Goal: Task Accomplishment & Management: Use online tool/utility

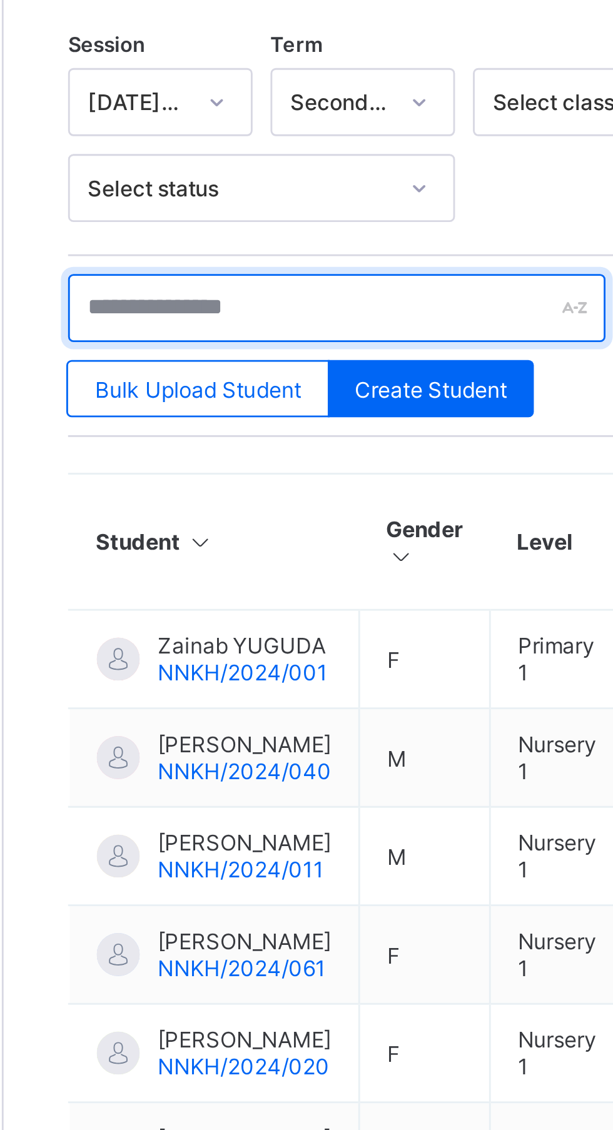
click at [258, 415] on input "text" at bounding box center [267, 422] width 188 height 24
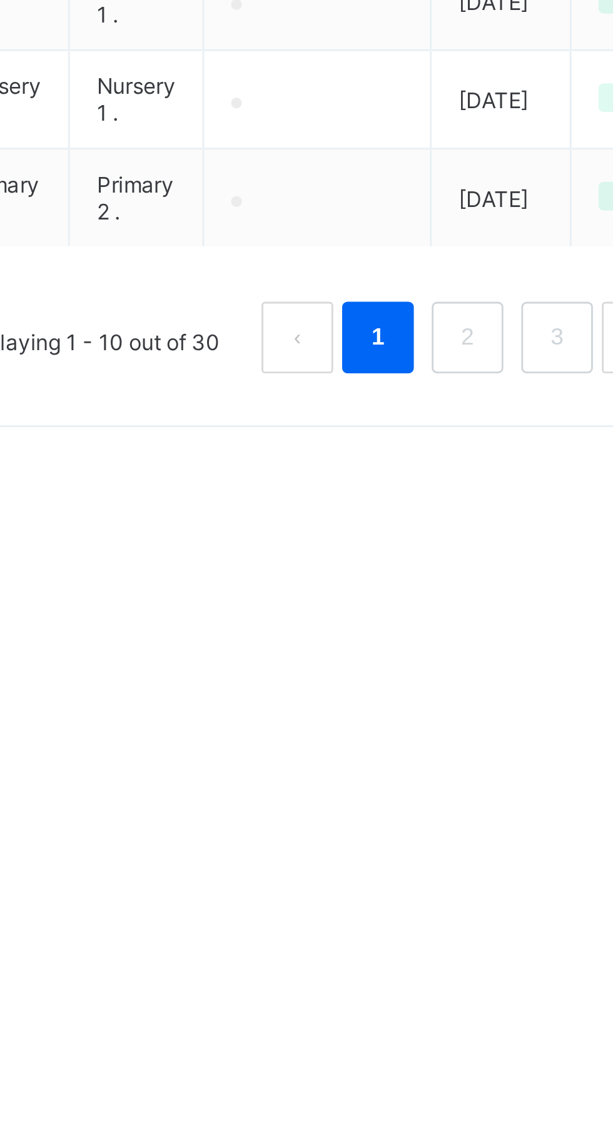
click at [506, 920] on link "2" at bounding box center [506, 911] width 12 height 16
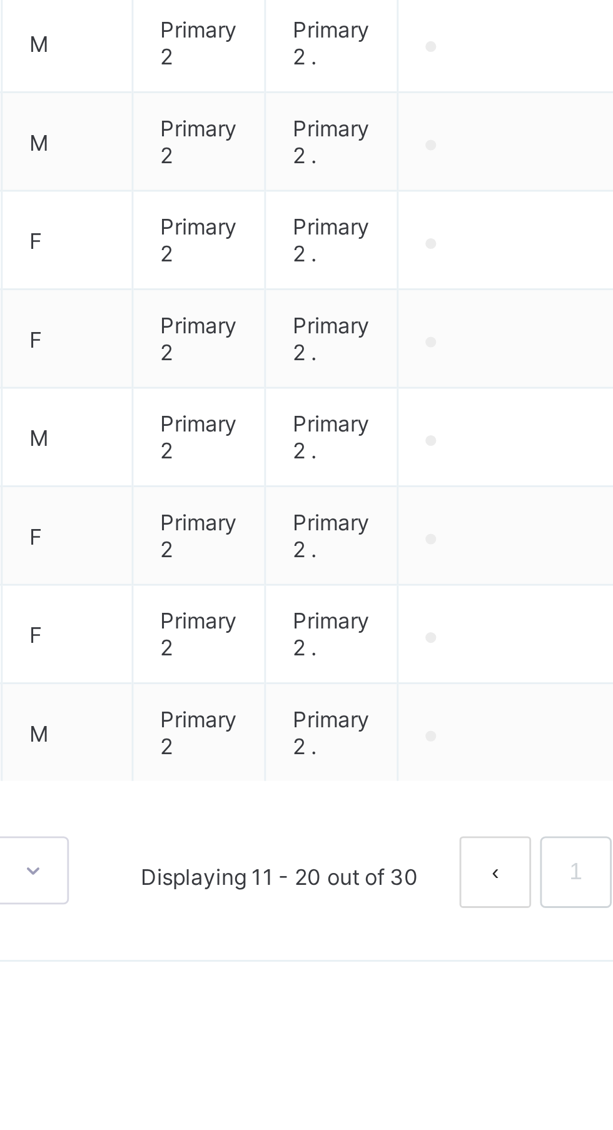
click at [475, 910] on link "1" at bounding box center [474, 902] width 12 height 16
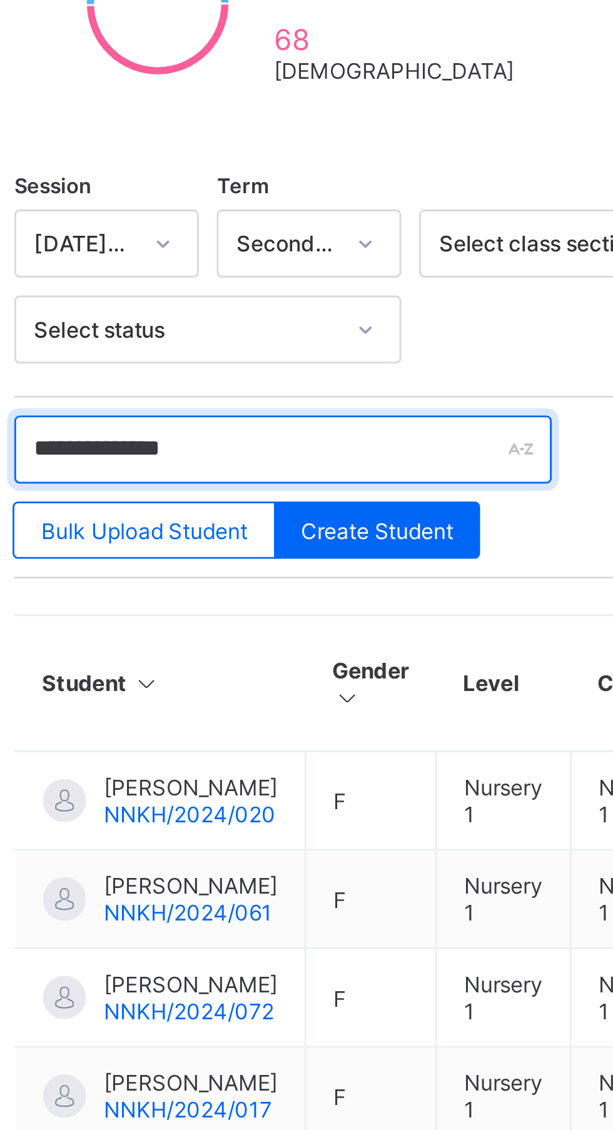
click at [264, 420] on input "**********" at bounding box center [267, 422] width 188 height 24
type input "*"
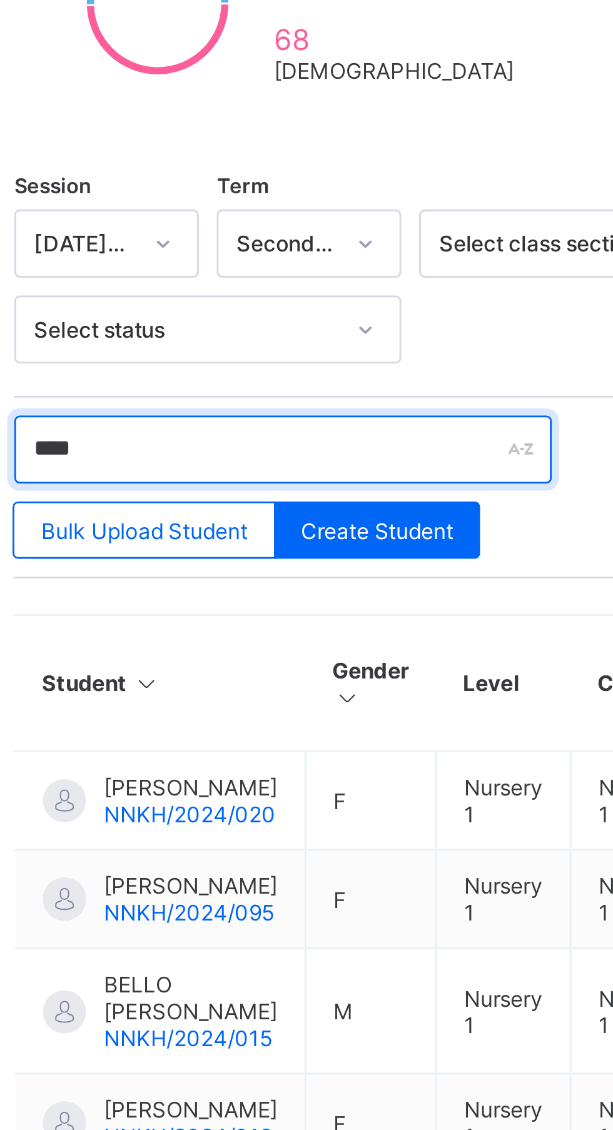
type input "*****"
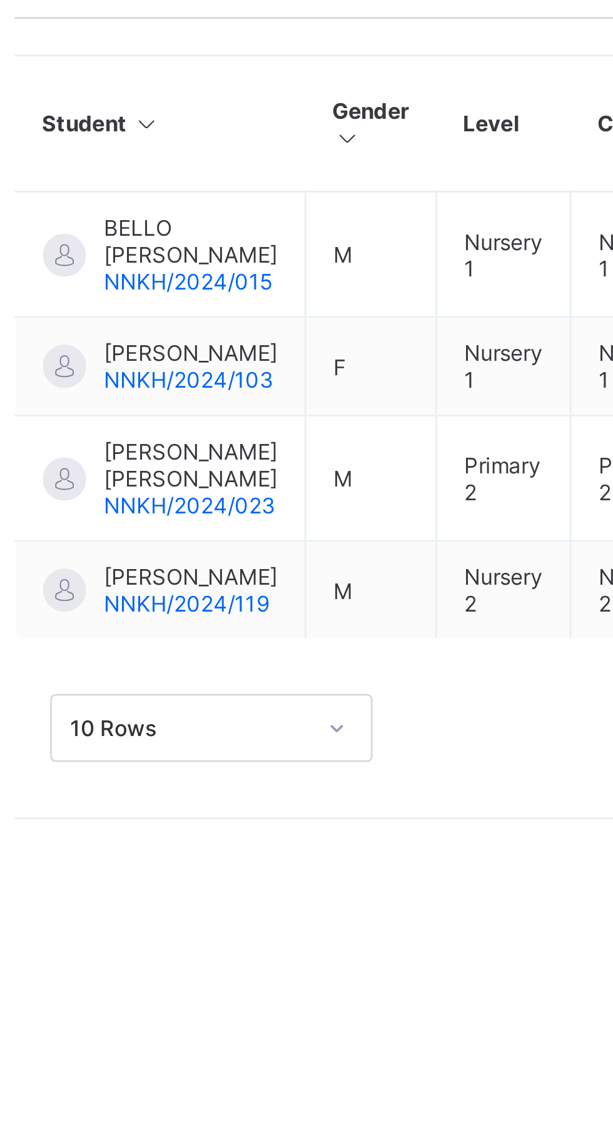
click at [230, 580] on span "[PERSON_NAME]" at bounding box center [234, 582] width 61 height 9
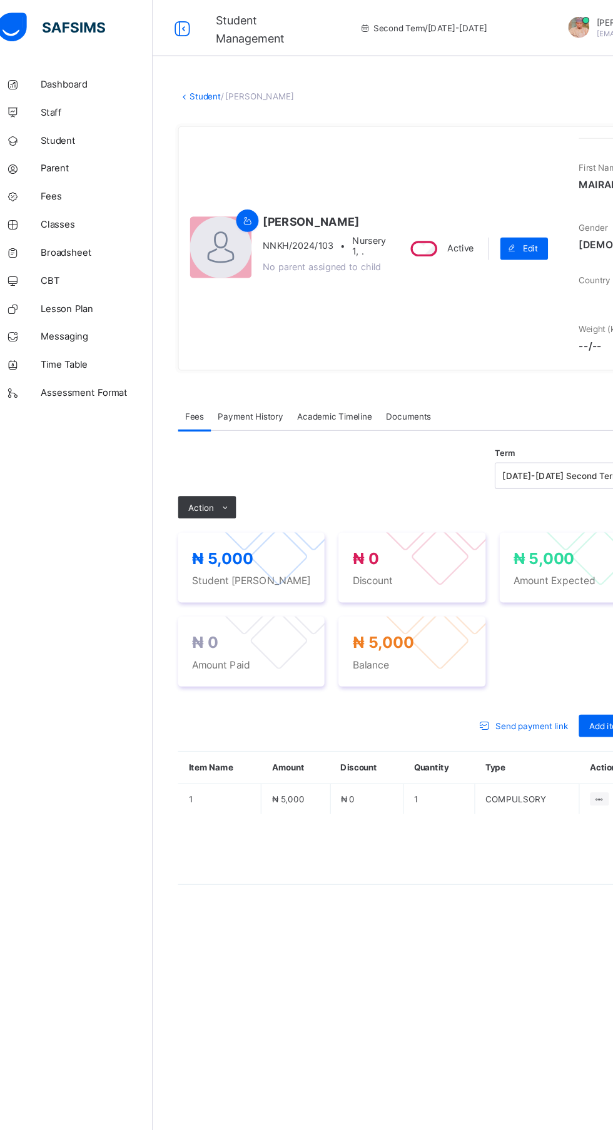
click at [189, 458] on span "Action" at bounding box center [193, 452] width 23 height 9
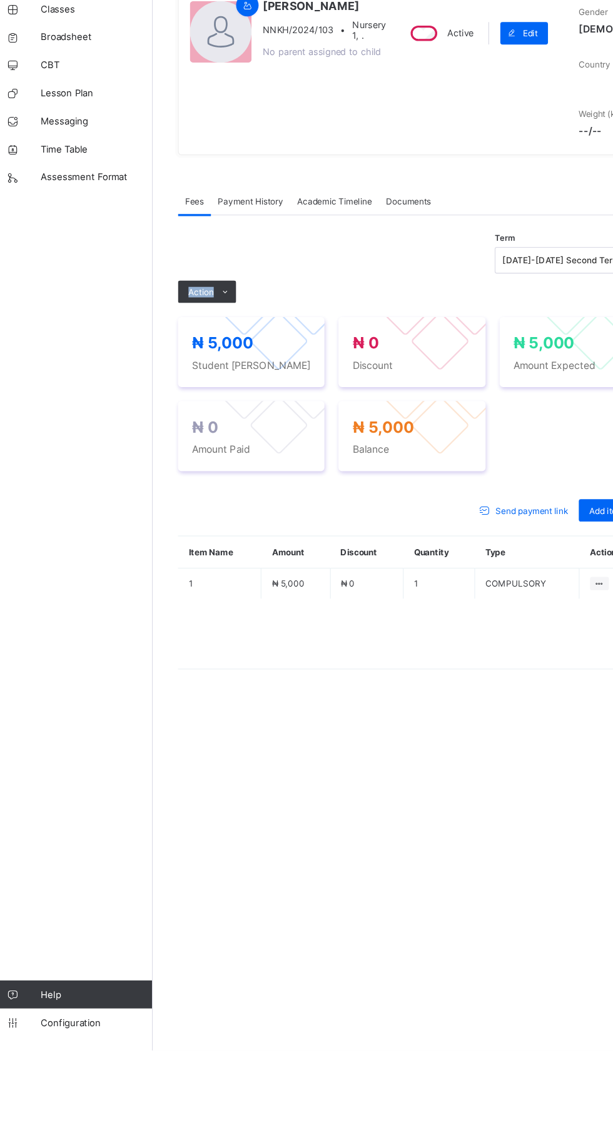
click at [0, 0] on li "Receive Payment" at bounding box center [0, 0] width 0 height 0
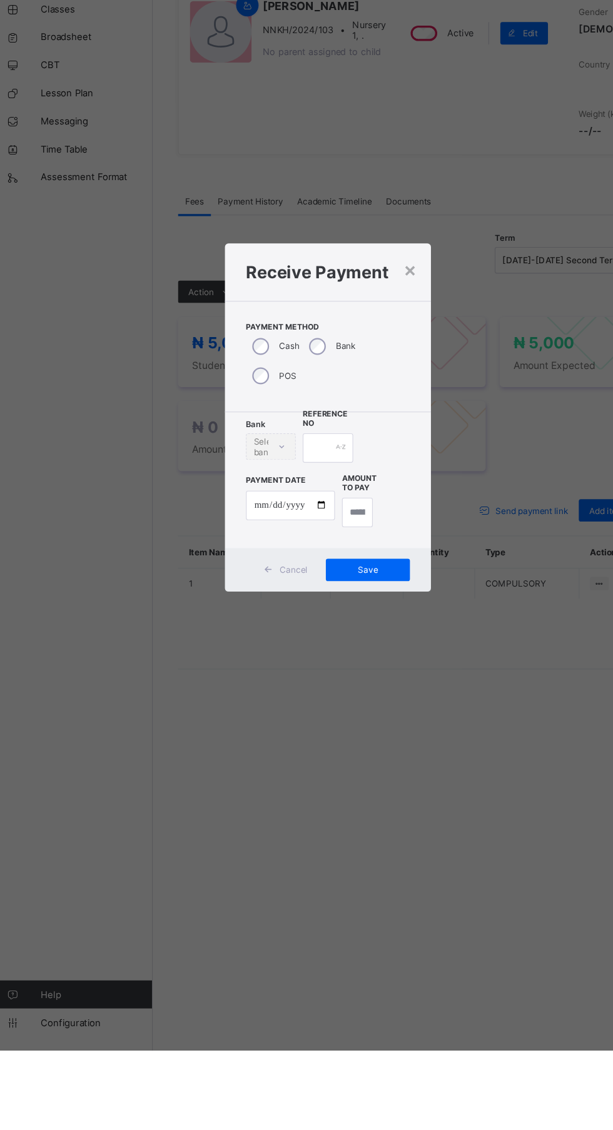
click at [398, 681] on div "Bank Select bank Reference No Payment Date Amount to pay" at bounding box center [306, 620] width 184 height 121
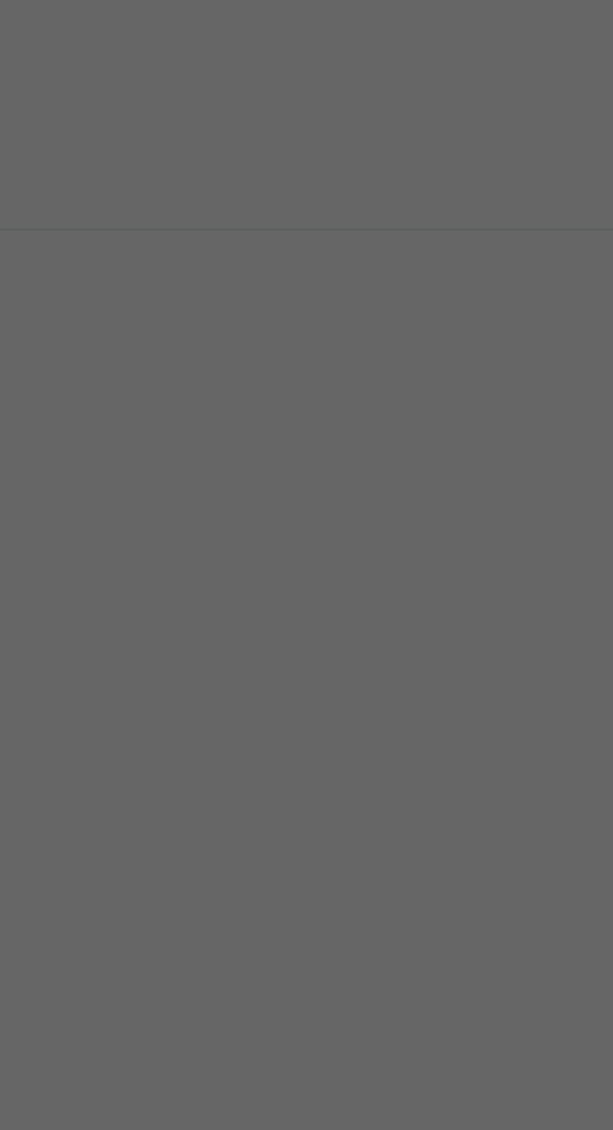
click at [328, 605] on input "text" at bounding box center [306, 592] width 44 height 26
type input "****"
click at [313, 656] on input "date" at bounding box center [272, 643] width 79 height 26
type input "**********"
click at [346, 663] on input "currency" at bounding box center [332, 649] width 27 height 26
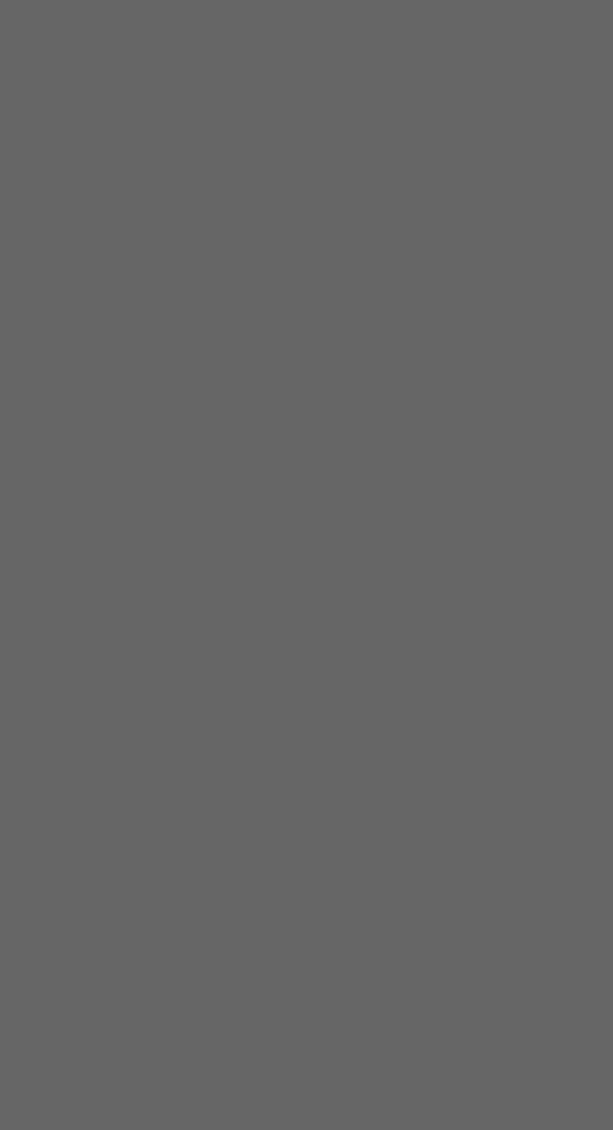
scroll to position [0, 13]
type input "*******"
click at [370, 705] on span "Save" at bounding box center [342, 700] width 56 height 9
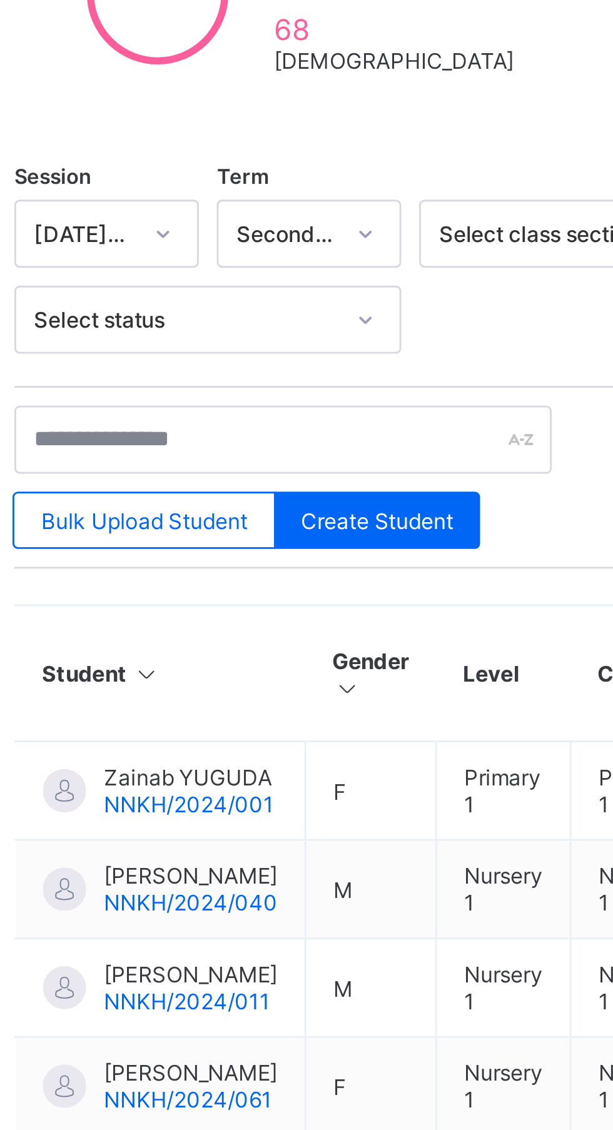
click at [267, 416] on input "text" at bounding box center [267, 422] width 188 height 24
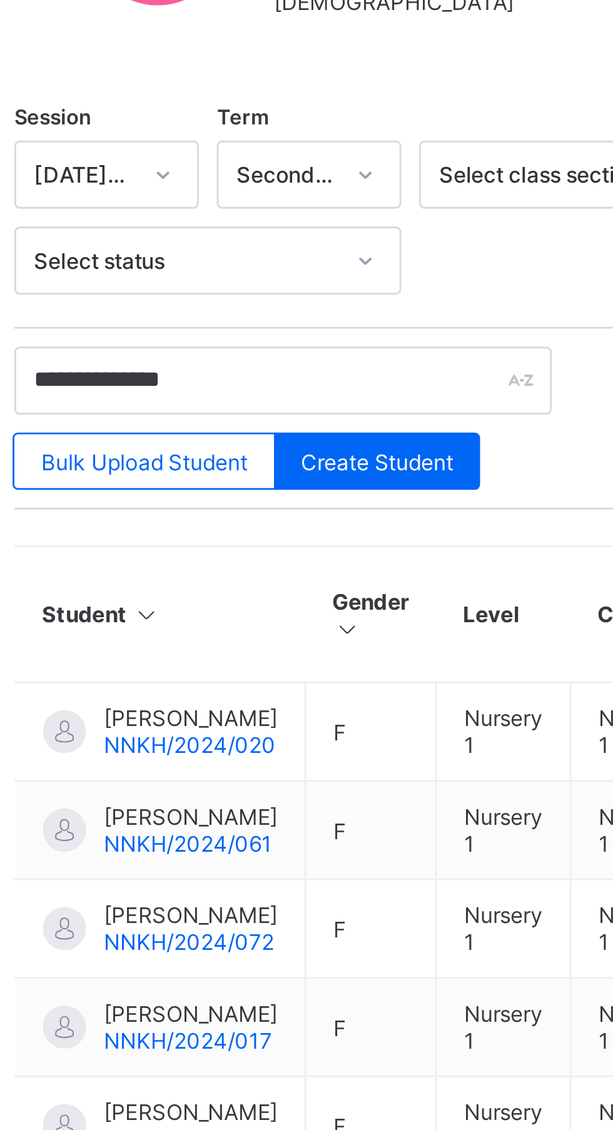
click at [289, 418] on input "**********" at bounding box center [267, 422] width 188 height 24
type input "*"
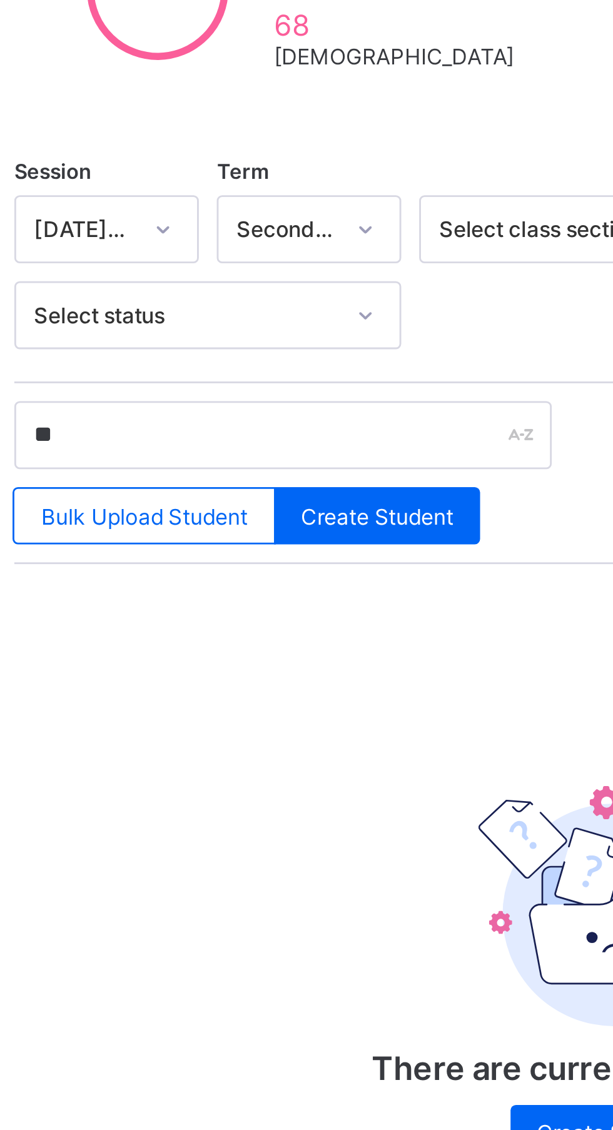
type input "*"
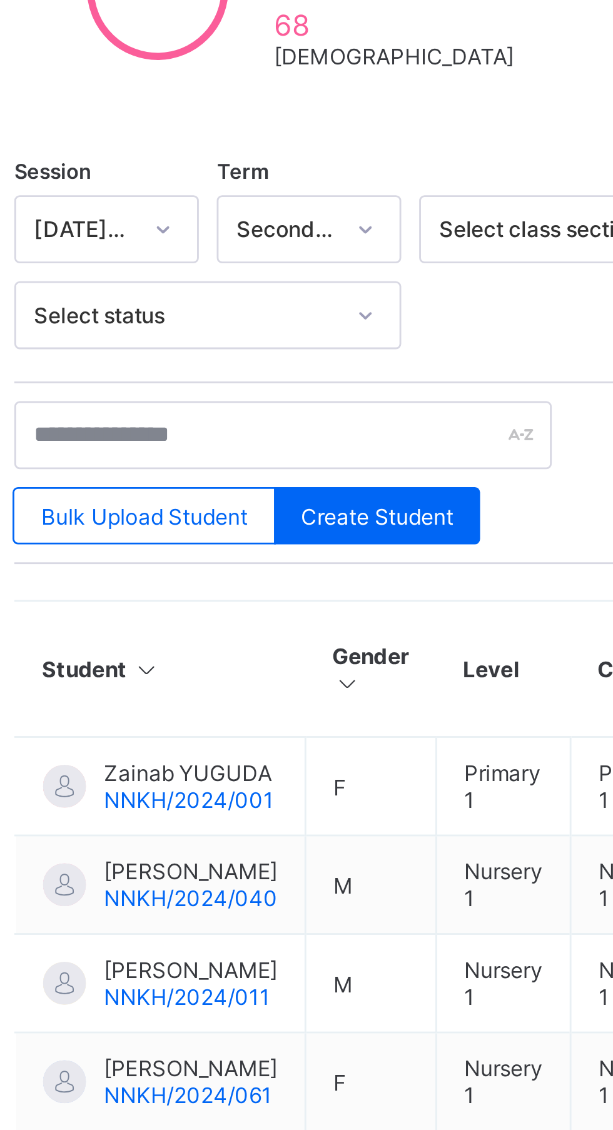
type input "*"
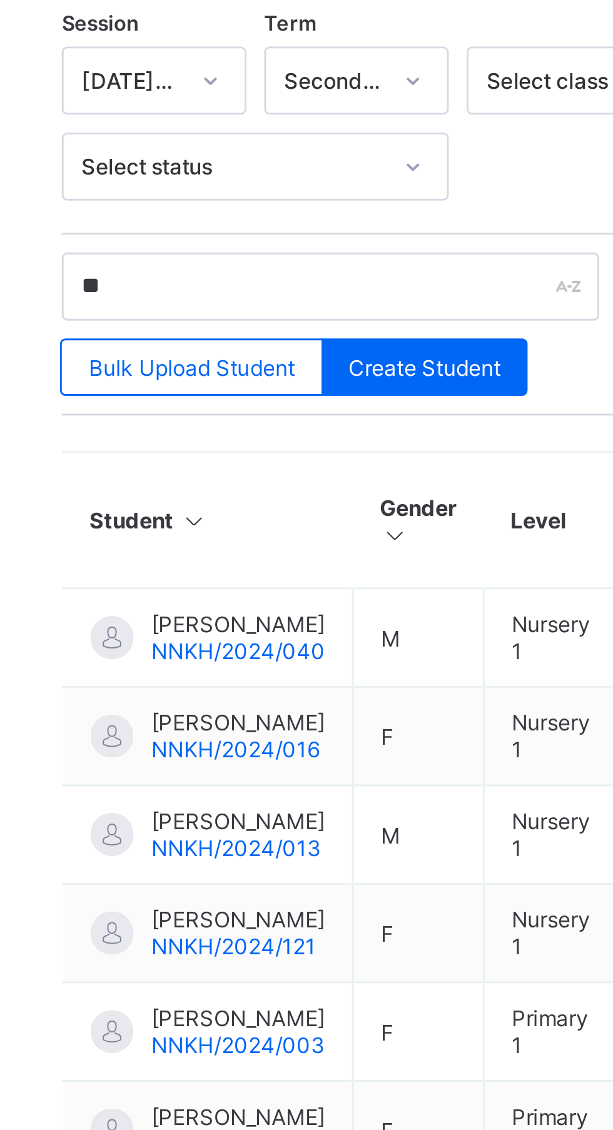
type input "*"
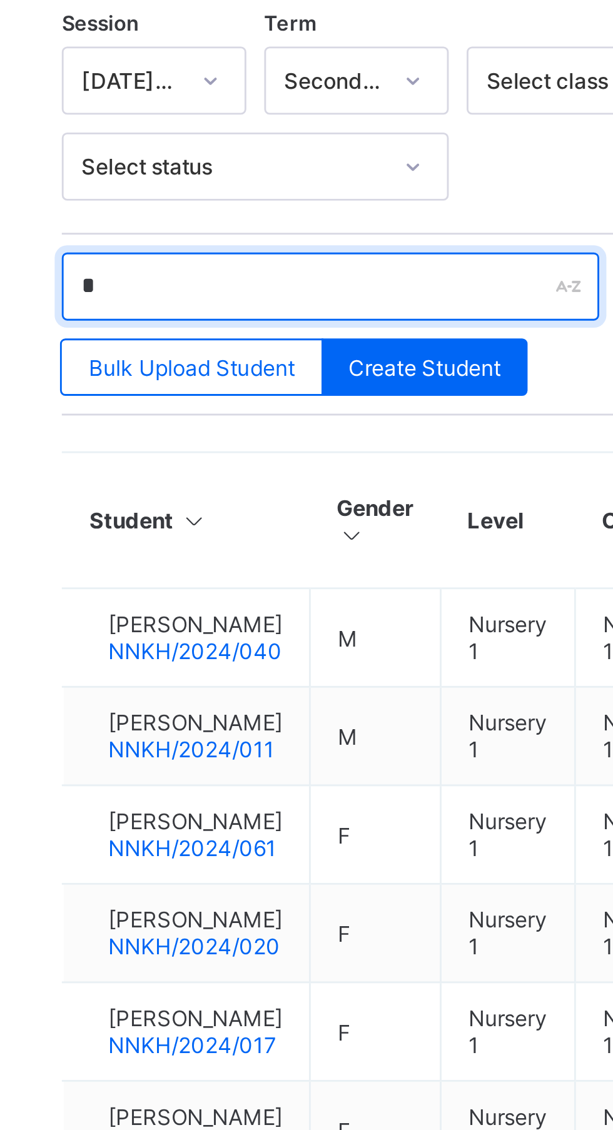
click at [204, 415] on input "*" at bounding box center [267, 422] width 188 height 24
type input "*********"
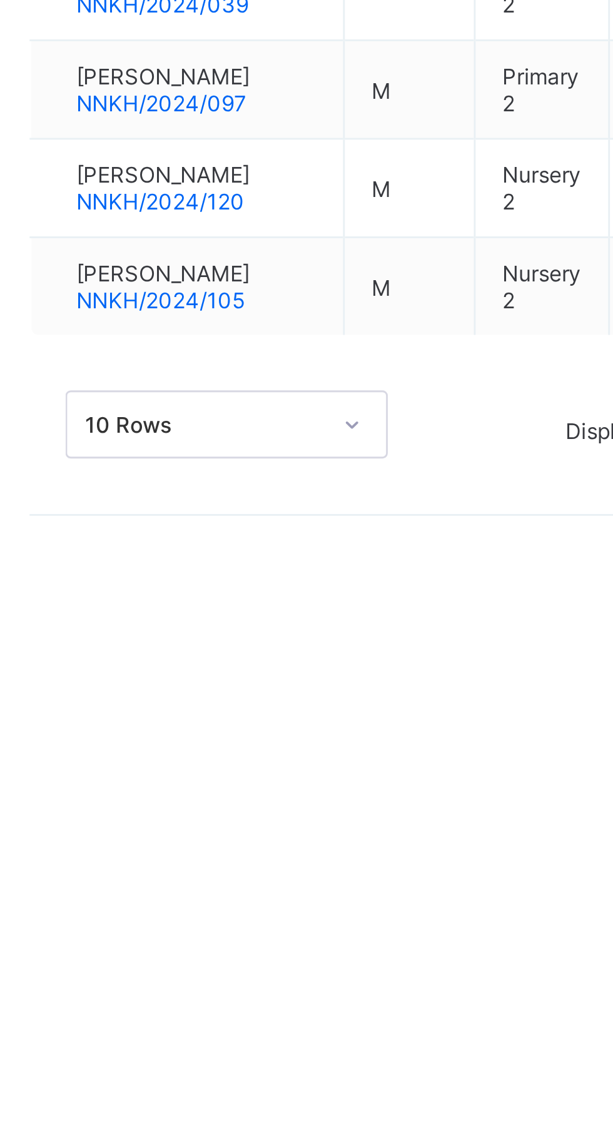
click at [241, 863] on span "ABDULHAMID UMARU" at bounding box center [219, 857] width 61 height 9
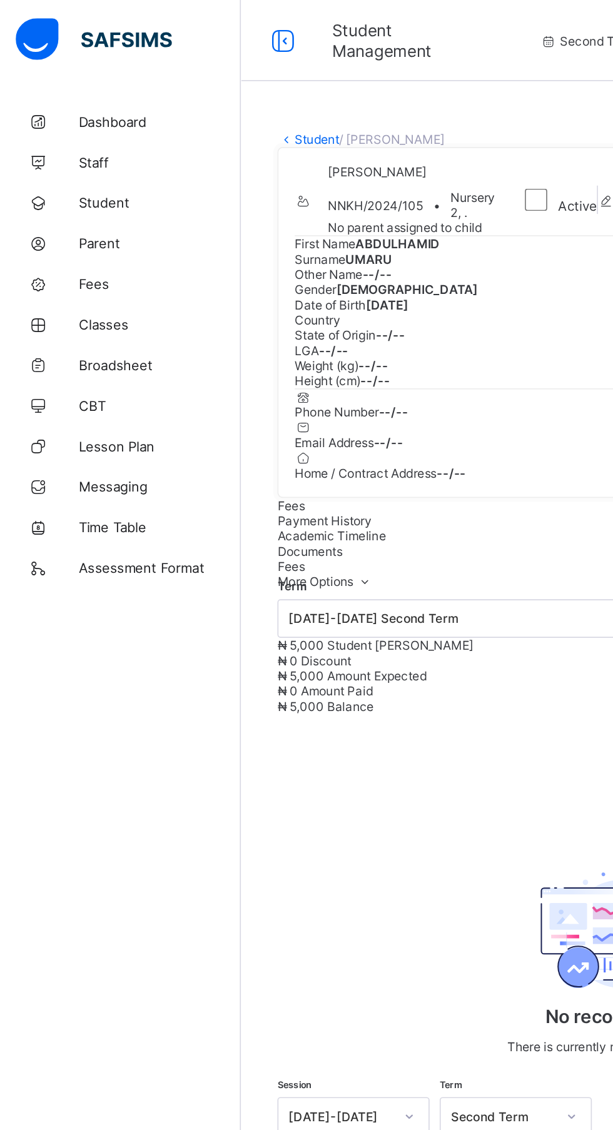
click at [127, 124] on span "Student" at bounding box center [100, 125] width 100 height 10
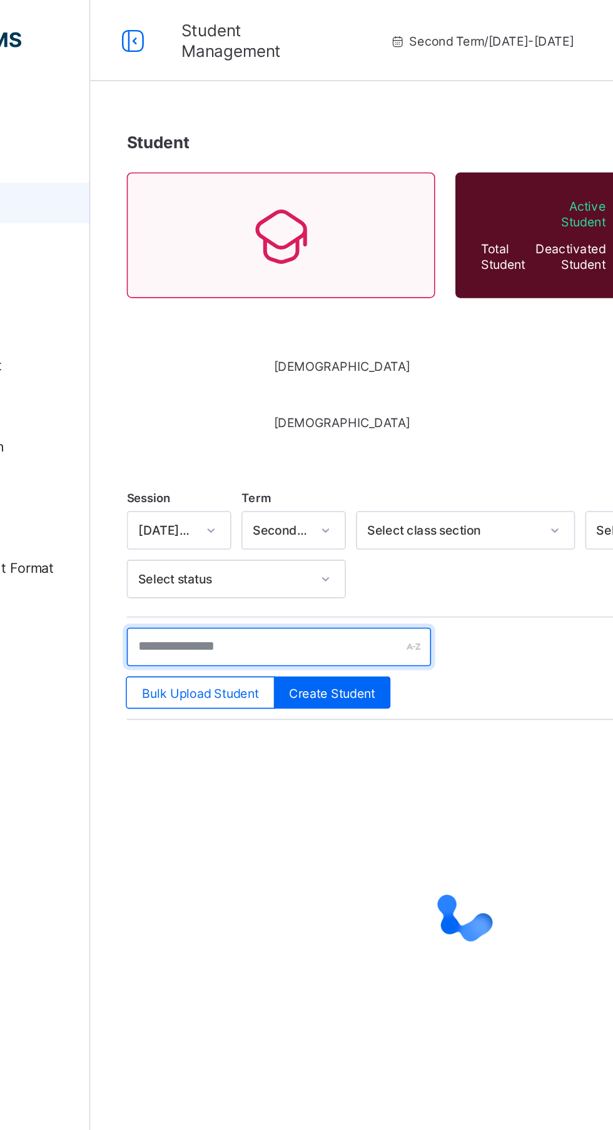
click at [288, 403] on input "text" at bounding box center [267, 399] width 188 height 24
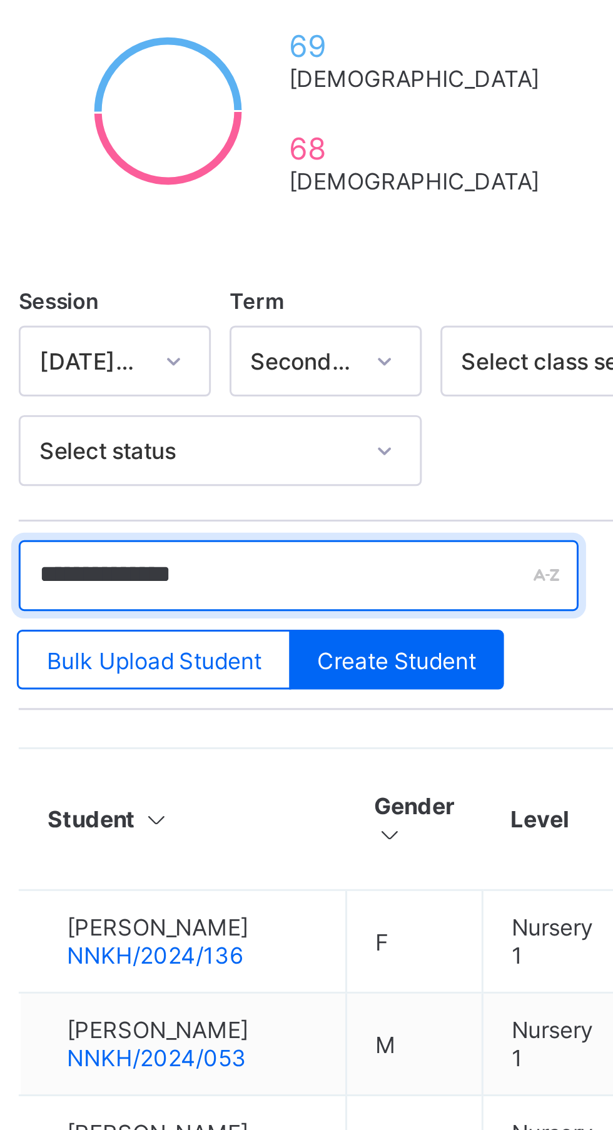
type input "**********"
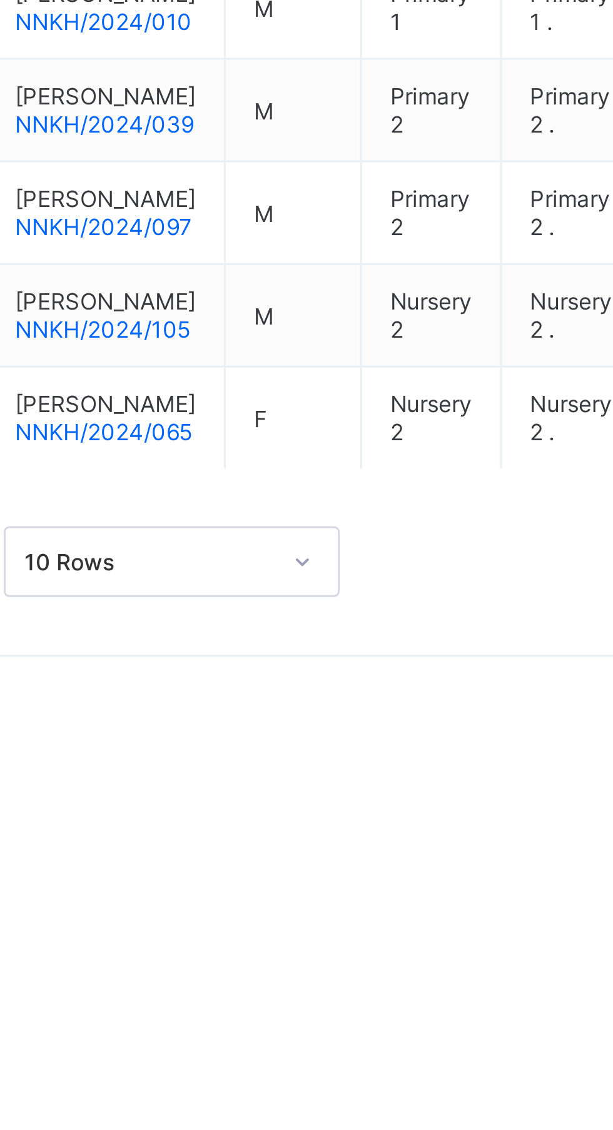
click at [230, 716] on span "ABDULHAMID UMARU" at bounding box center [219, 710] width 61 height 9
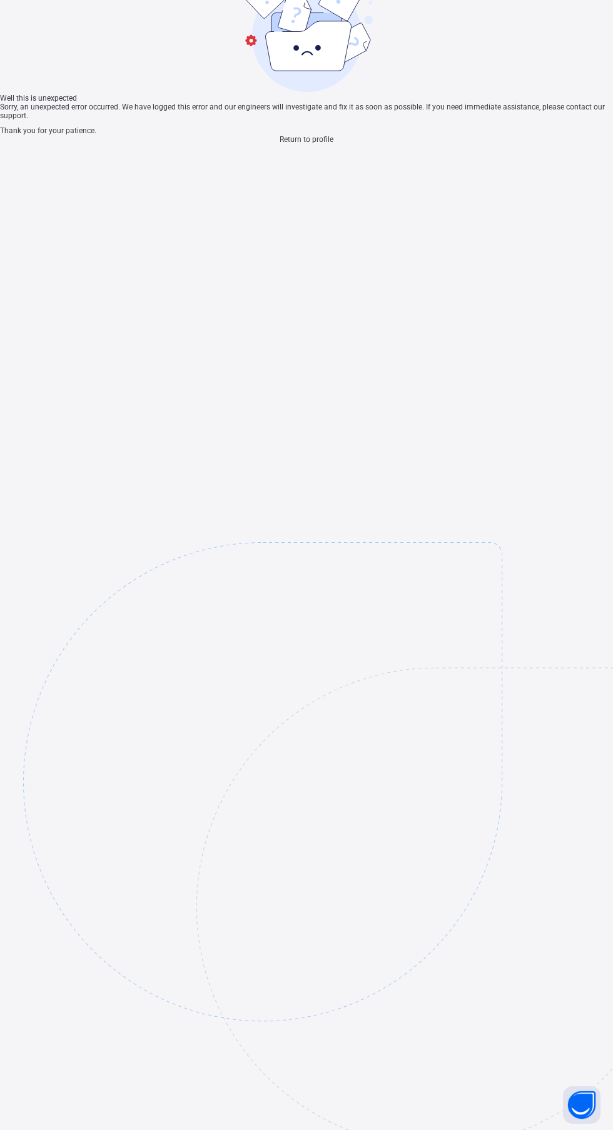
scroll to position [38, 0]
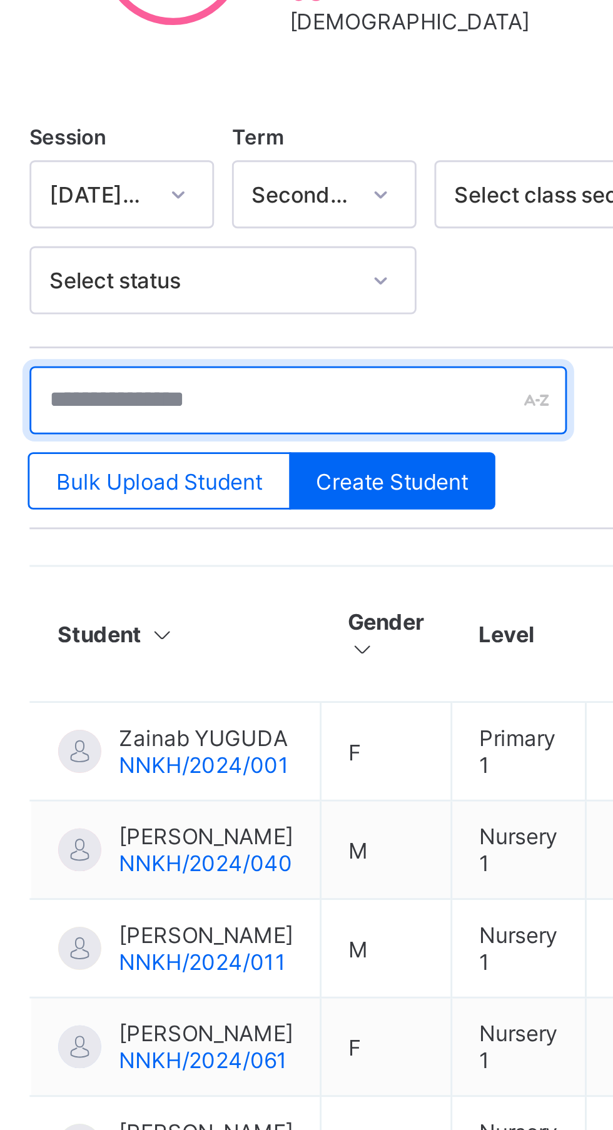
click at [256, 418] on input "text" at bounding box center [267, 422] width 188 height 24
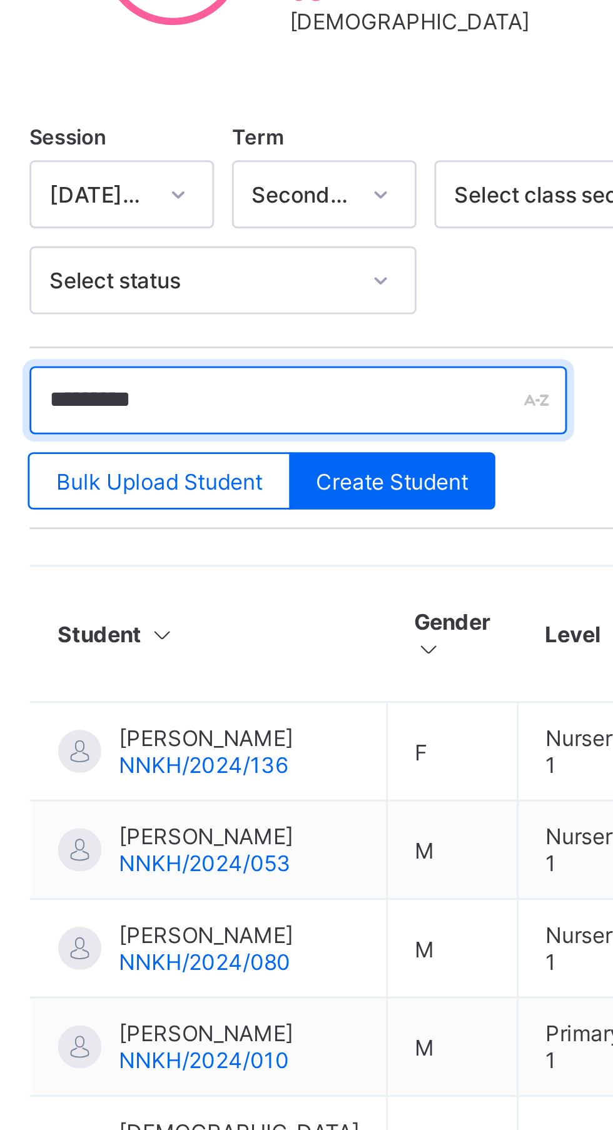
type input "*********"
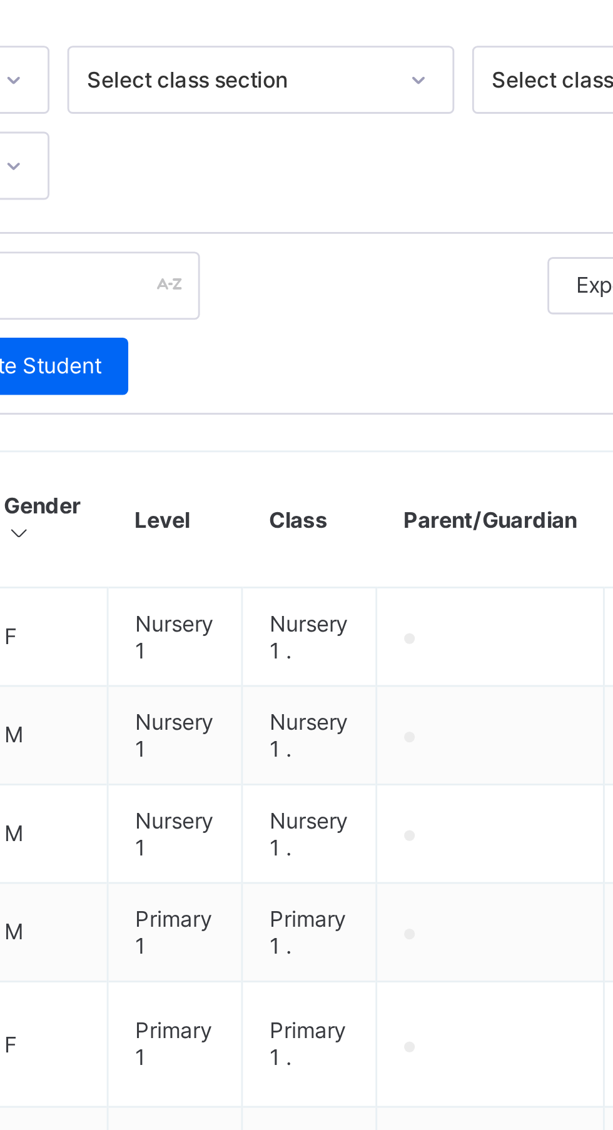
click at [300, 122] on div "Due to inactivity you would be logged out to the system in the next 15mins , cl…" at bounding box center [381, 86] width 214 height 71
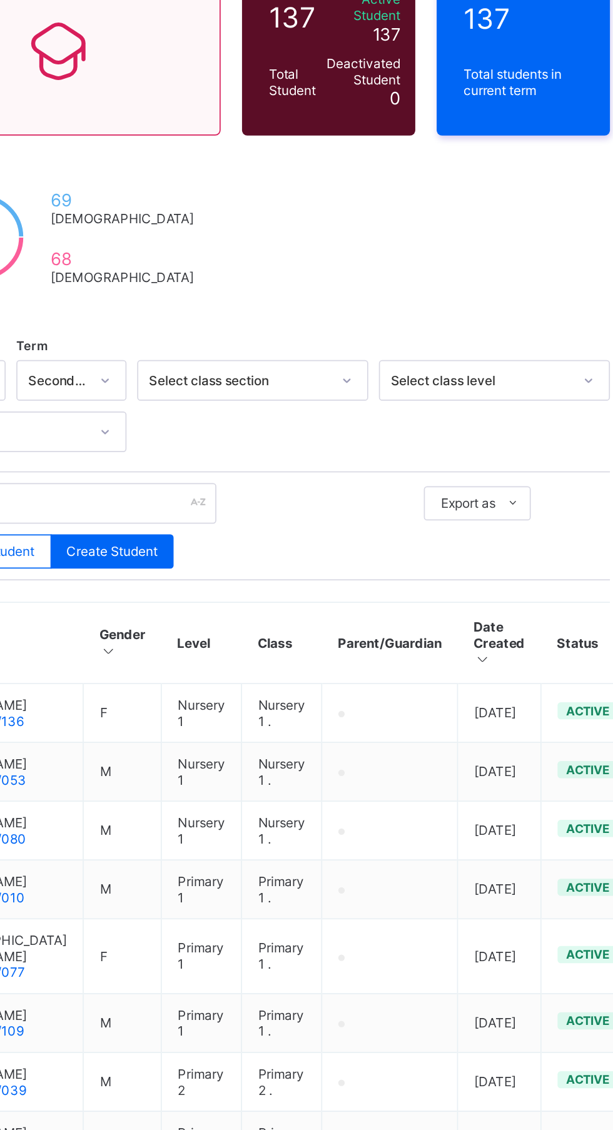
click at [476, 34] on div "×" at bounding box center [471, 23] width 12 height 21
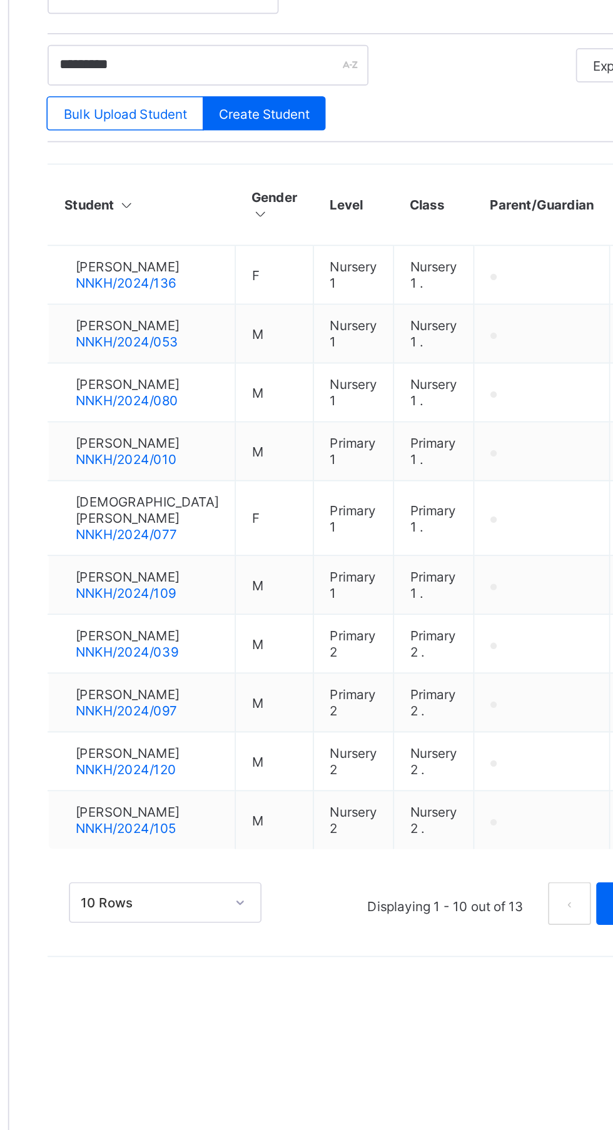
click at [221, 863] on span "ABDULHAMID UMARU" at bounding box center [219, 857] width 61 height 9
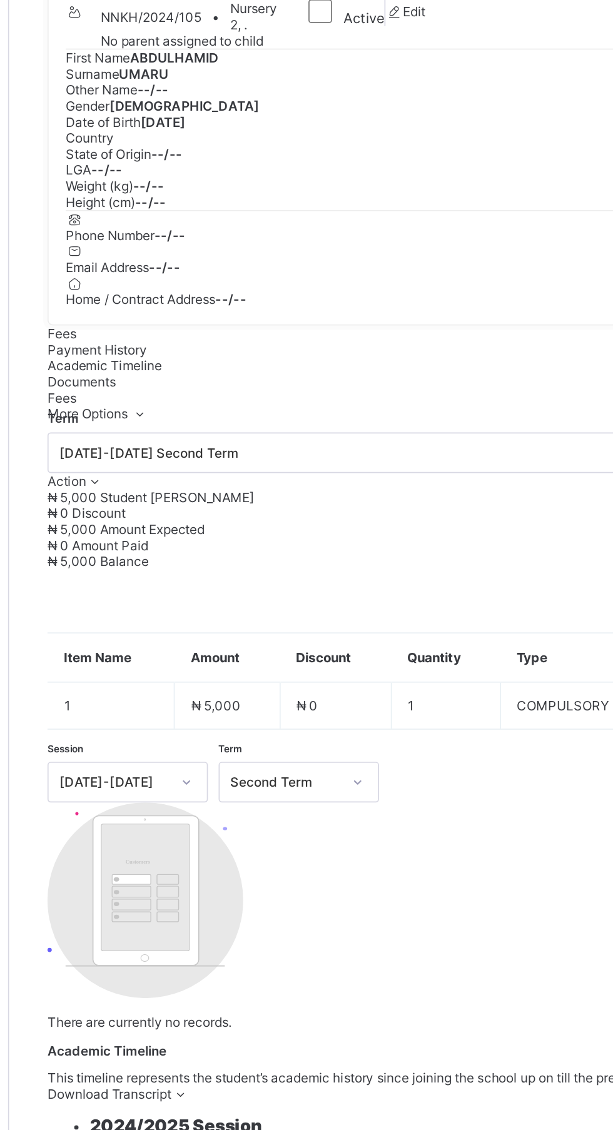
click at [206, 403] on div "Term 2024-2025 Second Term Action Receive Payment Manage Discount Send Email Re…" at bounding box center [382, 385] width 418 height 33
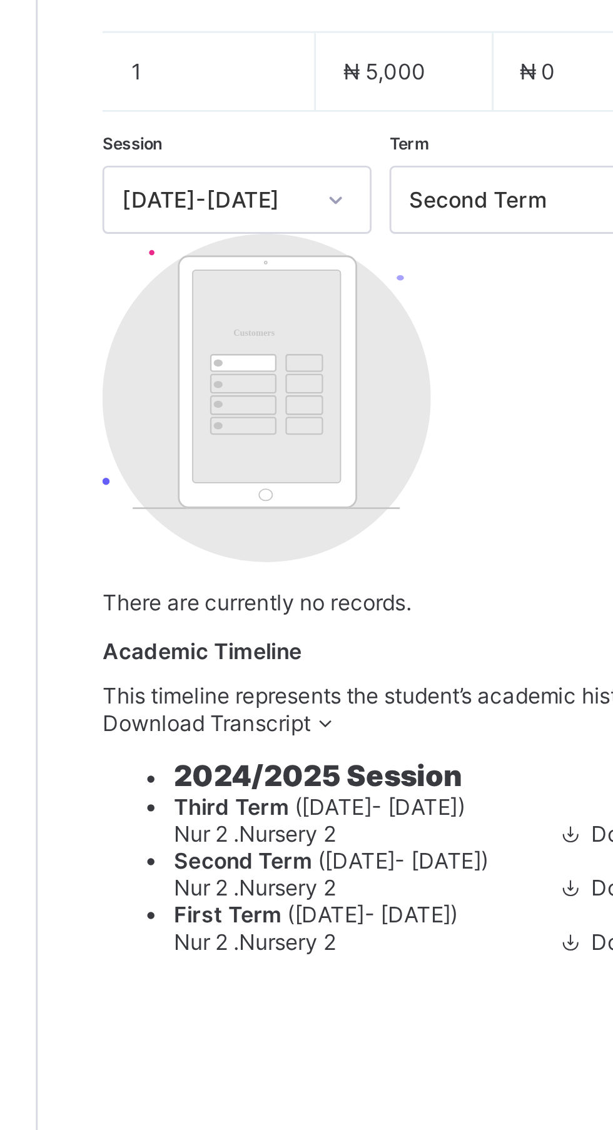
click at [195, 403] on span "Action" at bounding box center [184, 397] width 23 height 9
click at [0, 0] on li "Receive Payment" at bounding box center [0, 0] width 0 height 0
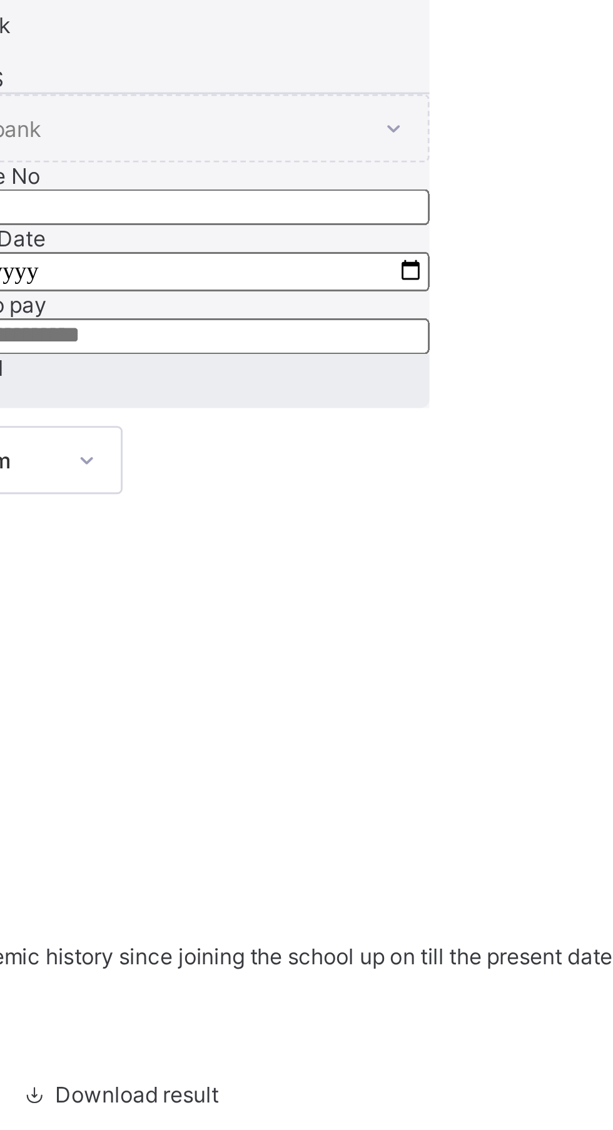
click at [452, 719] on input "text" at bounding box center [381, 712] width 184 height 13
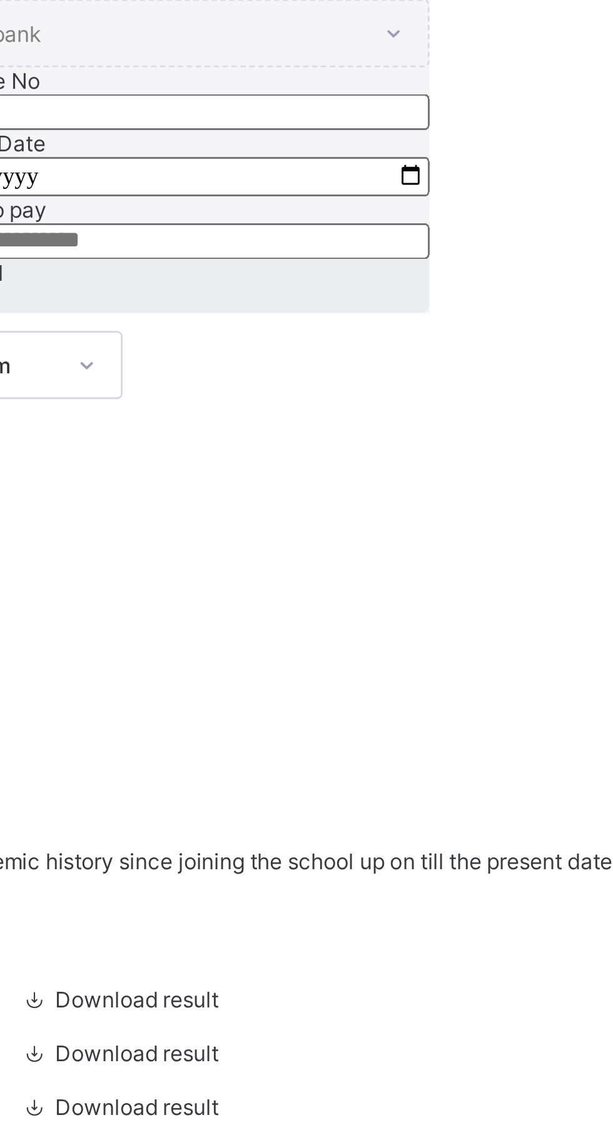
type input "*"
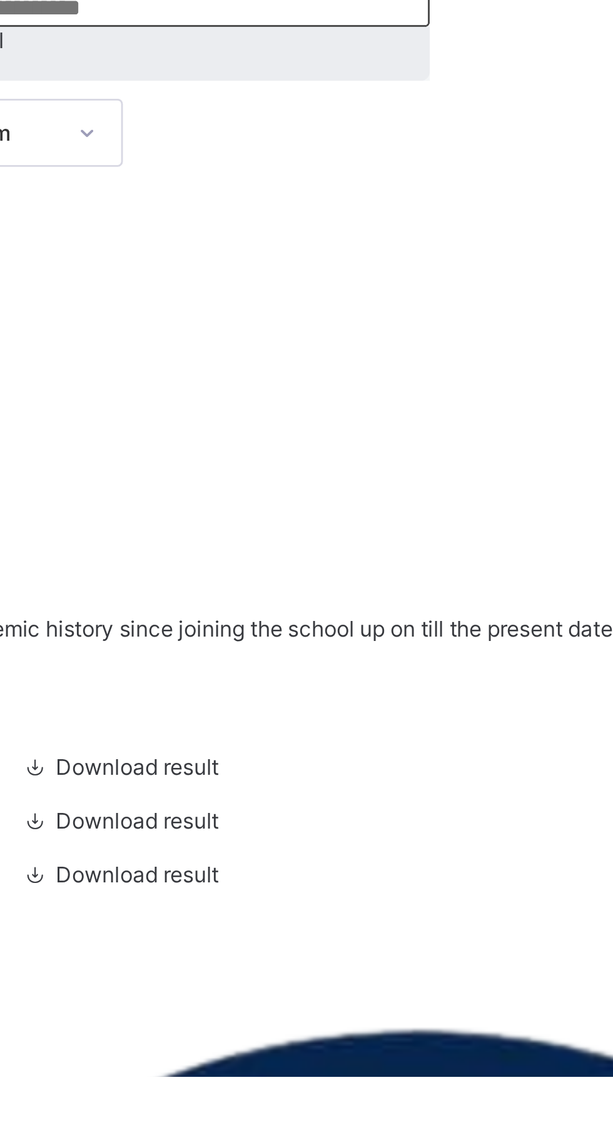
type input "***"
click at [398, 742] on input "date" at bounding box center [381, 735] width 184 height 14
type input "**********"
click at [473, 764] on input "currency" at bounding box center [381, 757] width 184 height 13
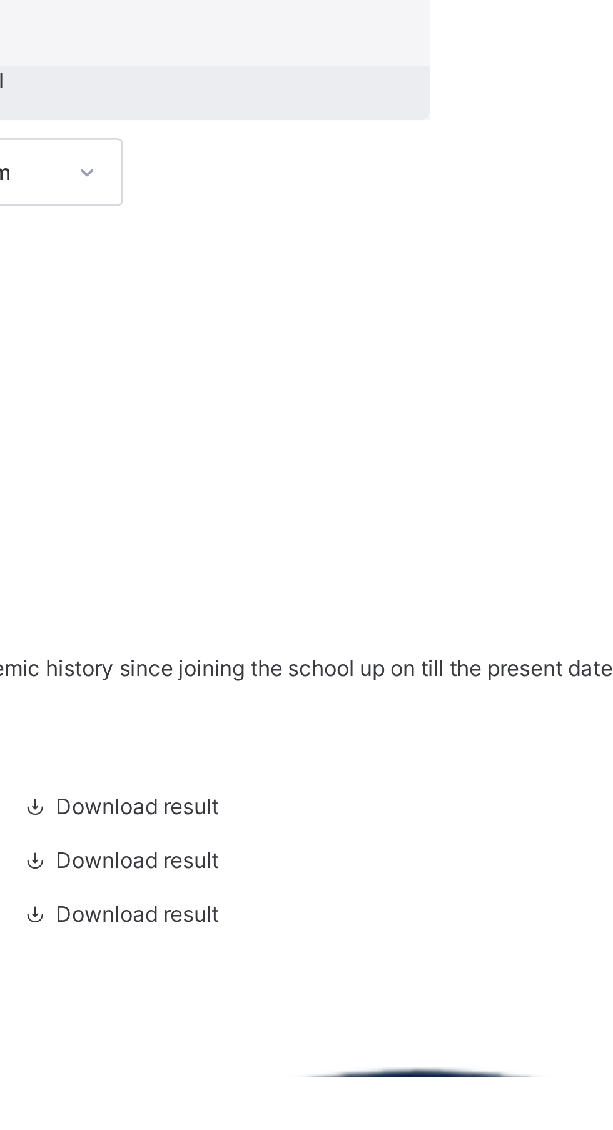
scroll to position [0, 13]
type input "*******"
click at [308, 796] on span "Save" at bounding box center [298, 791] width 18 height 9
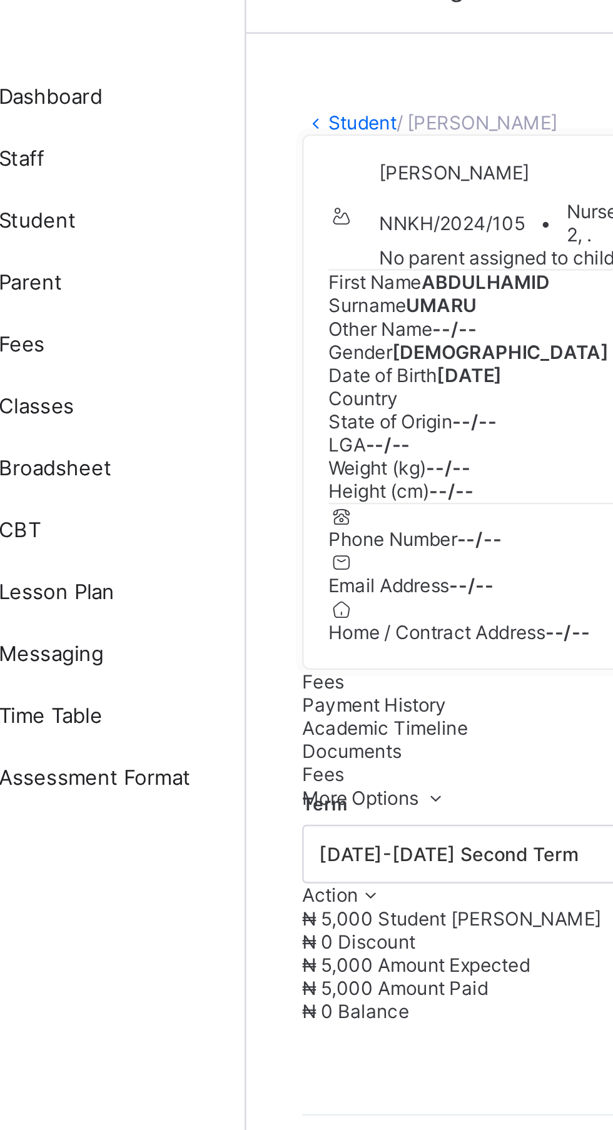
click at [106, 122] on span "Student" at bounding box center [100, 125] width 100 height 10
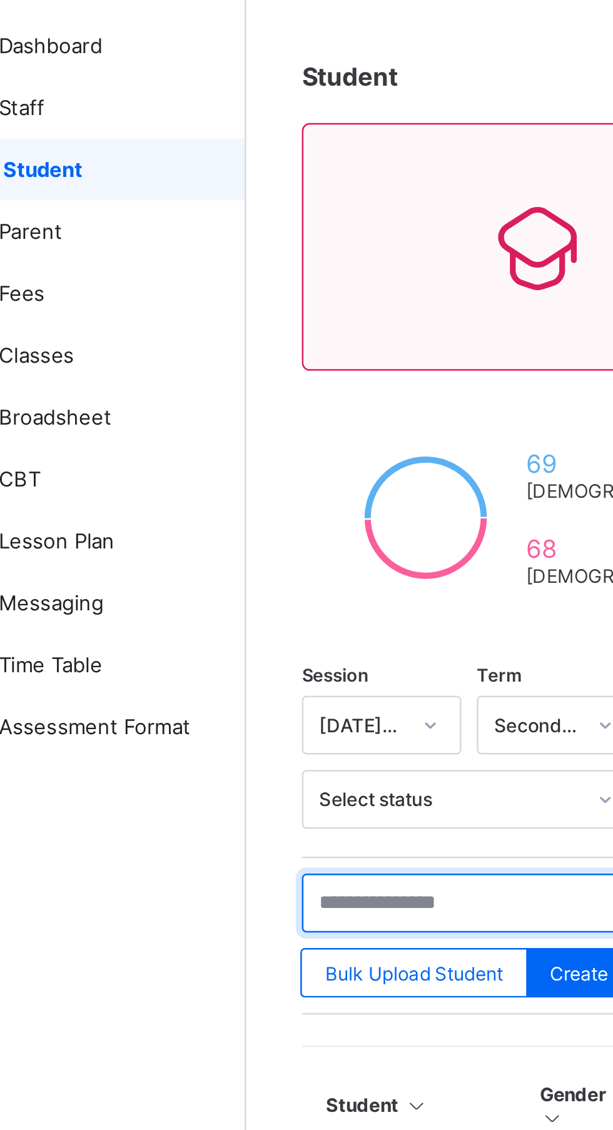
click at [283, 420] on input "text" at bounding box center [267, 422] width 188 height 24
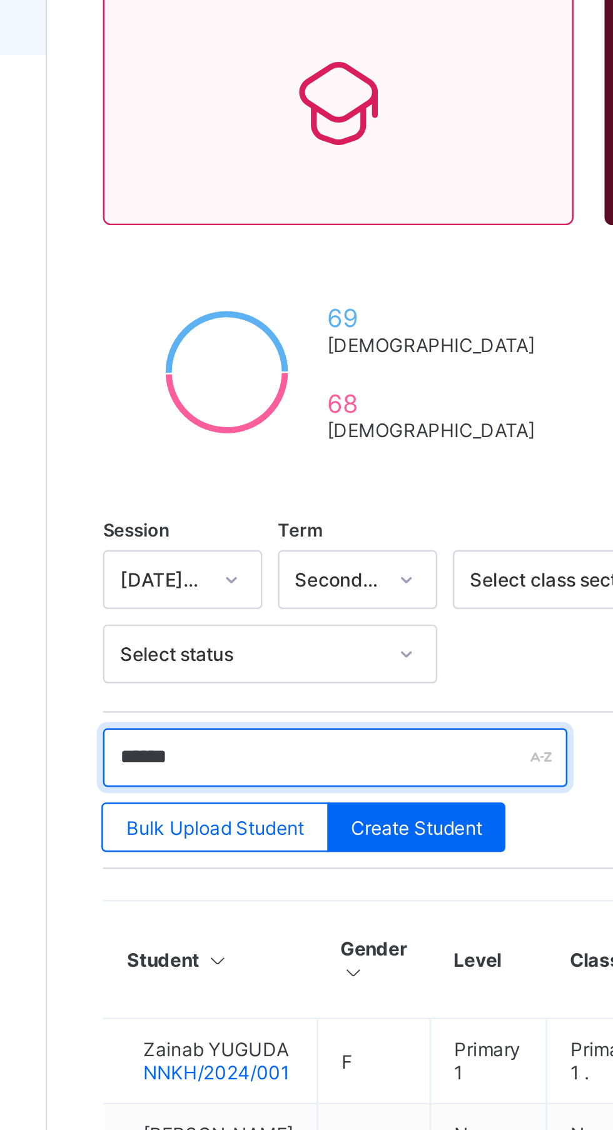
type input "*******"
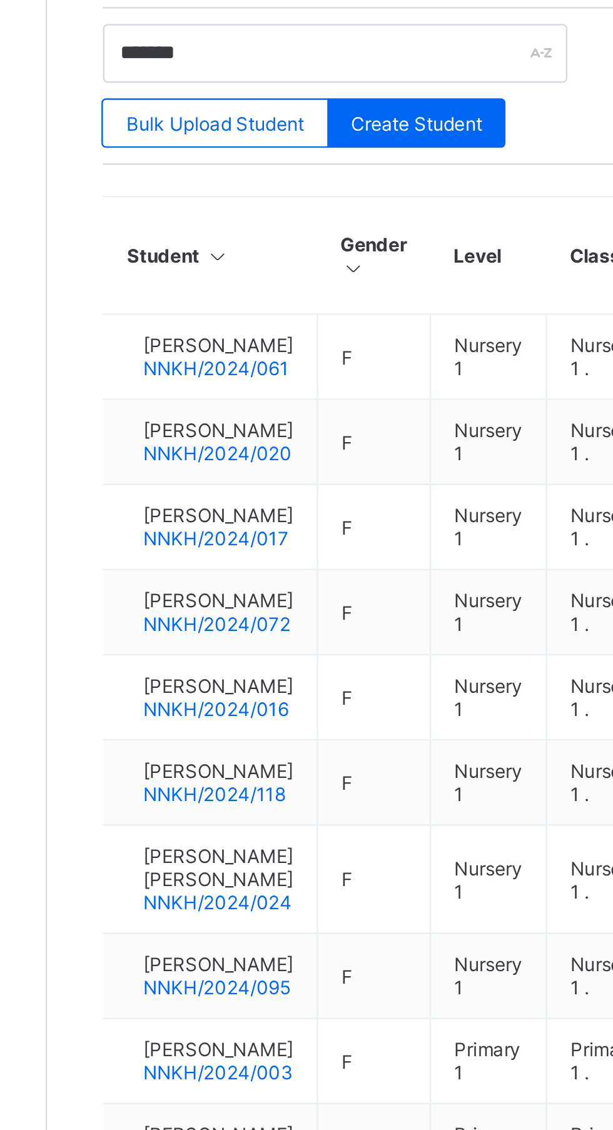
click at [246, 608] on span "[PERSON_NAME]" at bounding box center [219, 607] width 61 height 9
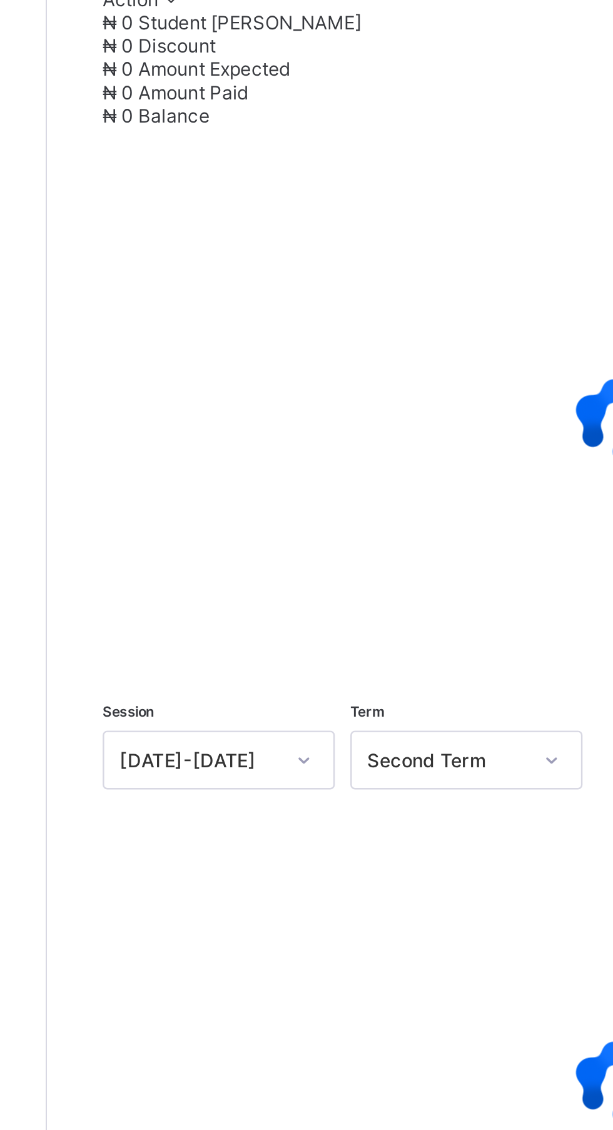
click at [195, 236] on span "Action" at bounding box center [184, 231] width 23 height 9
click at [0, 0] on ul "Receive Payment Manage Discount Send Email Reminder" at bounding box center [0, 0] width 0 height 0
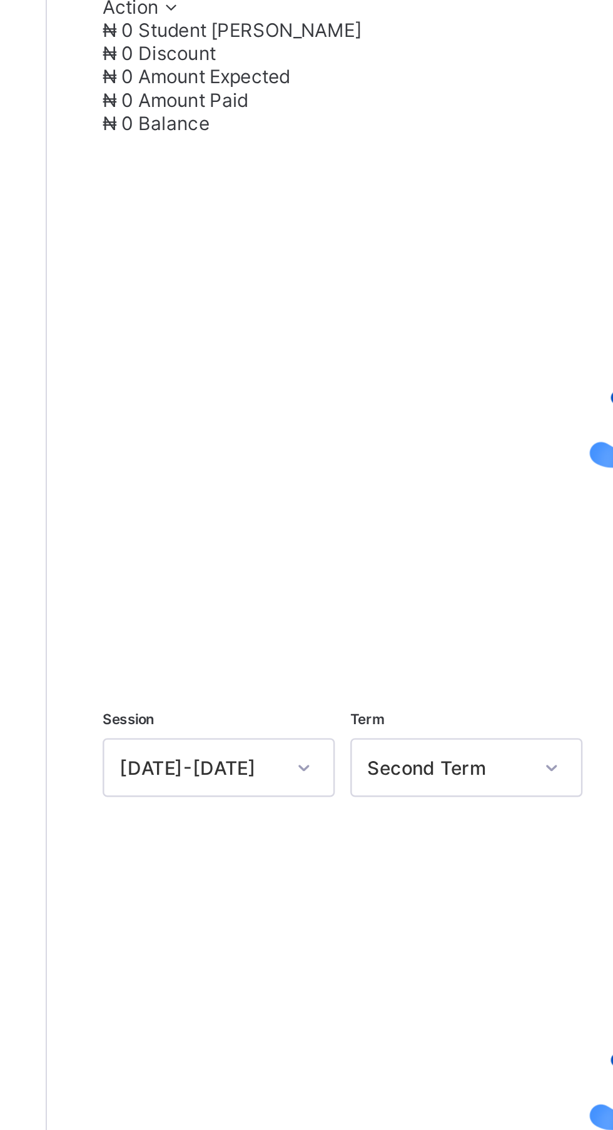
click at [0, 0] on li "Receive Payment" at bounding box center [0, 0] width 0 height 0
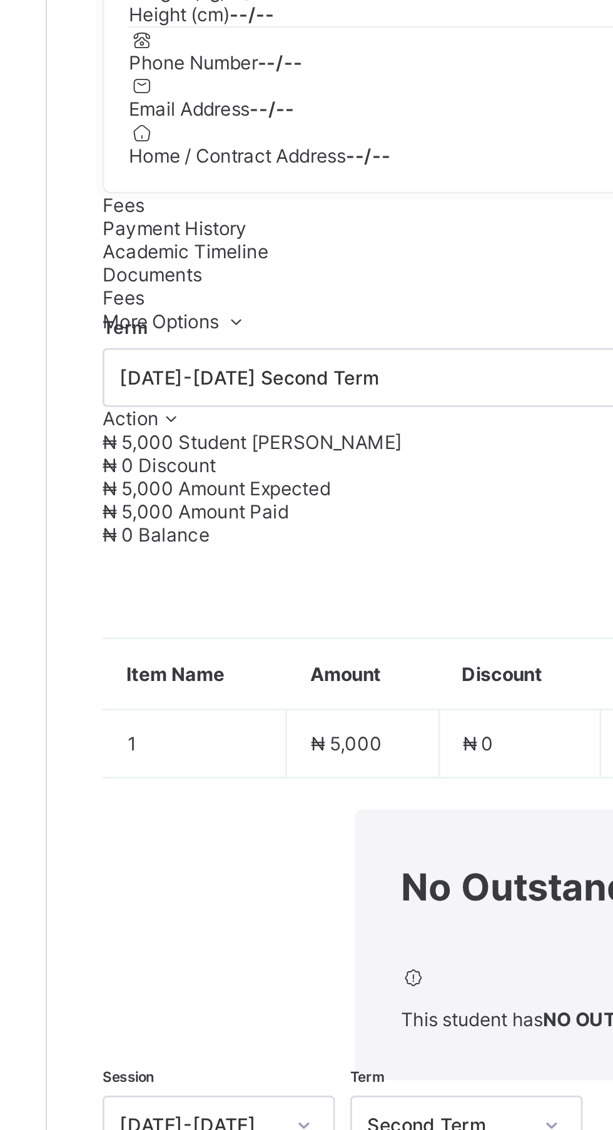
click at [476, 590] on div "×" at bounding box center [471, 578] width 12 height 21
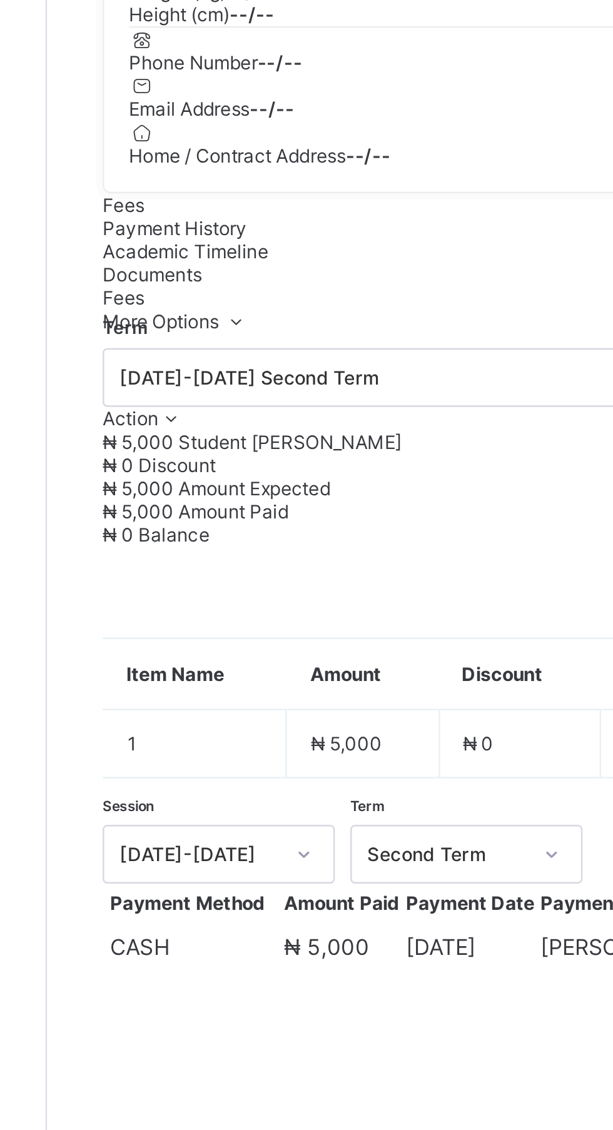
click at [205, 403] on span at bounding box center [200, 397] width 11 height 9
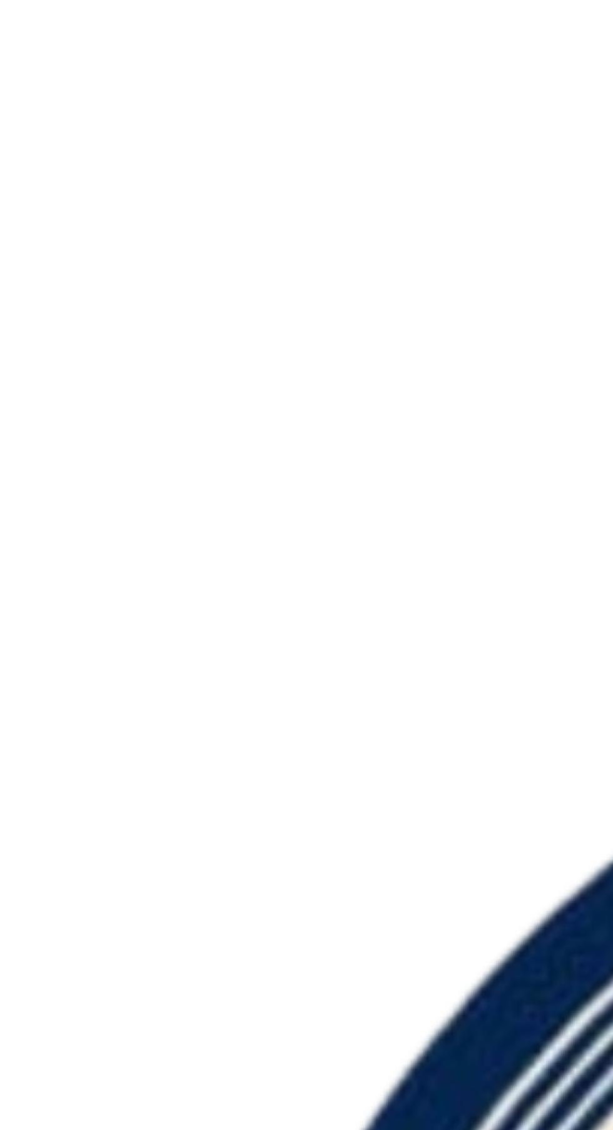
click at [195, 403] on span "Action" at bounding box center [184, 397] width 23 height 9
click at [0, 0] on li "Receive Payment" at bounding box center [0, 0] width 0 height 0
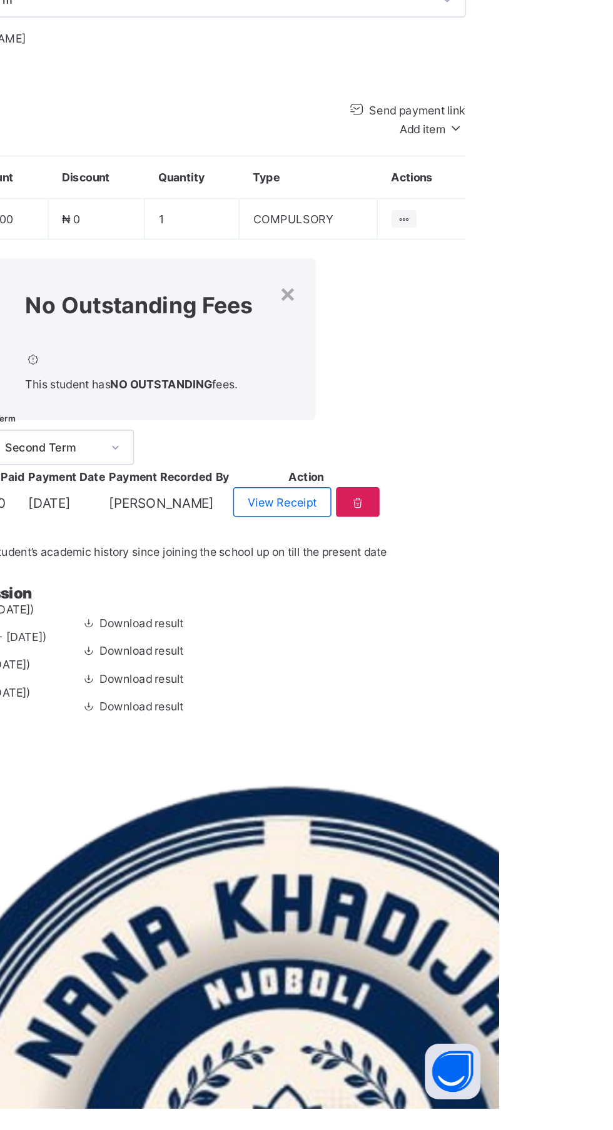
click at [476, 590] on div "×" at bounding box center [471, 578] width 12 height 21
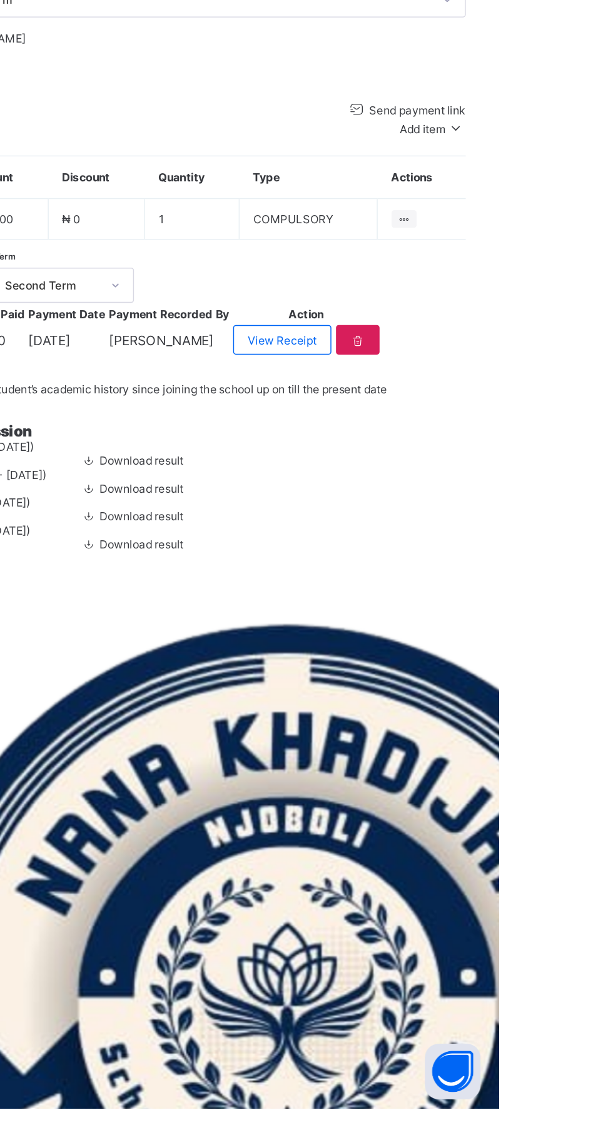
click at [195, 403] on span "Action" at bounding box center [184, 397] width 23 height 9
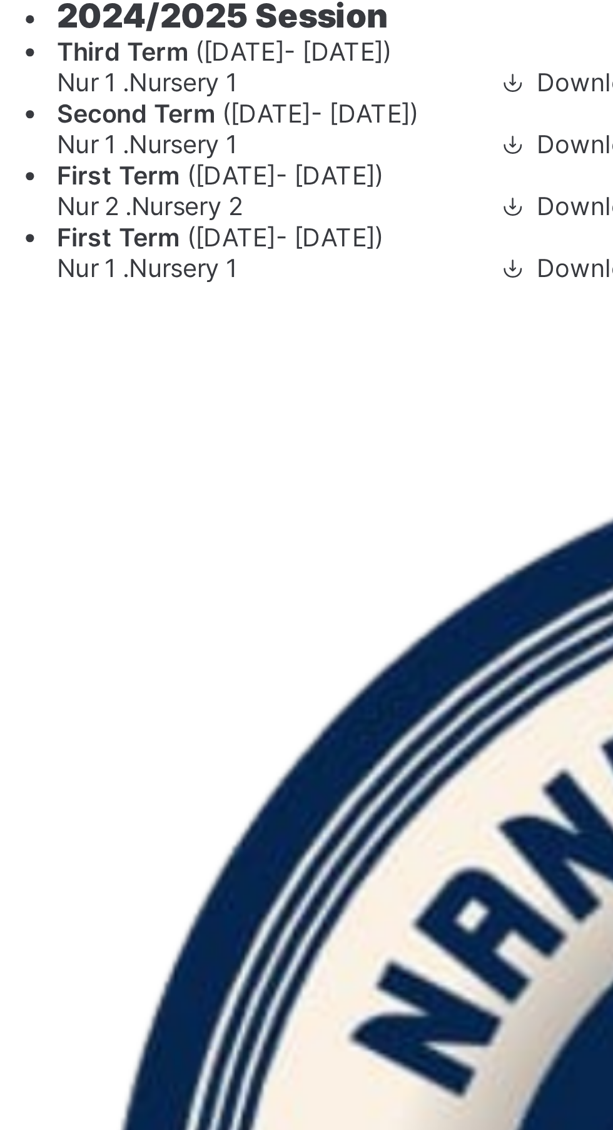
click at [206, 403] on span at bounding box center [200, 397] width 11 height 9
click at [0, 0] on li "Receive Payment" at bounding box center [0, 0] width 0 height 0
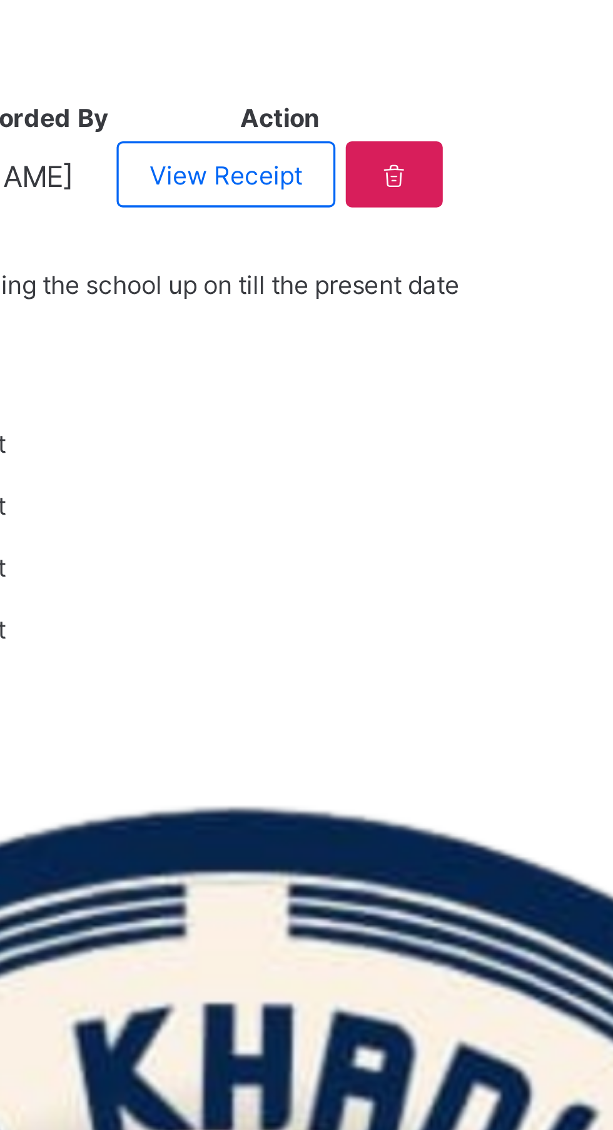
click at [476, 590] on div "×" at bounding box center [471, 578] width 12 height 21
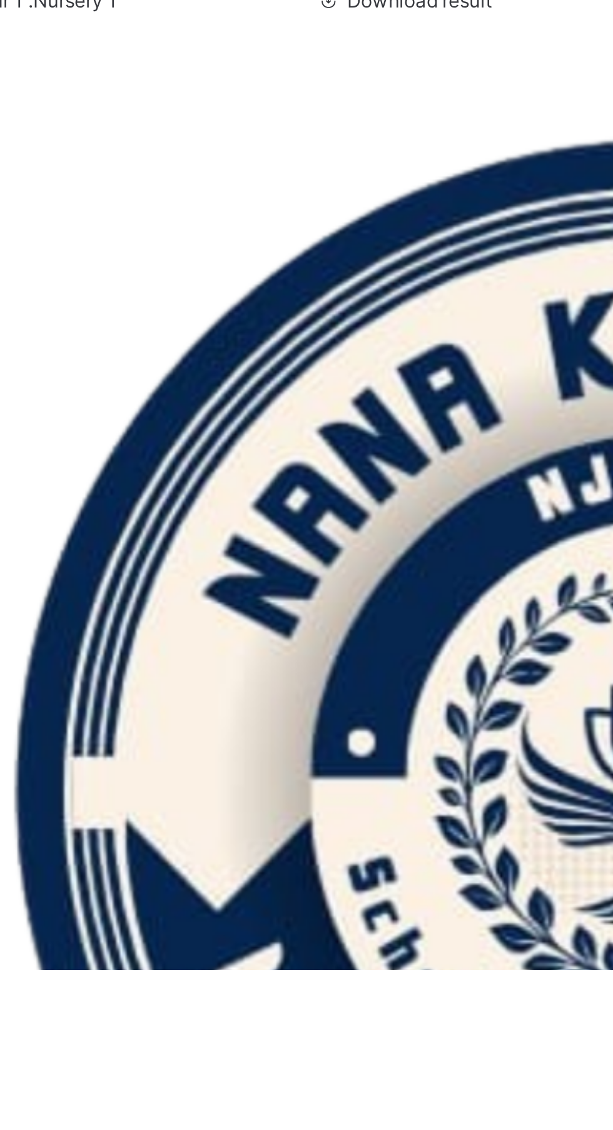
click at [195, 403] on span "Action" at bounding box center [184, 397] width 23 height 9
click at [0, 0] on ul "Receive Payment Manage Discount Send Email Reminder" at bounding box center [0, 0] width 0 height 0
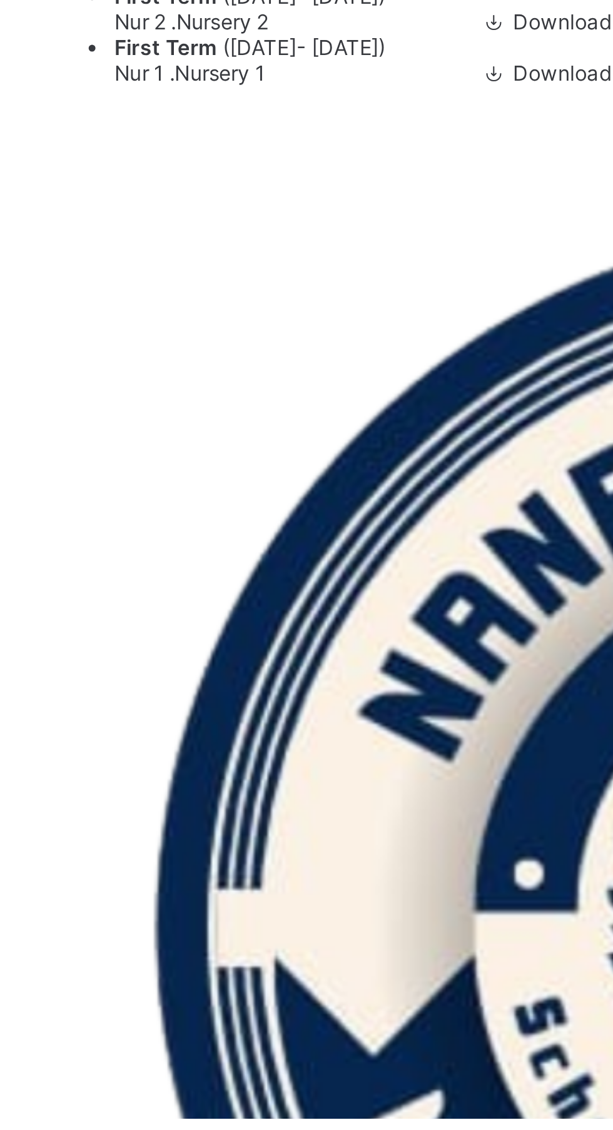
click at [185, 403] on div "Action" at bounding box center [189, 397] width 33 height 9
click at [0, 0] on li "Receive Payment" at bounding box center [0, 0] width 0 height 0
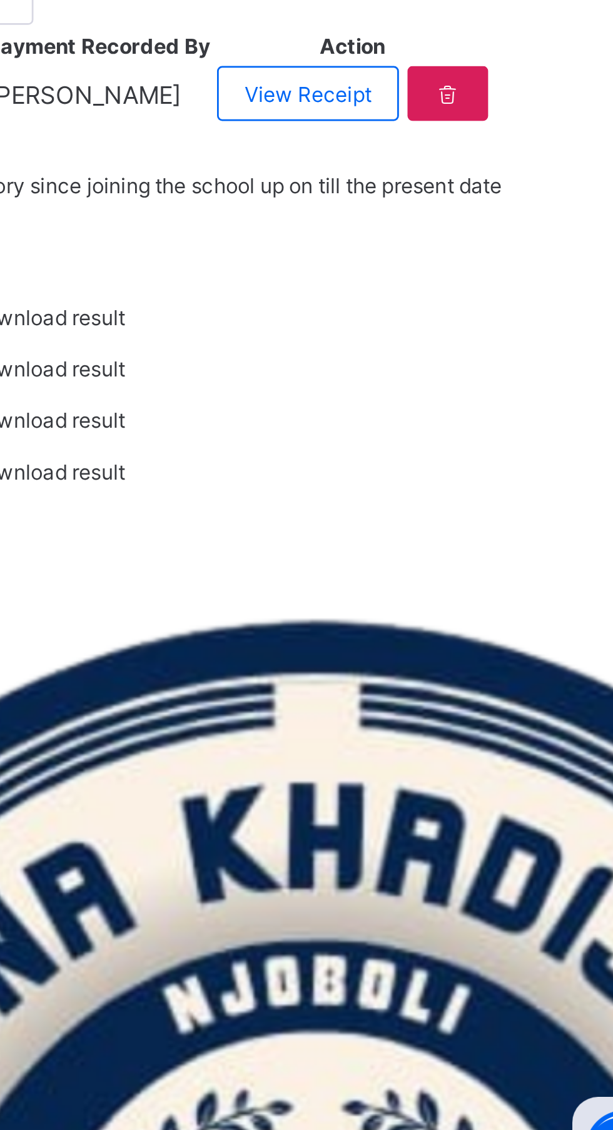
click at [476, 590] on div "×" at bounding box center [471, 578] width 12 height 21
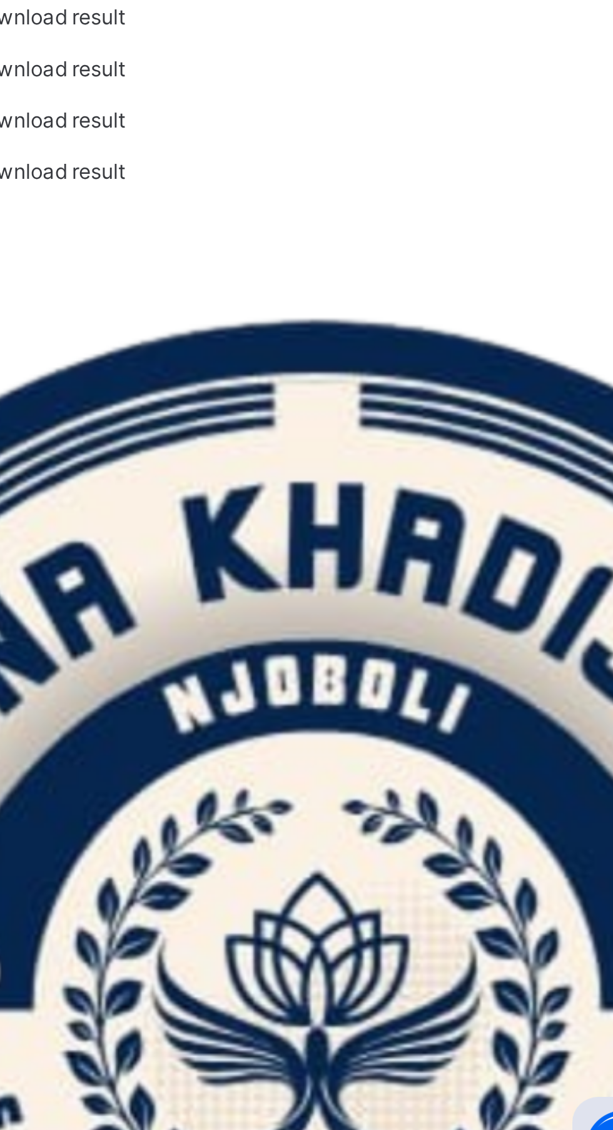
click at [547, 562] on div "Term 2024-2025 Second Term Action Receive Payment Manage Discount Send Email Re…" at bounding box center [382, 462] width 418 height 199
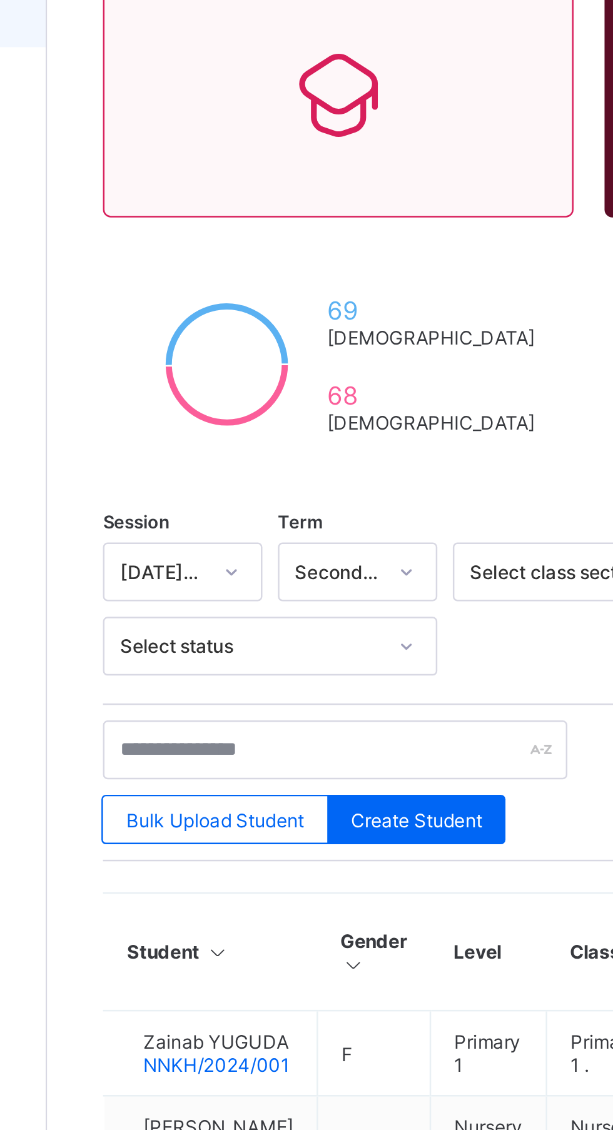
click at [62, 176] on span "Fees" at bounding box center [100, 175] width 100 height 10
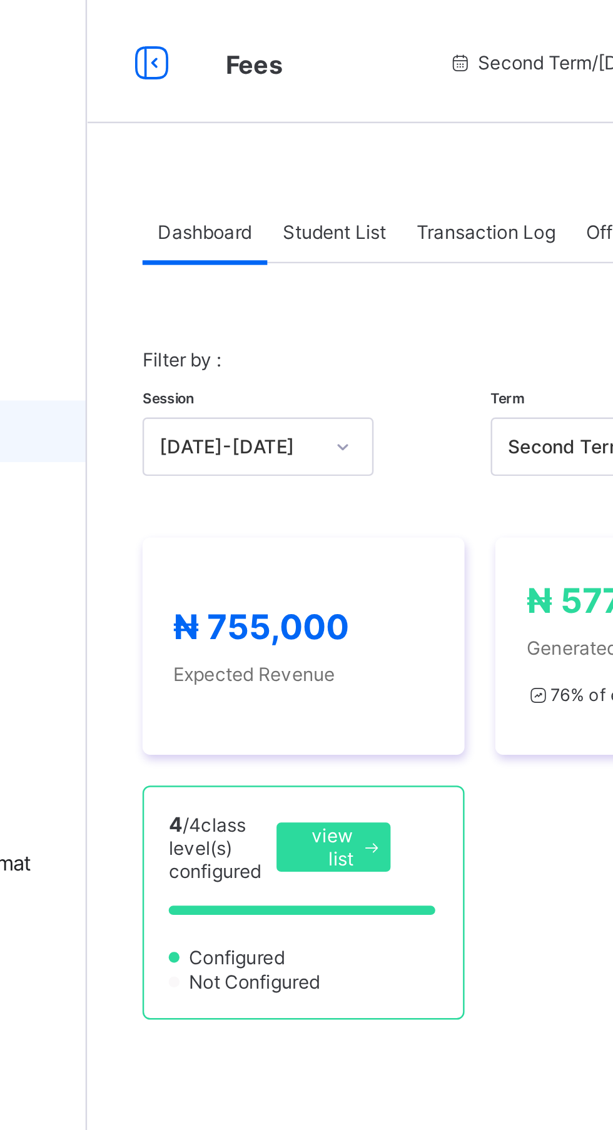
click at [258, 98] on span "Student List" at bounding box center [250, 93] width 42 height 9
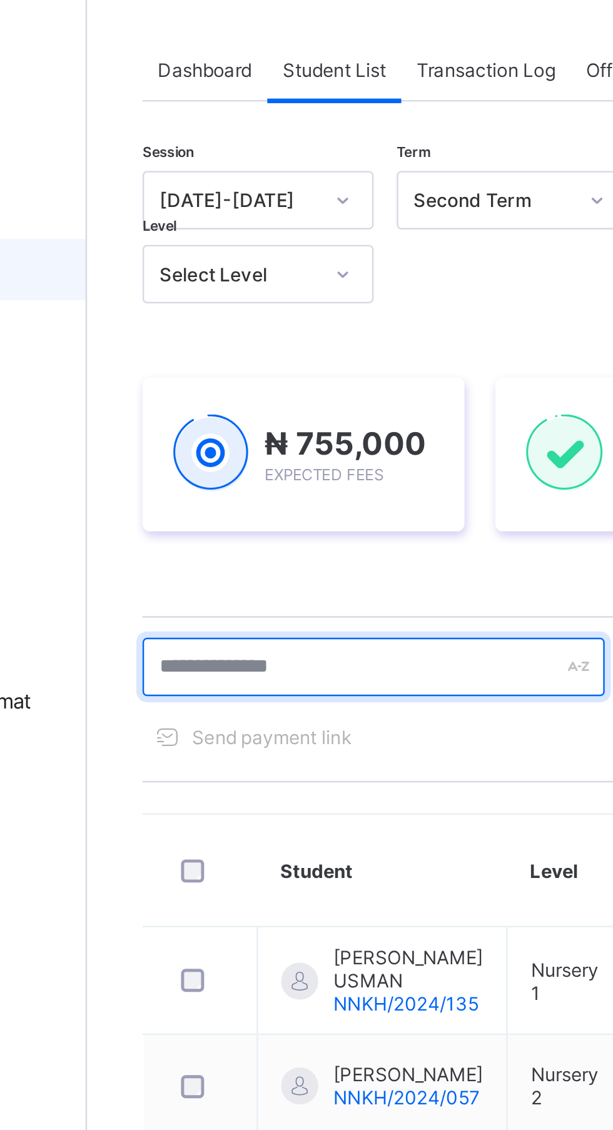
click at [201, 331] on input "text" at bounding box center [267, 336] width 188 height 24
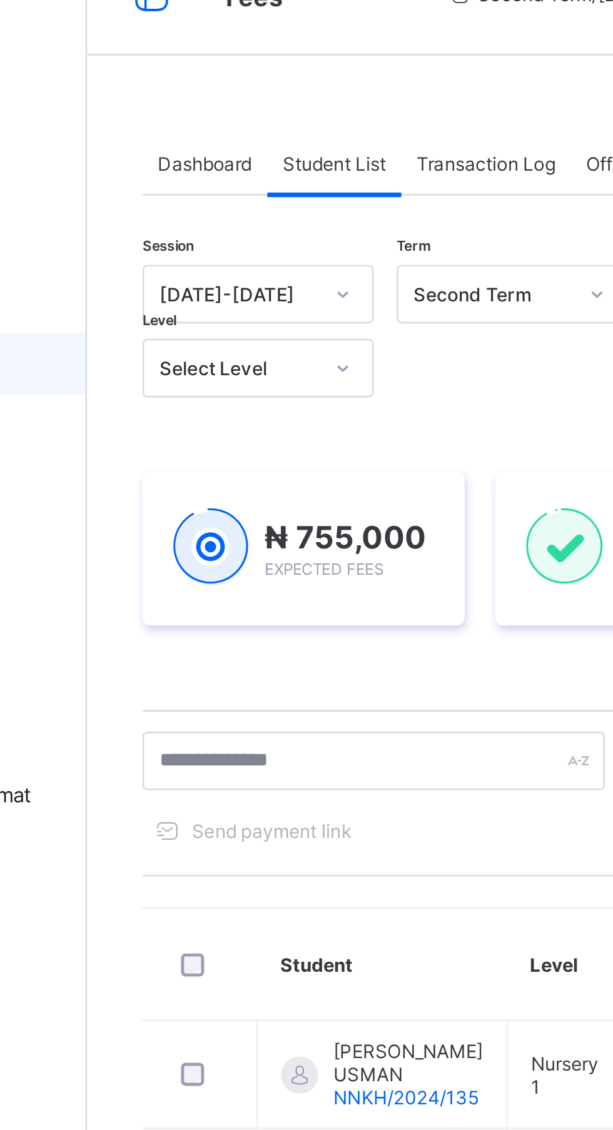
click at [333, 84] on div "Transaction Log" at bounding box center [312, 93] width 69 height 25
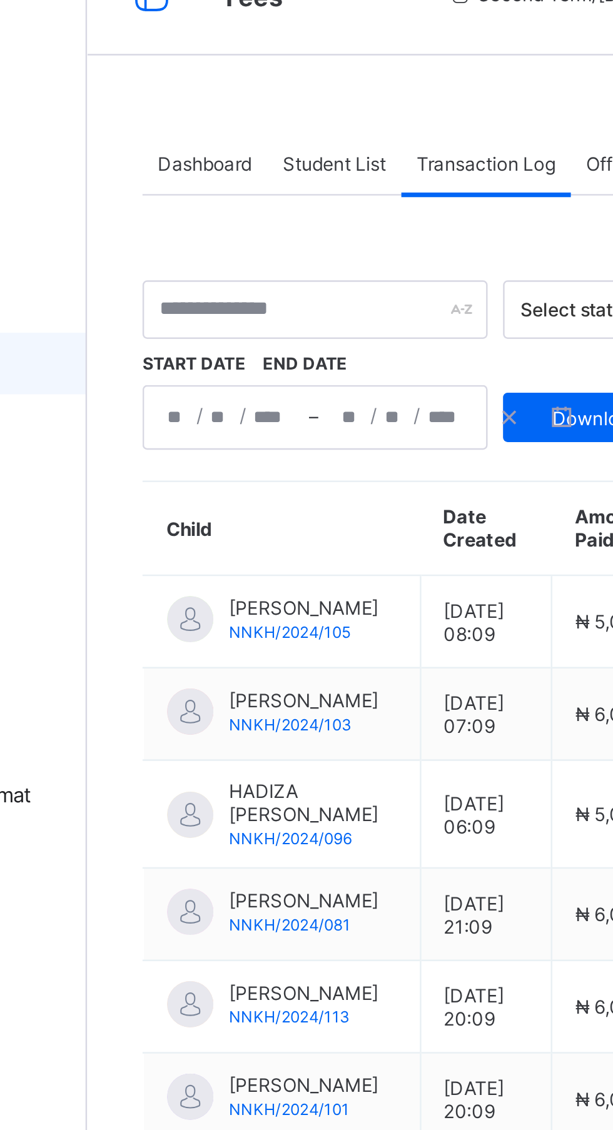
click at [258, 89] on div "Student List" at bounding box center [250, 93] width 54 height 25
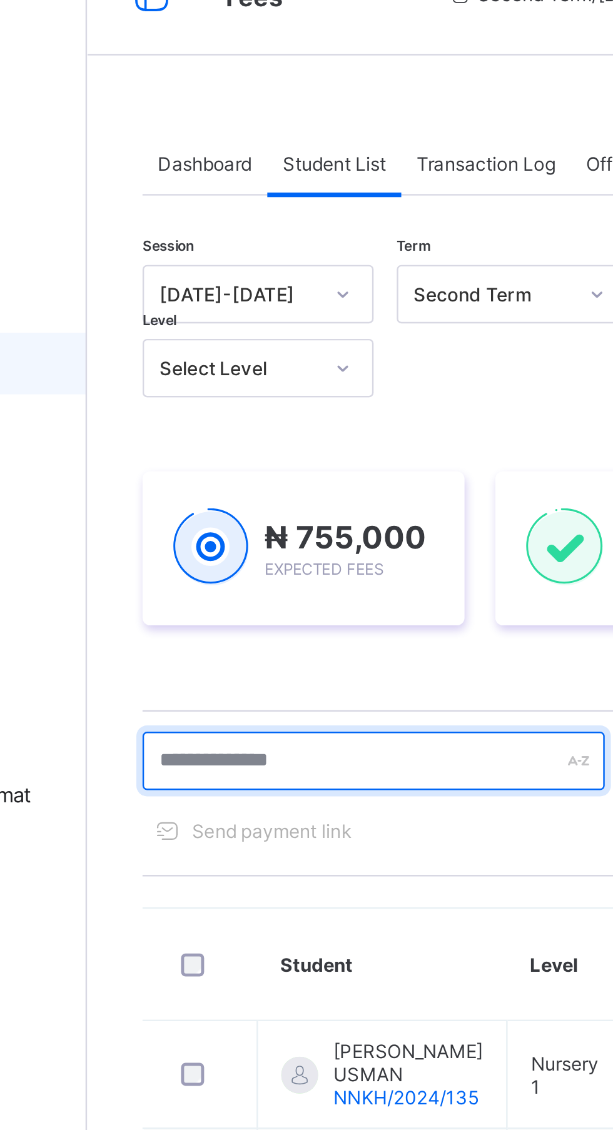
click at [276, 339] on input "text" at bounding box center [267, 336] width 188 height 24
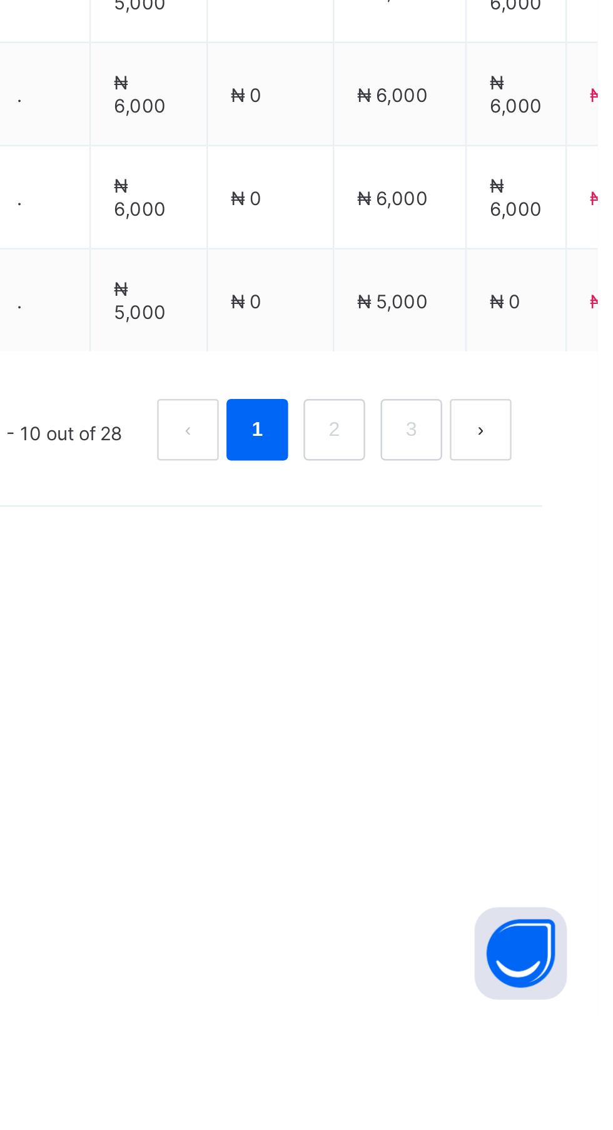
click at [509, 900] on link "2" at bounding box center [506, 892] width 12 height 16
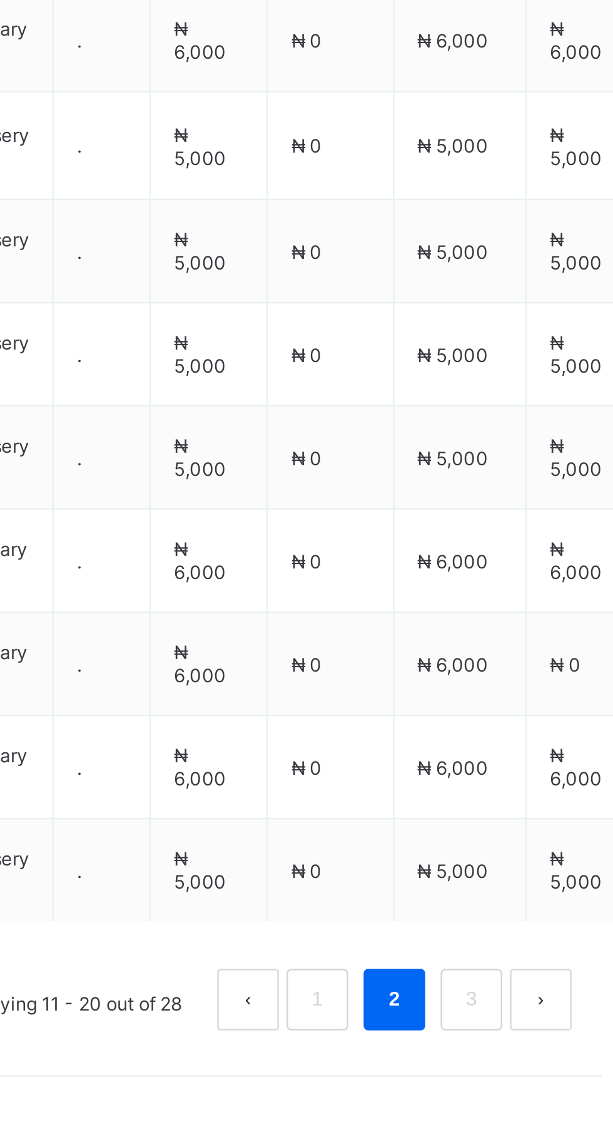
click at [538, 902] on link "3" at bounding box center [537, 894] width 12 height 16
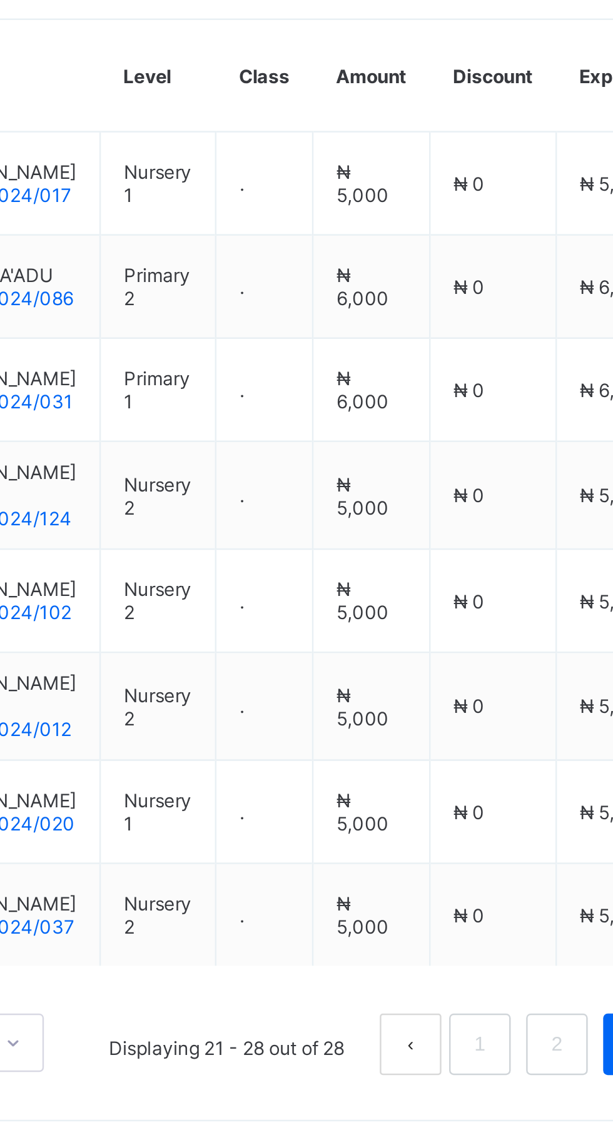
click at [475, 813] on link "1" at bounding box center [474, 812] width 12 height 16
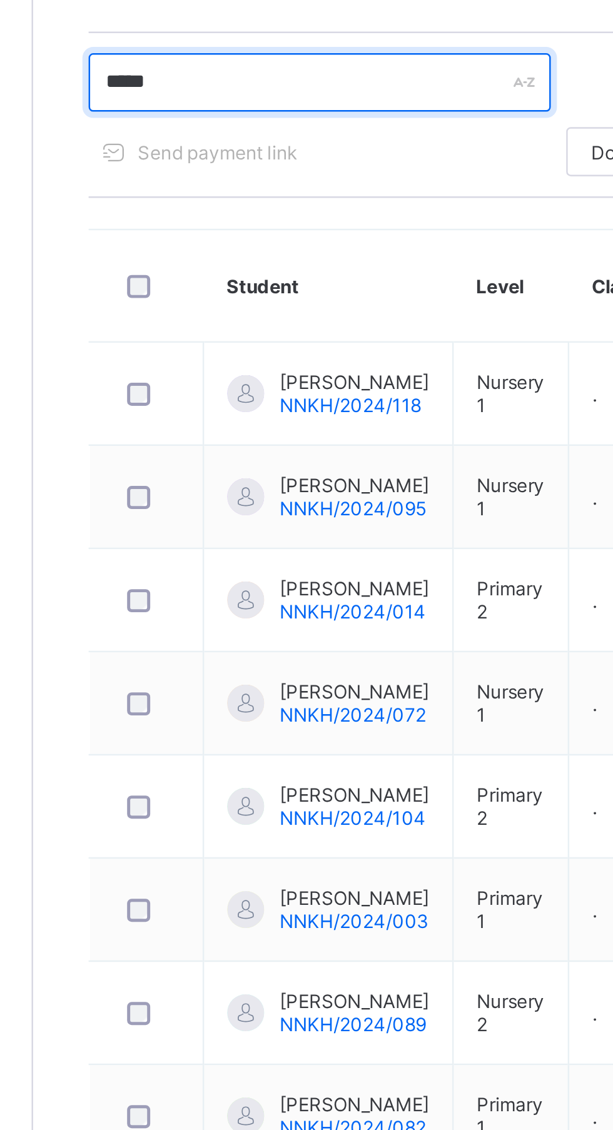
click at [213, 335] on input "*****" at bounding box center [267, 336] width 188 height 24
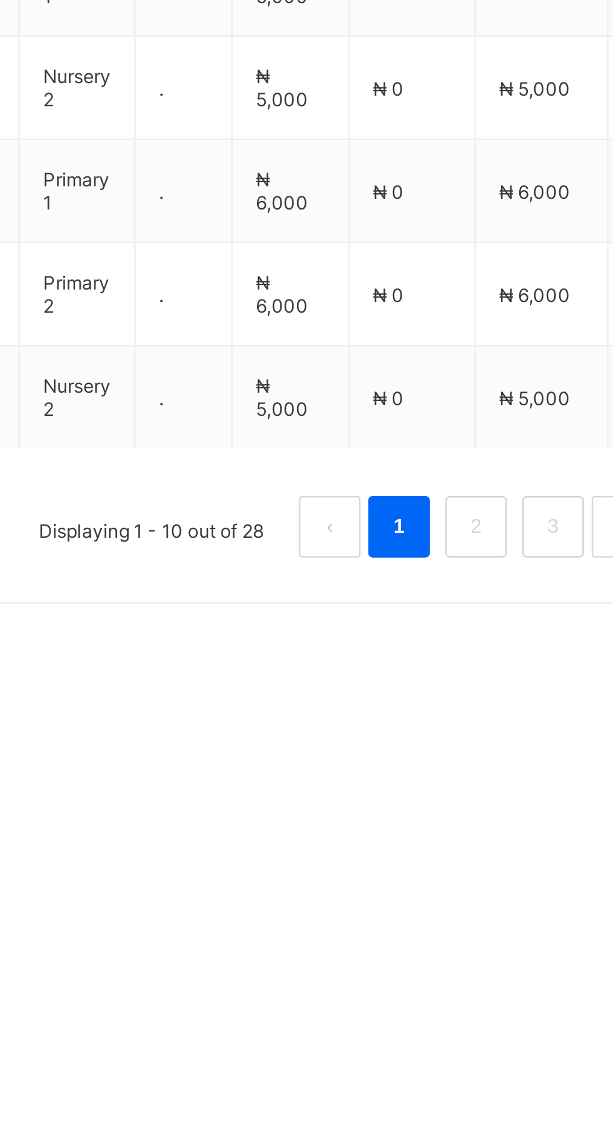
click at [508, 900] on link "2" at bounding box center [506, 892] width 12 height 16
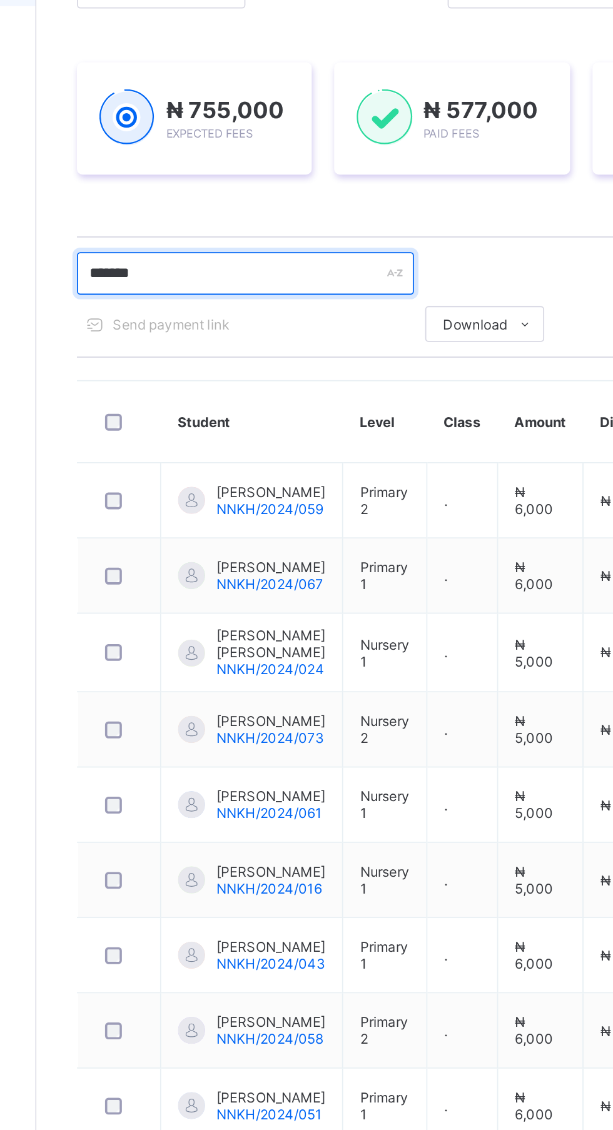
click at [255, 335] on input "*******" at bounding box center [267, 336] width 188 height 24
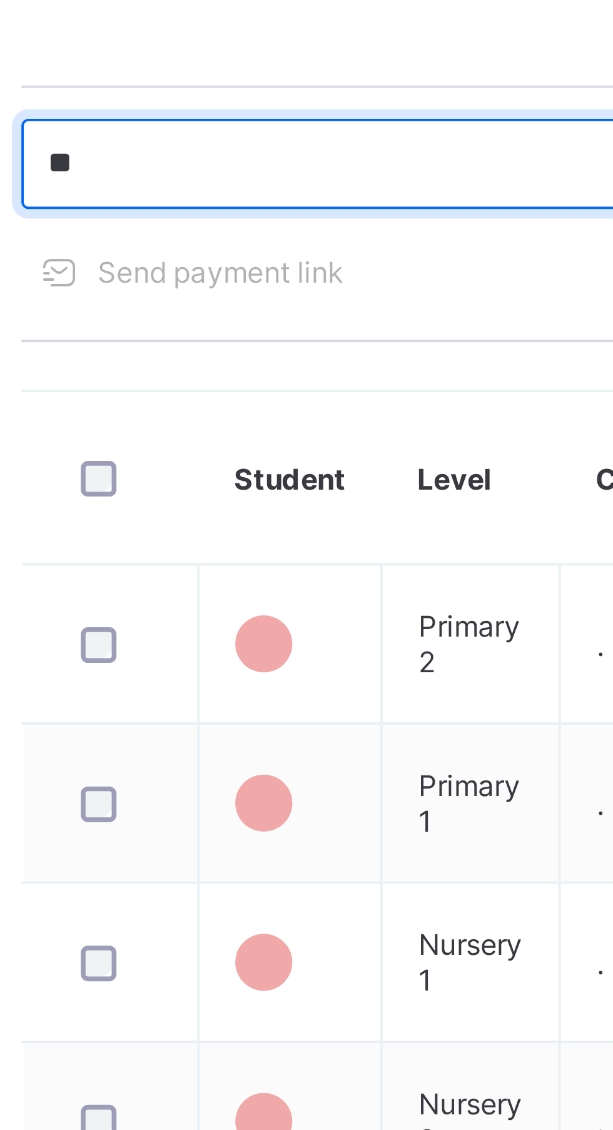
type input "*"
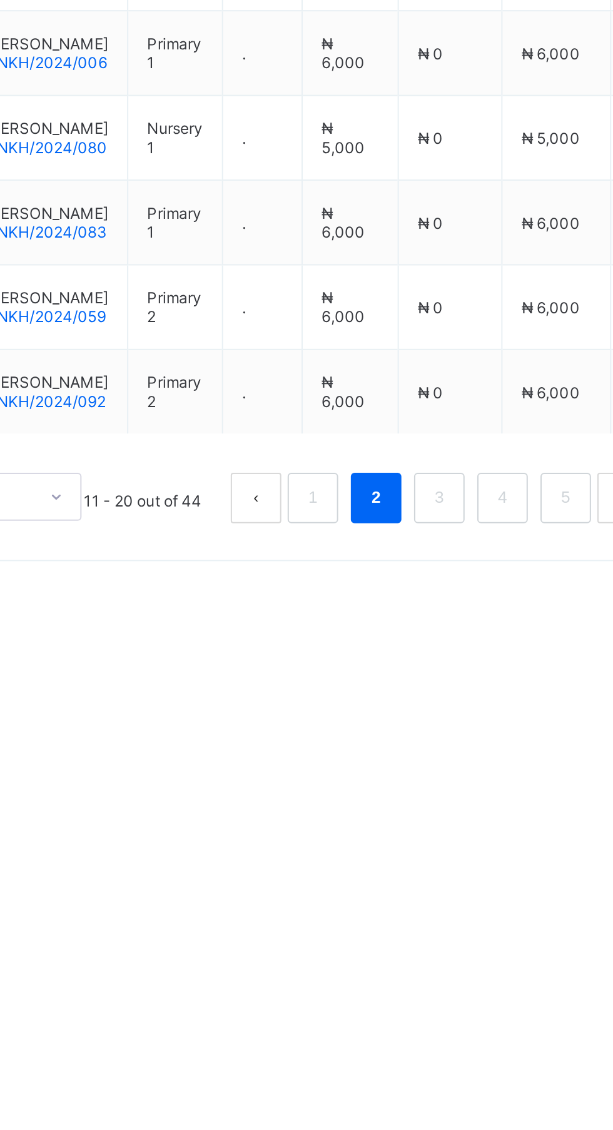
click at [415, 900] on link "1" at bounding box center [412, 892] width 12 height 16
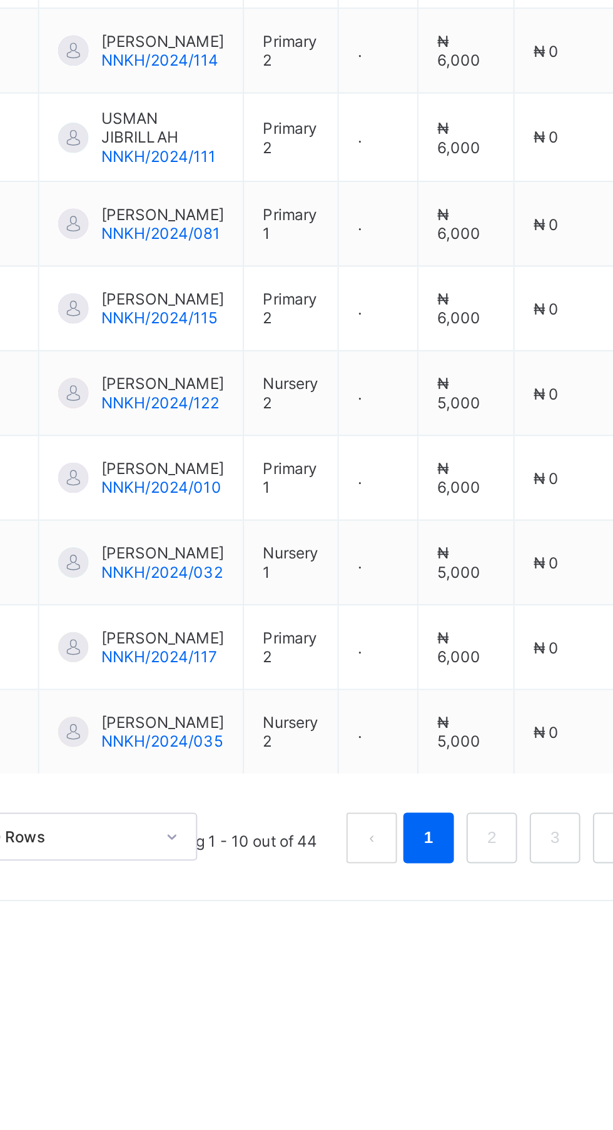
click at [443, 904] on link "2" at bounding box center [443, 896] width 12 height 16
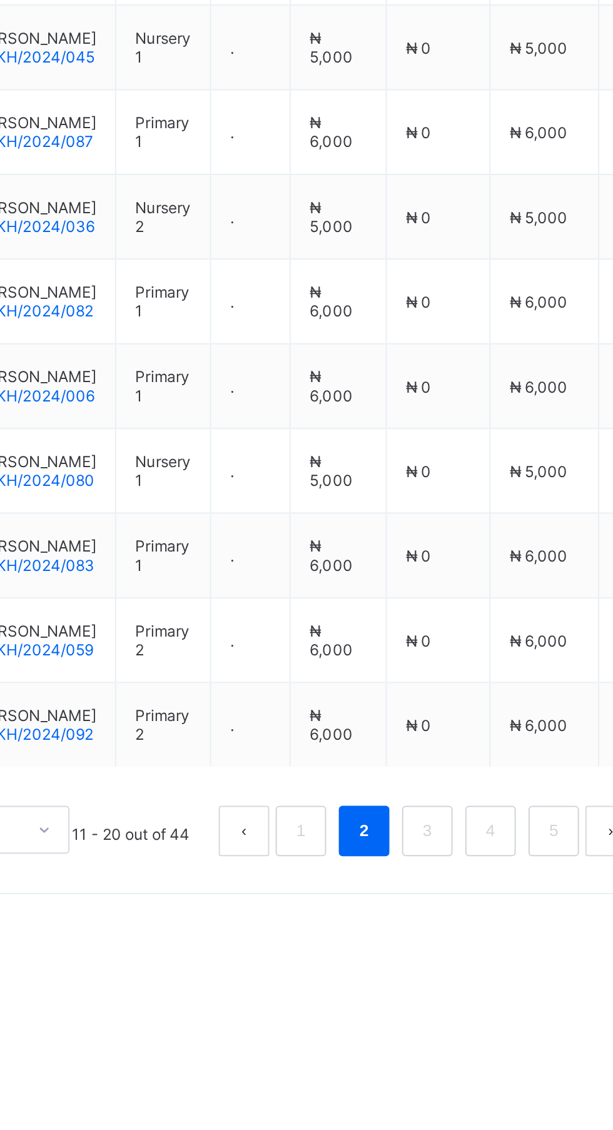
click at [475, 900] on link "3" at bounding box center [474, 892] width 12 height 16
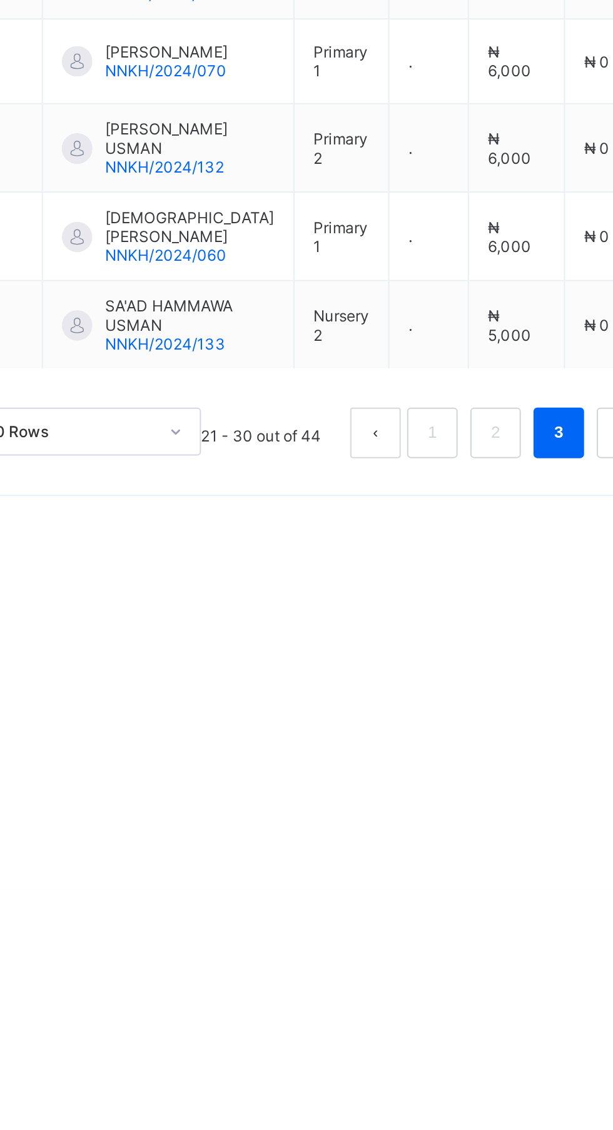
click at [414, 912] on link "1" at bounding box center [412, 903] width 12 height 16
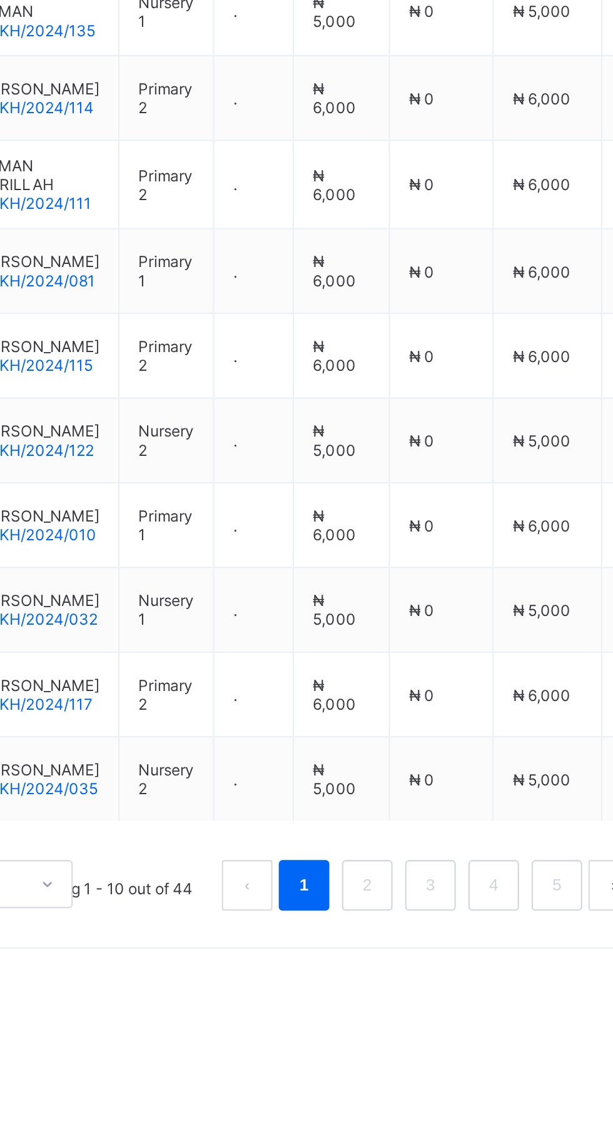
click at [443, 904] on link "2" at bounding box center [443, 896] width 12 height 16
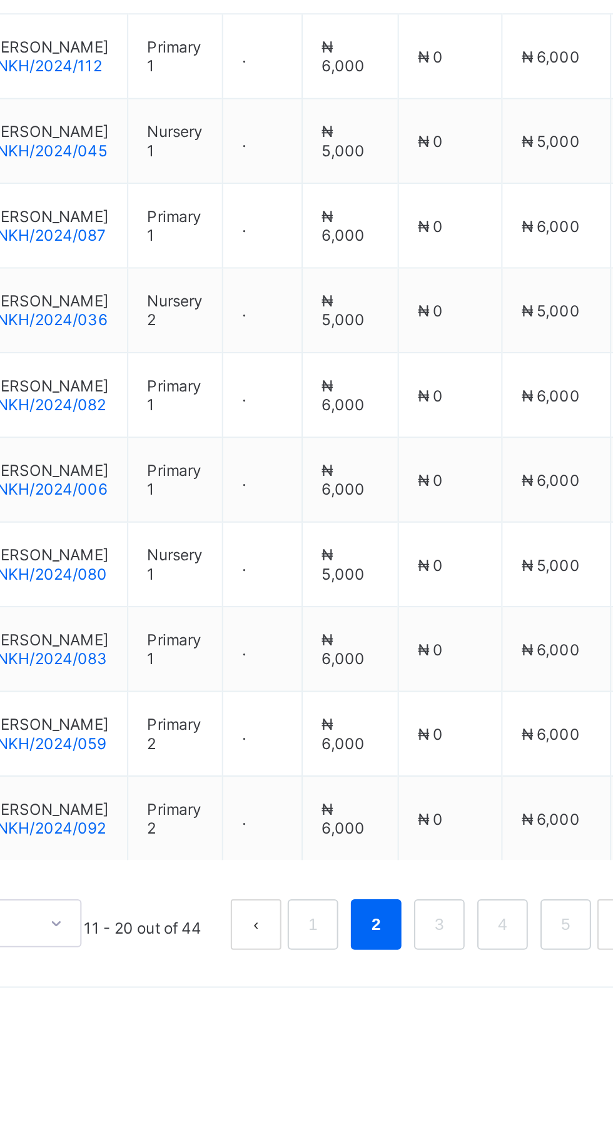
click at [412, 900] on link "1" at bounding box center [412, 892] width 12 height 16
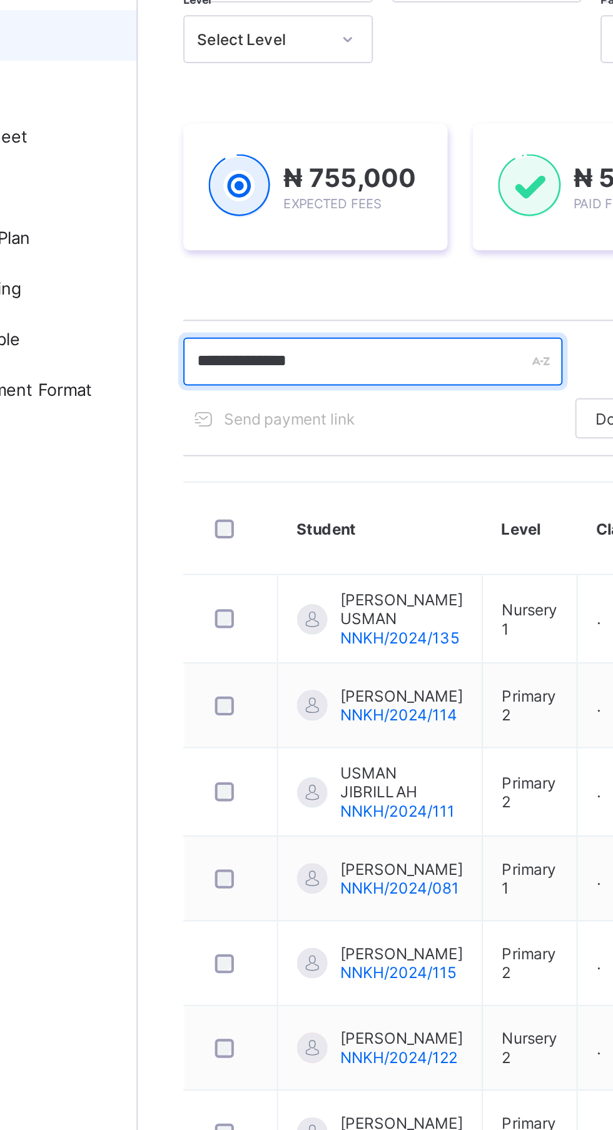
click at [274, 339] on input "**********" at bounding box center [267, 336] width 188 height 24
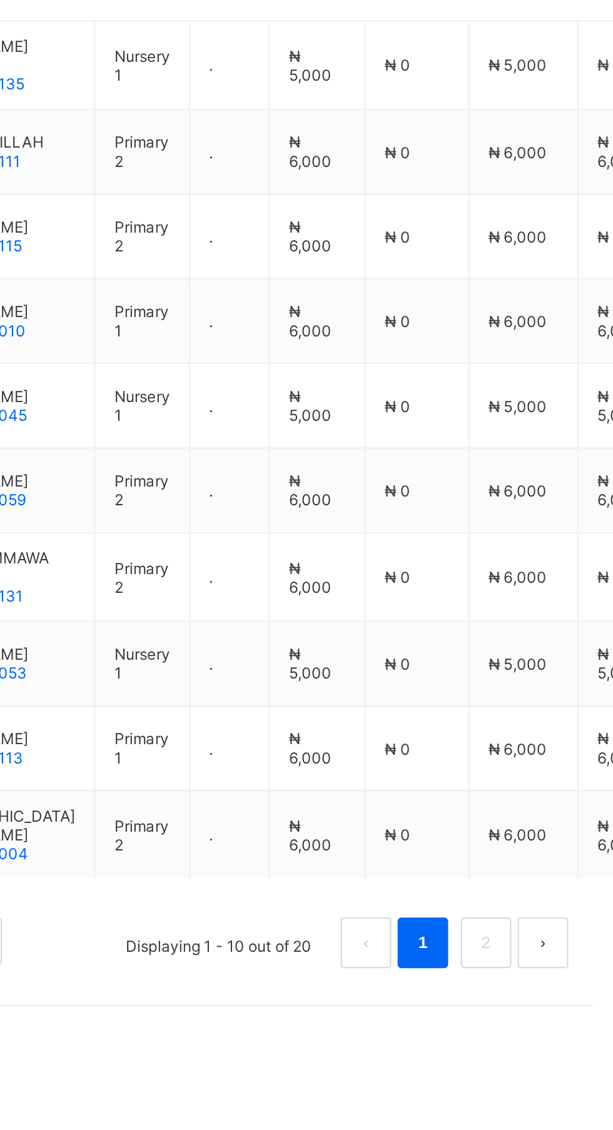
type input "*****"
click at [538, 906] on link "2" at bounding box center [537, 898] width 12 height 16
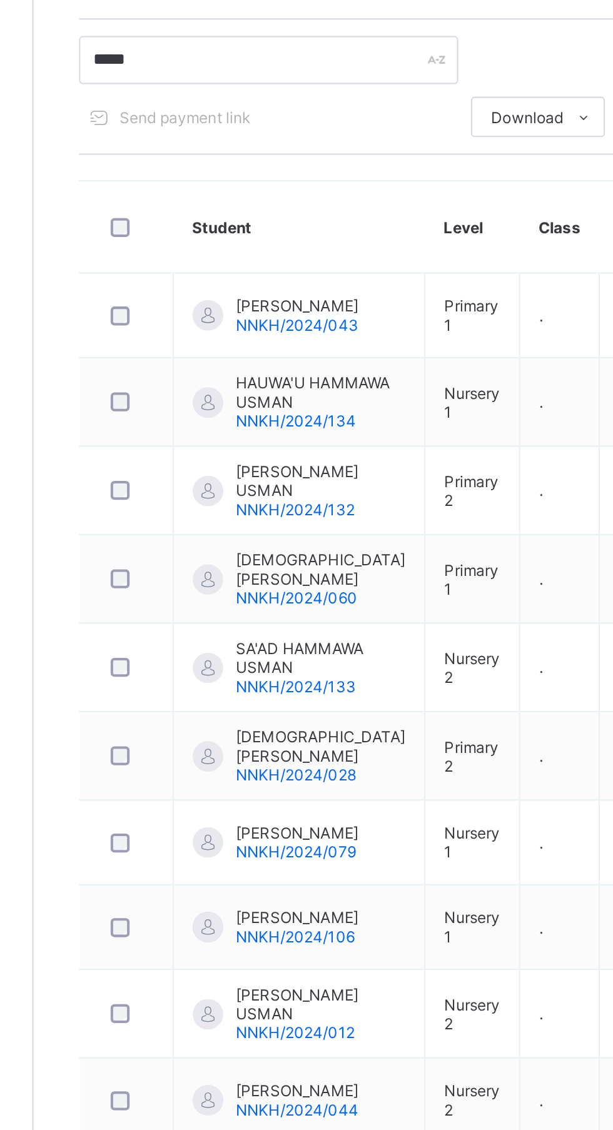
click at [269, 765] on span "[PERSON_NAME]" at bounding box center [280, 760] width 61 height 9
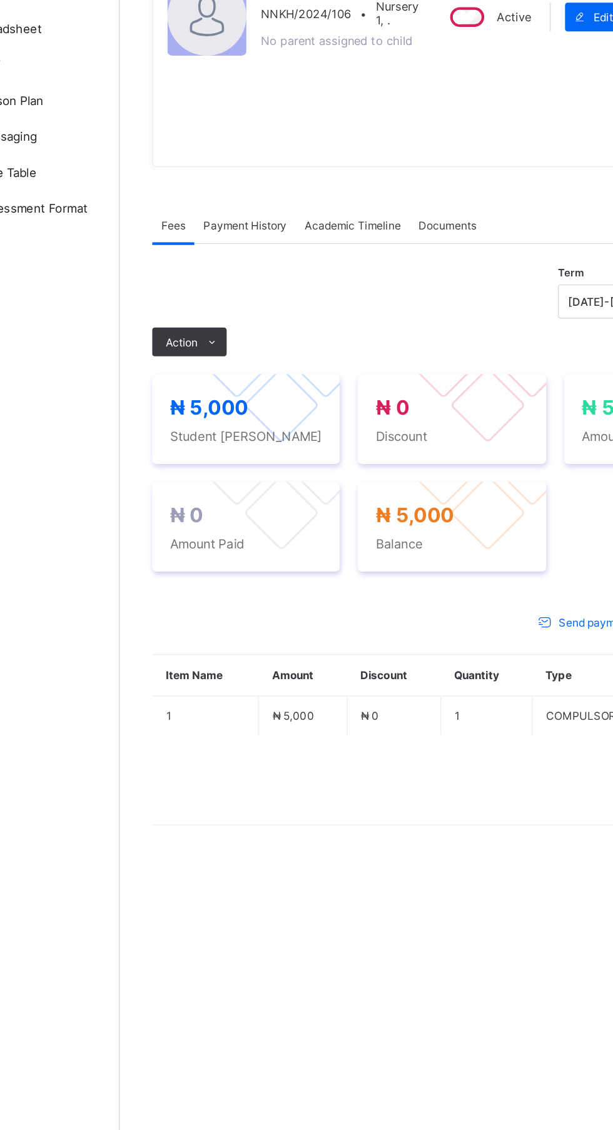
click at [214, 448] on icon at bounding box center [214, 444] width 9 height 8
click at [0, 0] on ul "Receive Payment Manage Discount Send Email Reminder" at bounding box center [0, 0] width 0 height 0
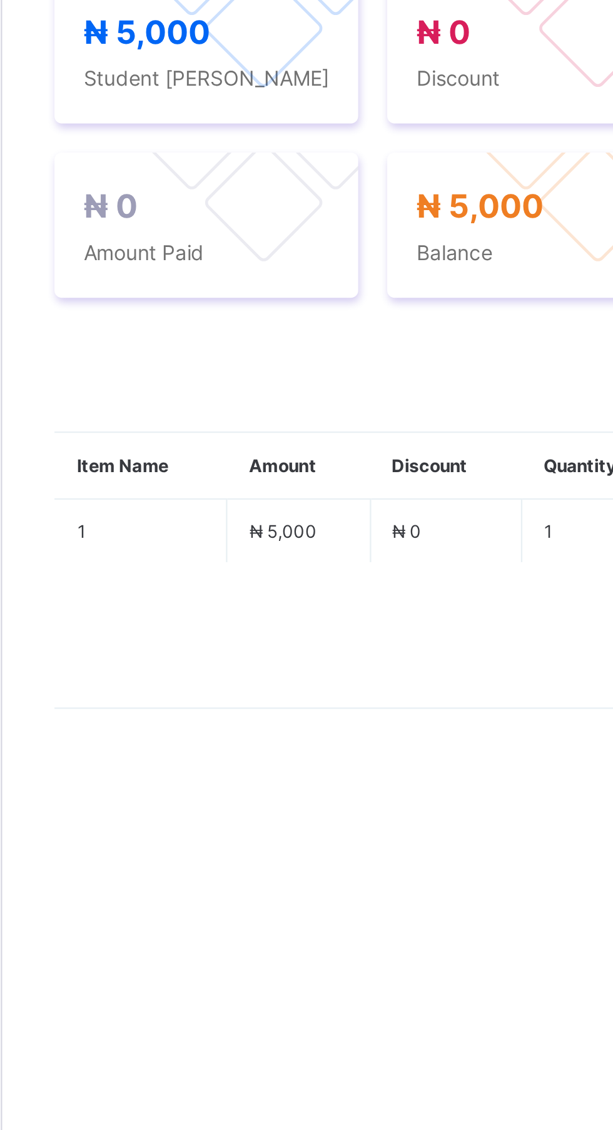
click at [0, 0] on li "Receive Payment" at bounding box center [0, 0] width 0 height 0
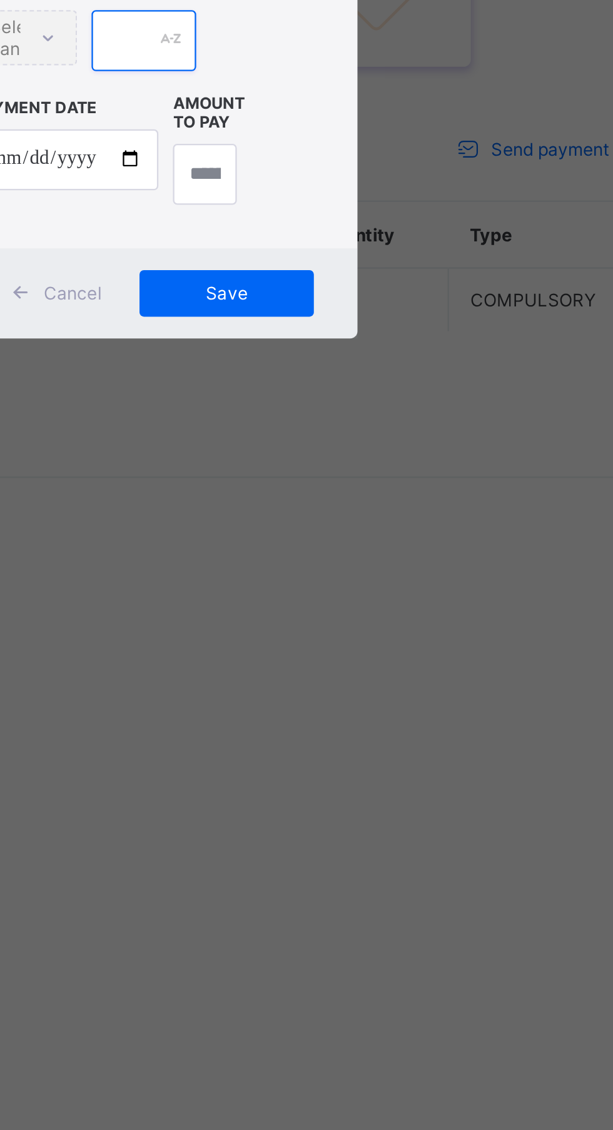
click at [328, 605] on input "text" at bounding box center [306, 592] width 44 height 26
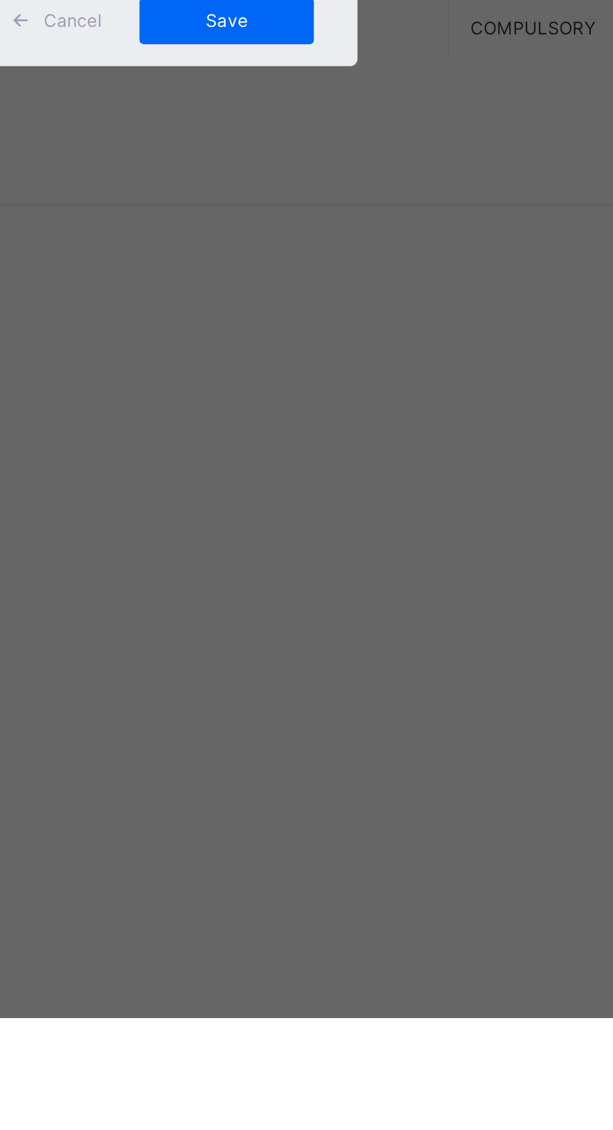
type input "****"
click at [313, 656] on input "date" at bounding box center [272, 643] width 79 height 26
type input "**********"
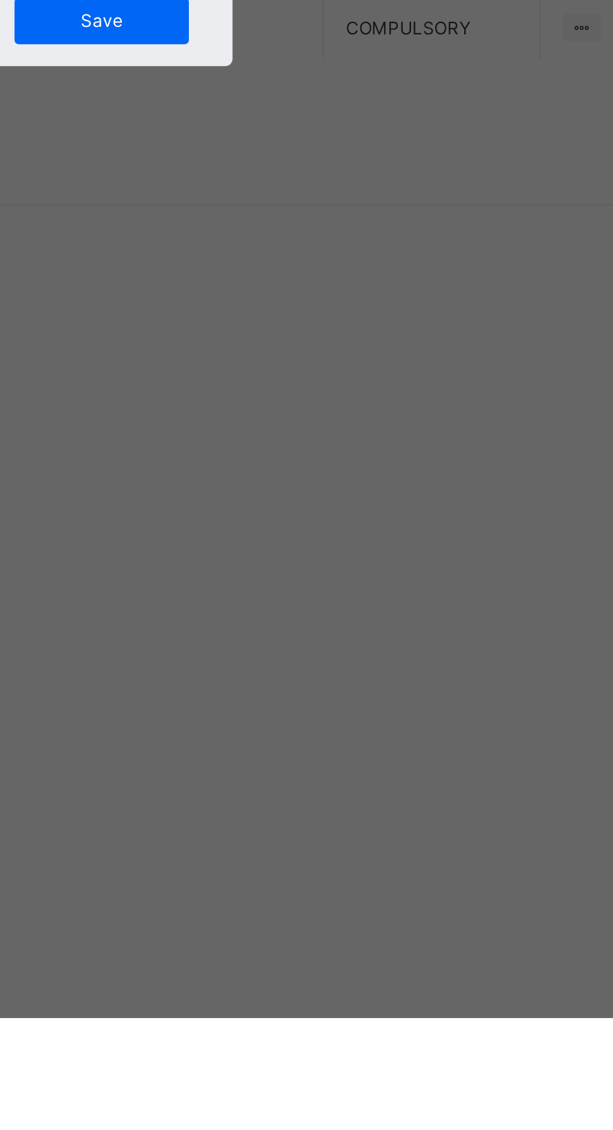
click at [346, 663] on input "currency" at bounding box center [332, 649] width 27 height 26
type input "*******"
click at [379, 711] on div "Save" at bounding box center [341, 701] width 75 height 20
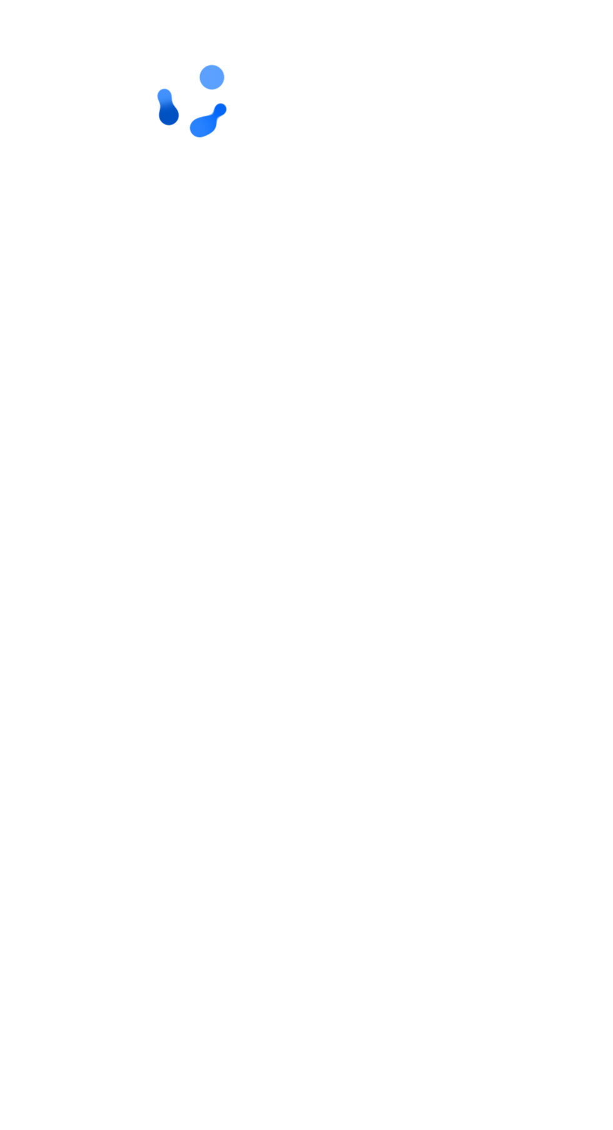
scroll to position [0, 0]
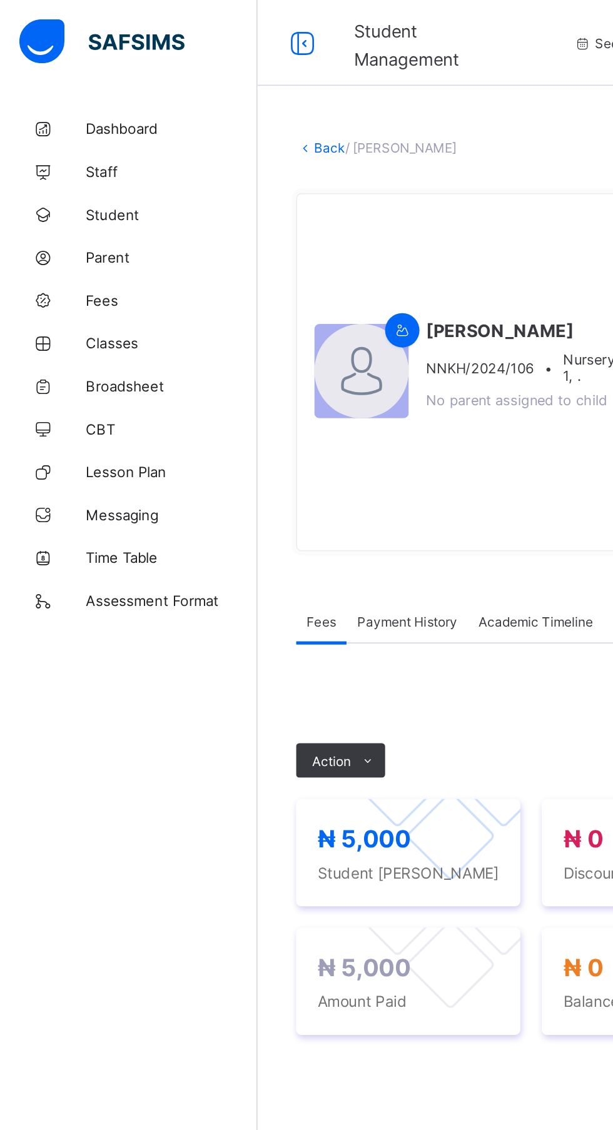
click at [124, 117] on link "Student" at bounding box center [75, 125] width 150 height 25
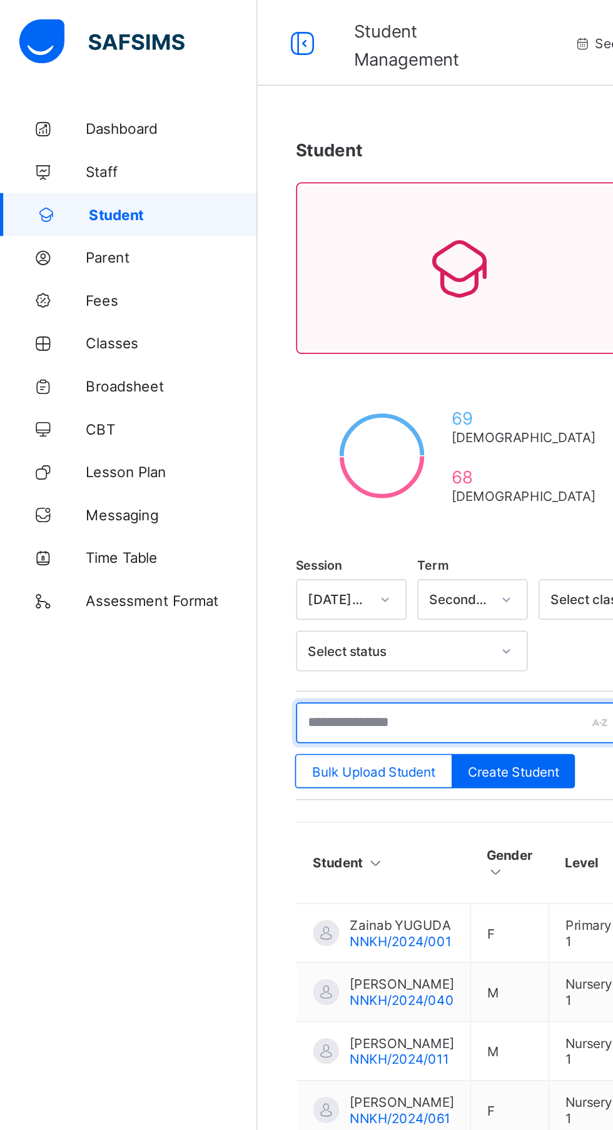
click at [254, 415] on input "text" at bounding box center [267, 422] width 188 height 24
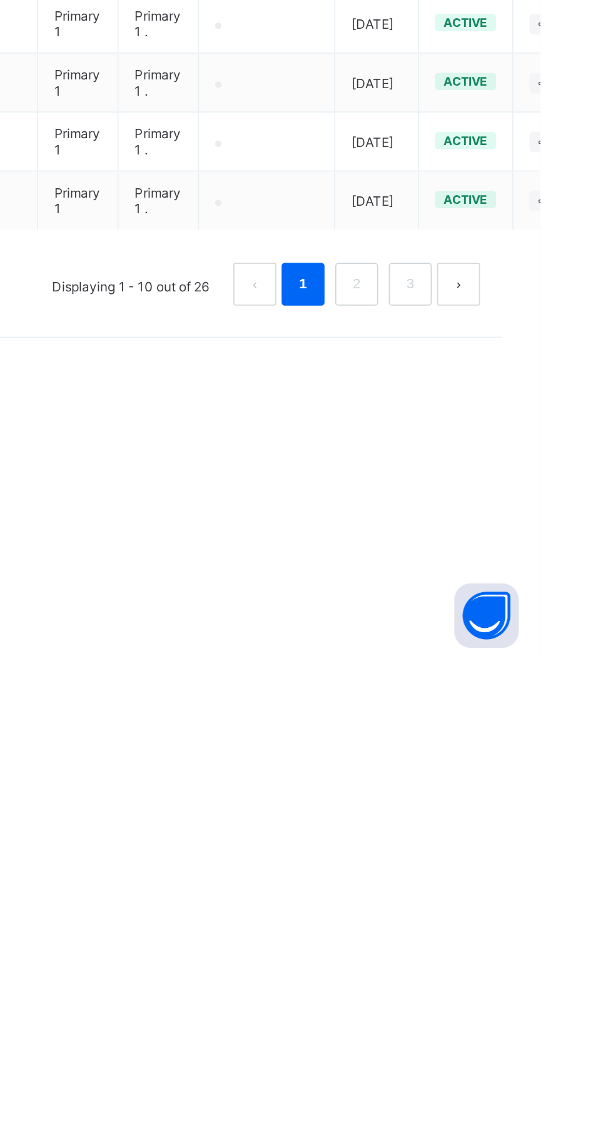
type input "**********"
click at [506, 920] on link "2" at bounding box center [506, 911] width 12 height 16
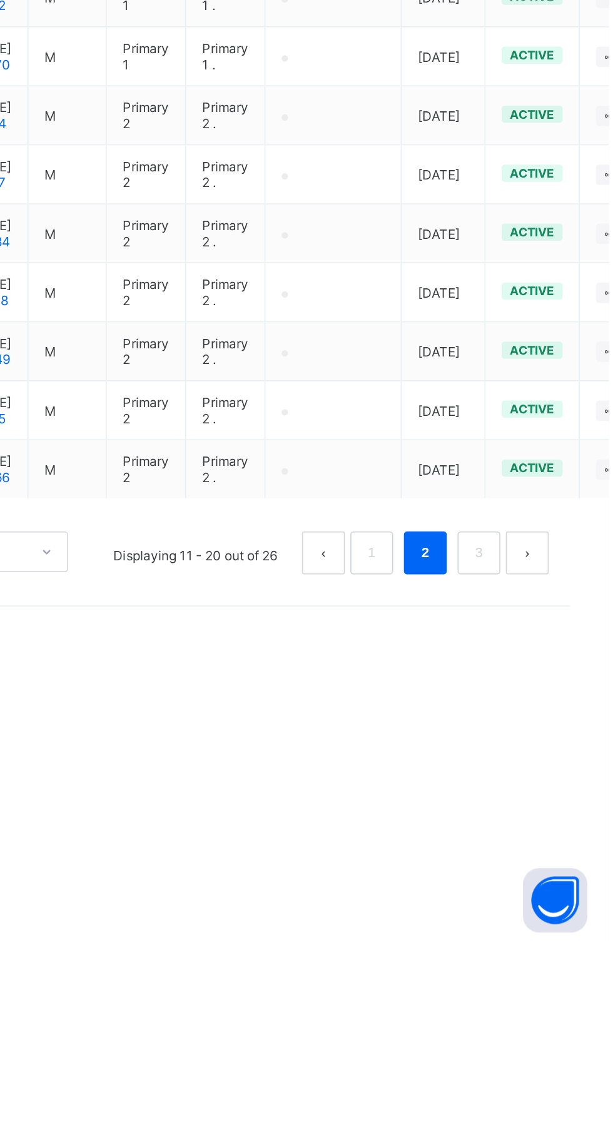
click at [537, 910] on link "3" at bounding box center [537, 902] width 12 height 16
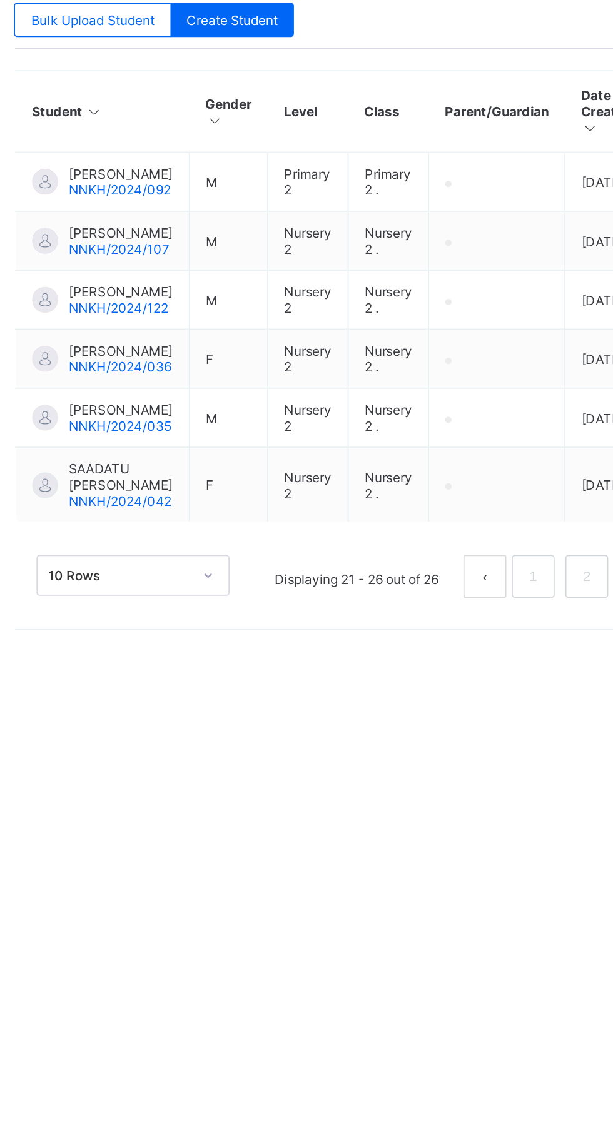
click at [217, 578] on span "[PERSON_NAME]" at bounding box center [234, 573] width 61 height 9
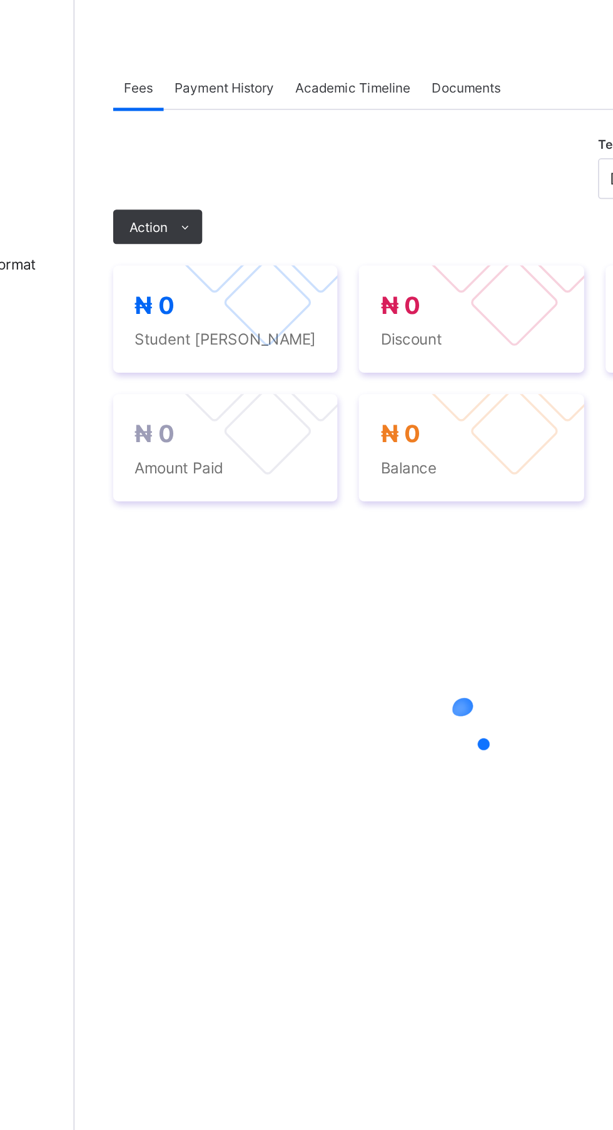
click at [191, 318] on div "Action" at bounding box center [199, 328] width 52 height 20
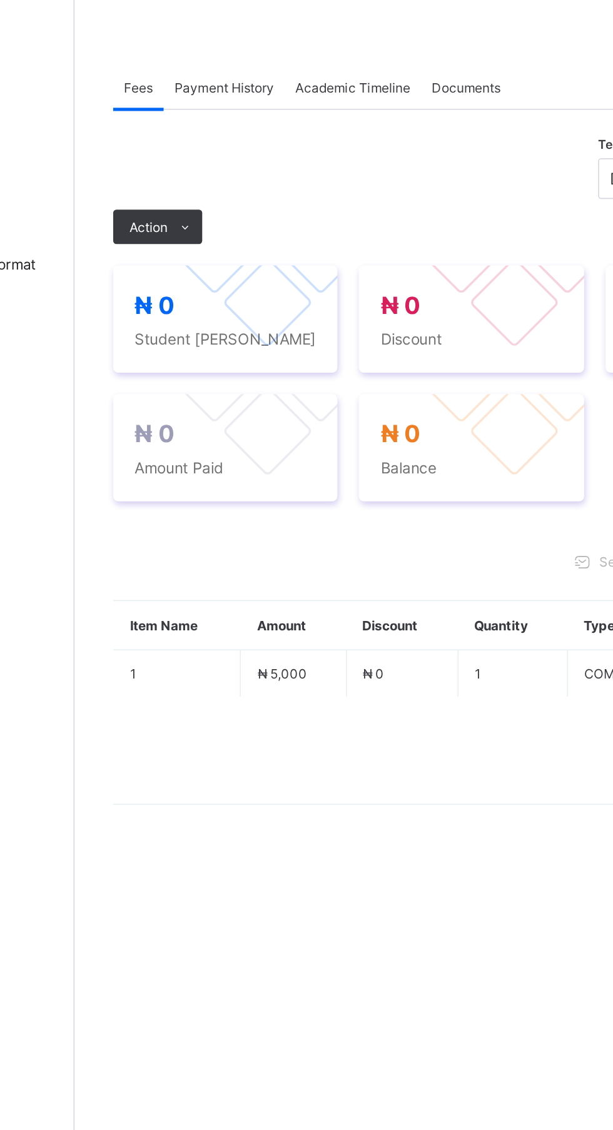
click at [0, 0] on li "Receive Payment" at bounding box center [0, 0] width 0 height 0
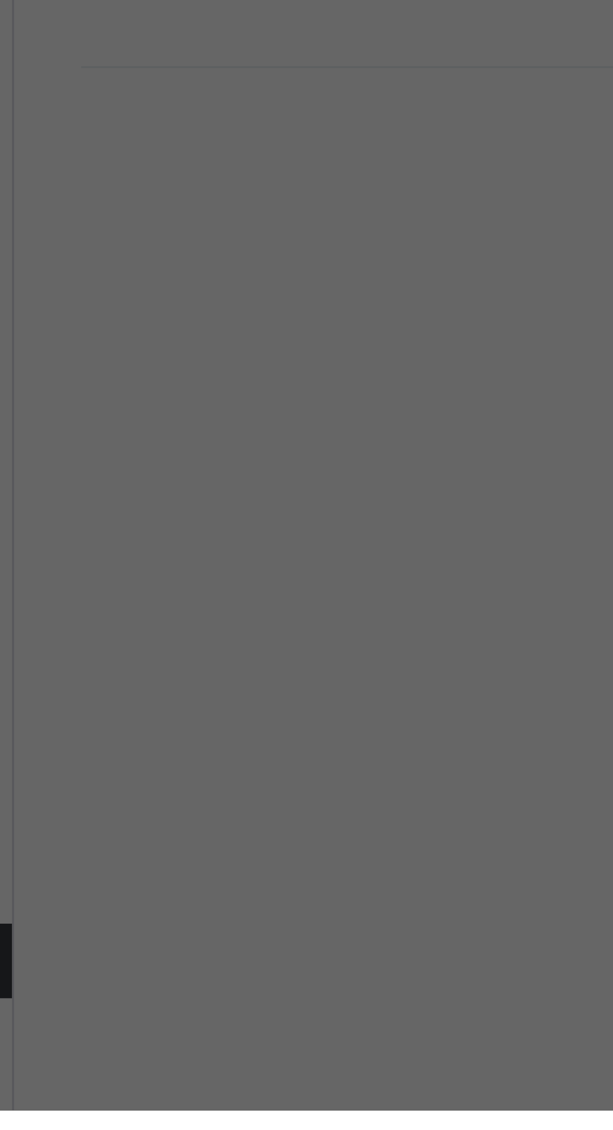
click at [270, 820] on div "× No Outstanding Fees This student has NO OUTSTANDING fees." at bounding box center [306, 565] width 613 height 1130
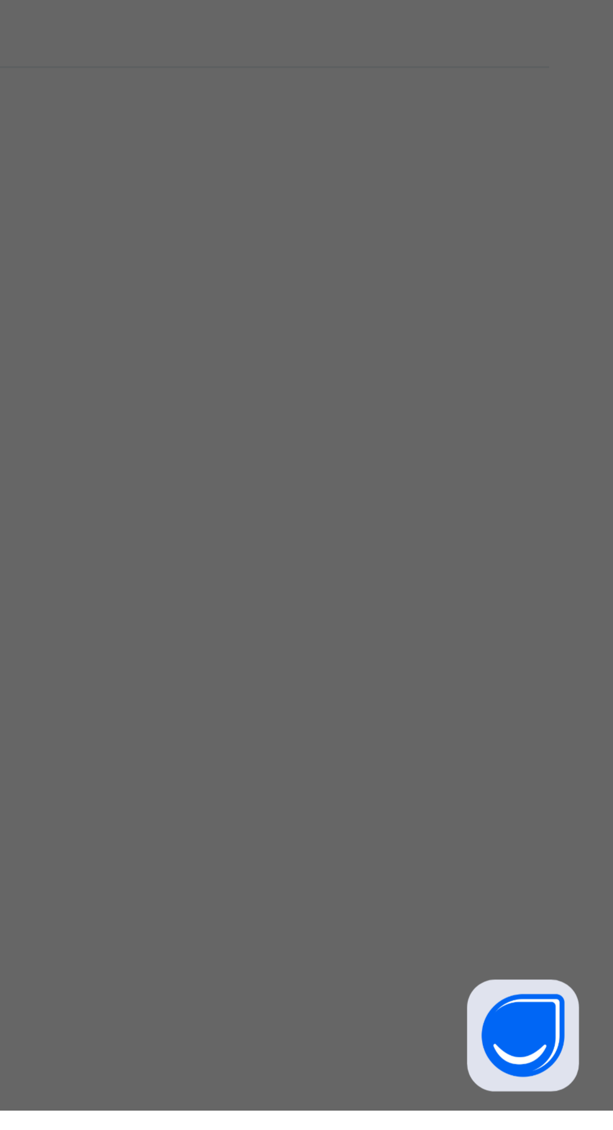
click at [401, 544] on div "×" at bounding box center [395, 533] width 12 height 21
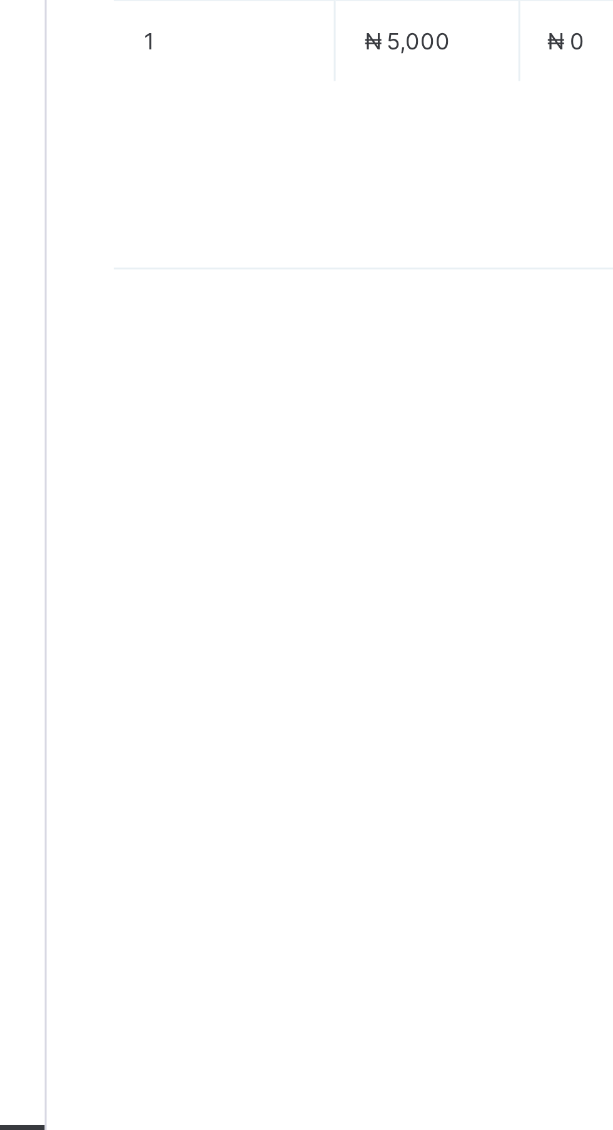
click at [200, 453] on div "Action" at bounding box center [199, 443] width 52 height 20
click at [0, 0] on li "Receive Payment" at bounding box center [0, 0] width 0 height 0
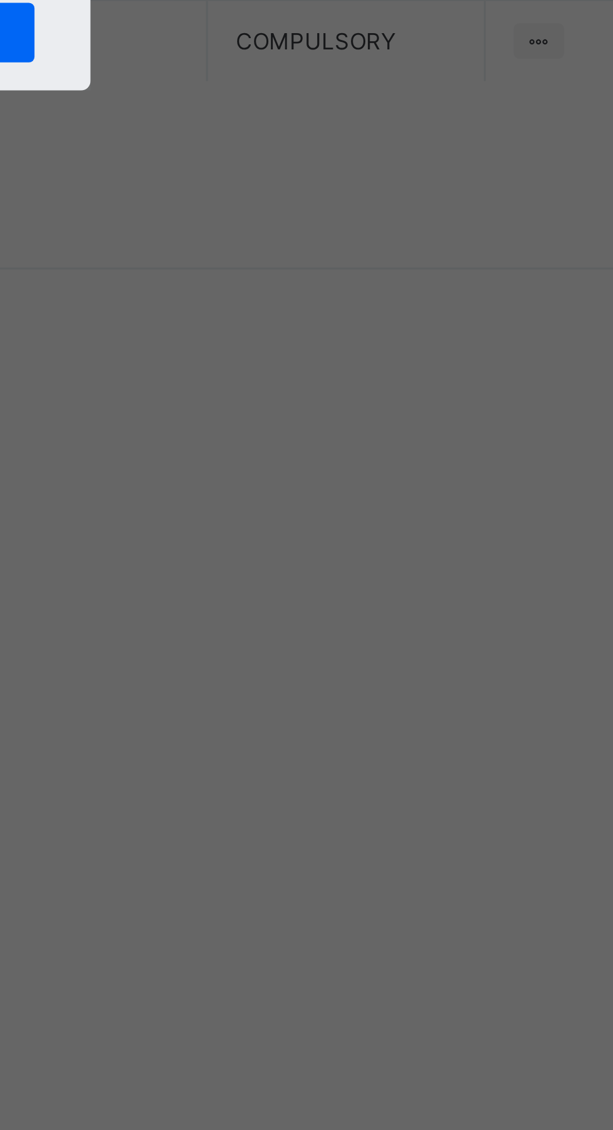
click at [328, 605] on input "text" at bounding box center [306, 592] width 44 height 26
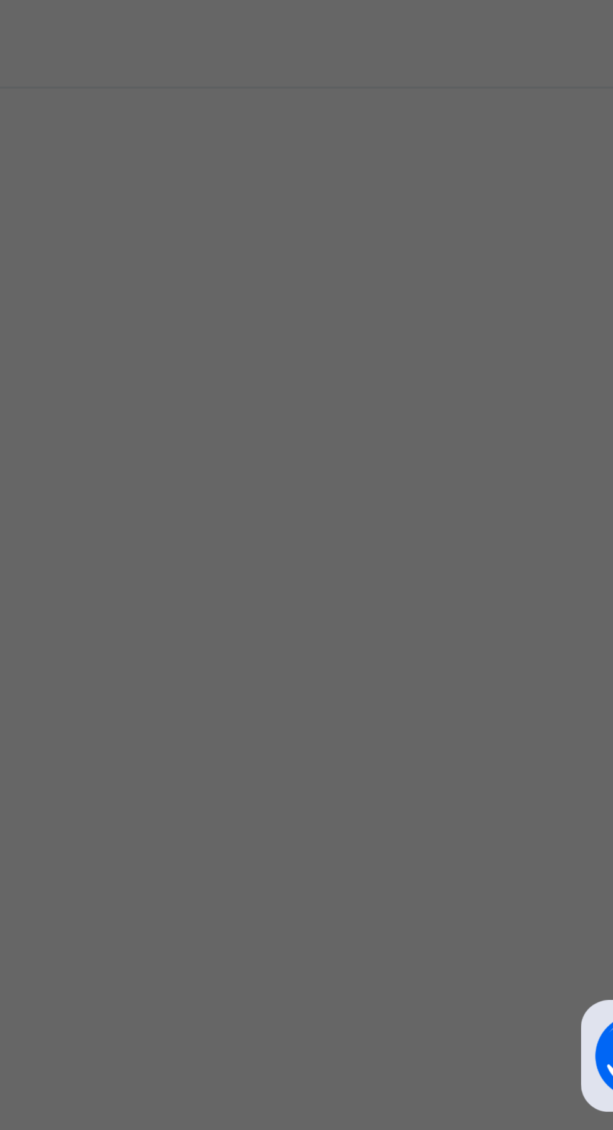
type input "****"
click at [313, 656] on input "date" at bounding box center [272, 643] width 79 height 26
type input "**********"
click at [346, 663] on input "currency" at bounding box center [332, 649] width 27 height 26
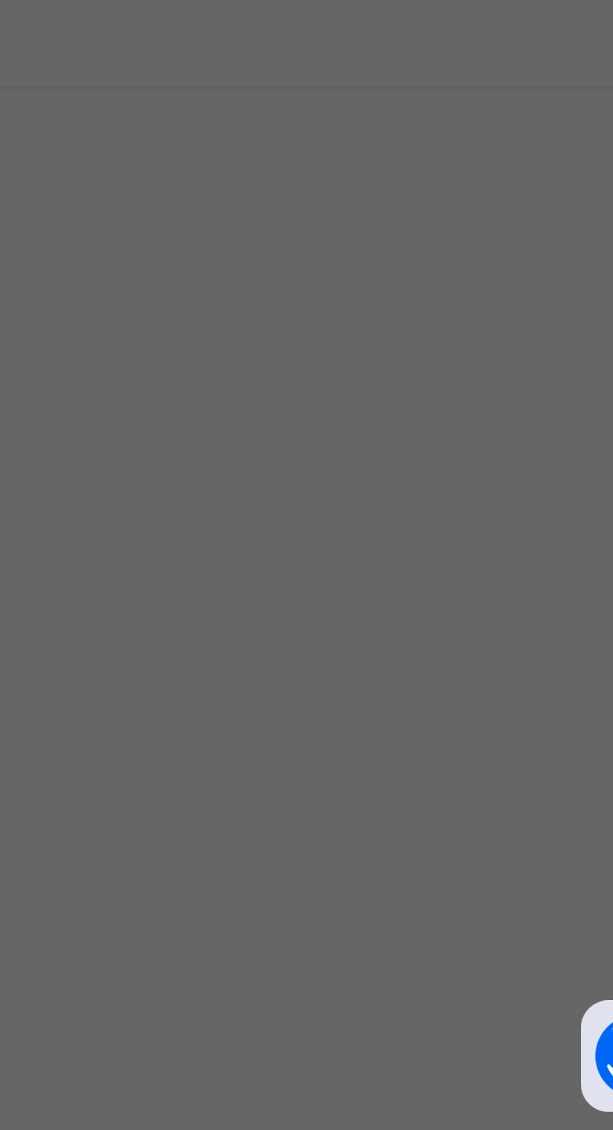
type input "*******"
click at [370, 705] on span "Save" at bounding box center [342, 700] width 56 height 9
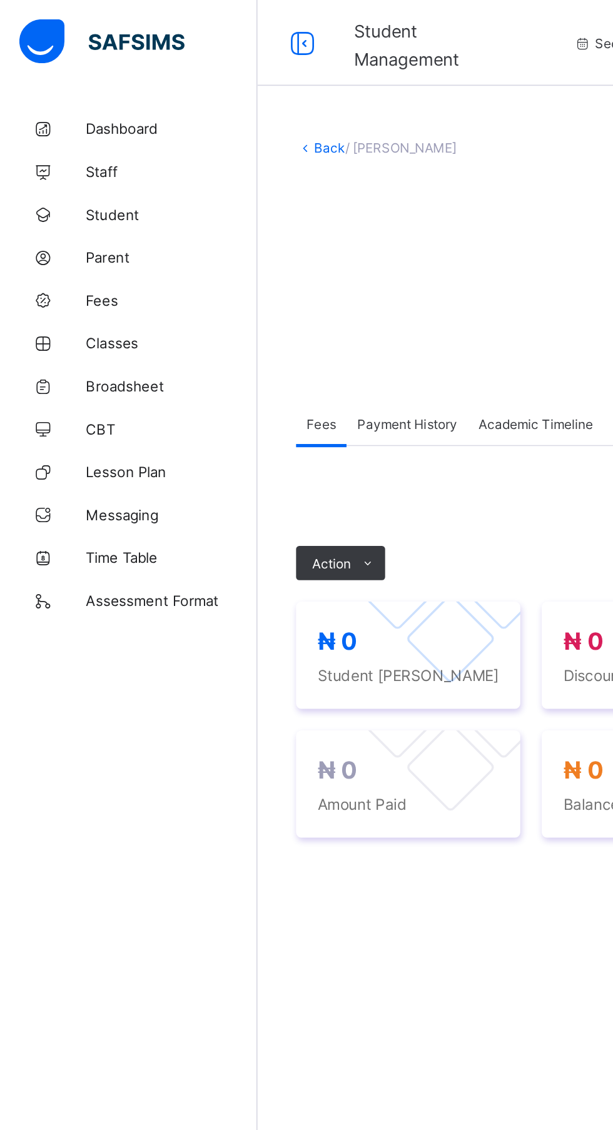
click at [93, 124] on span "Student" at bounding box center [100, 125] width 100 height 10
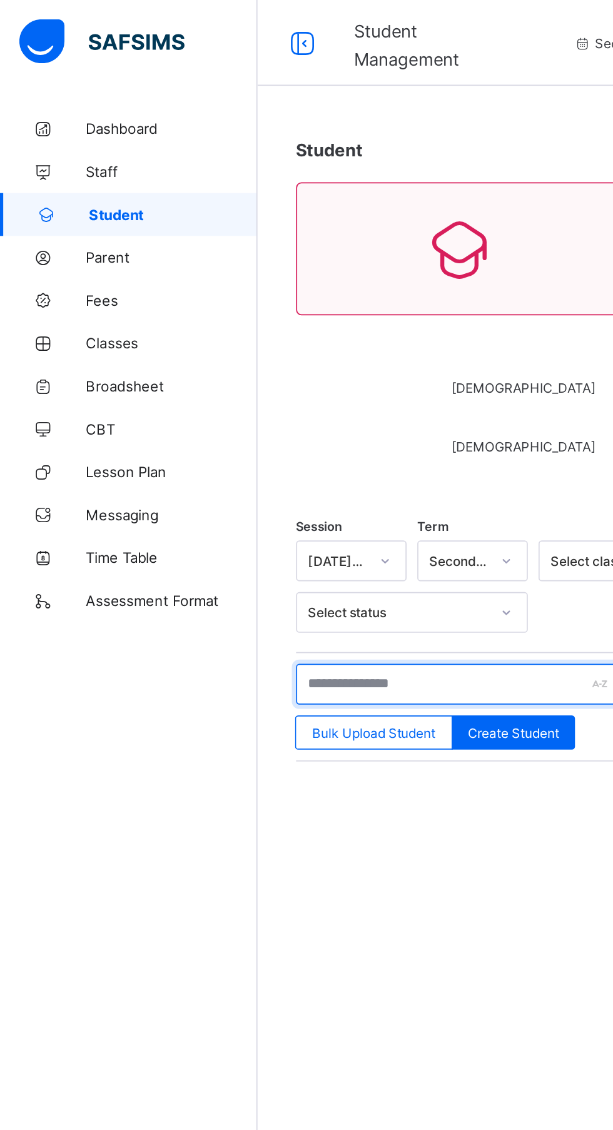
click at [299, 398] on input "text" at bounding box center [267, 399] width 188 height 24
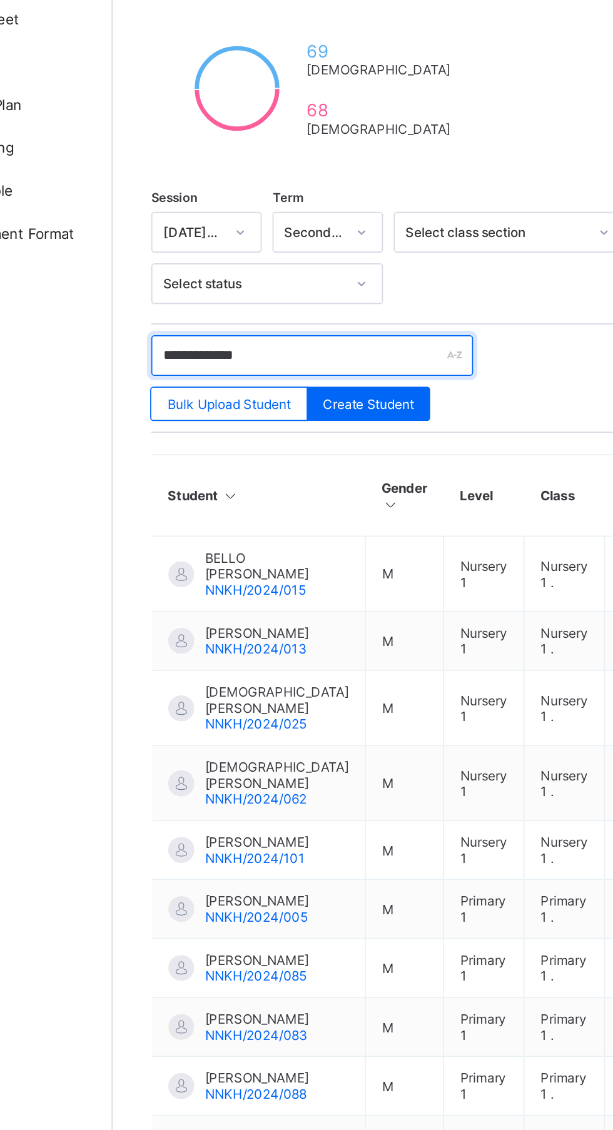
type input "**********"
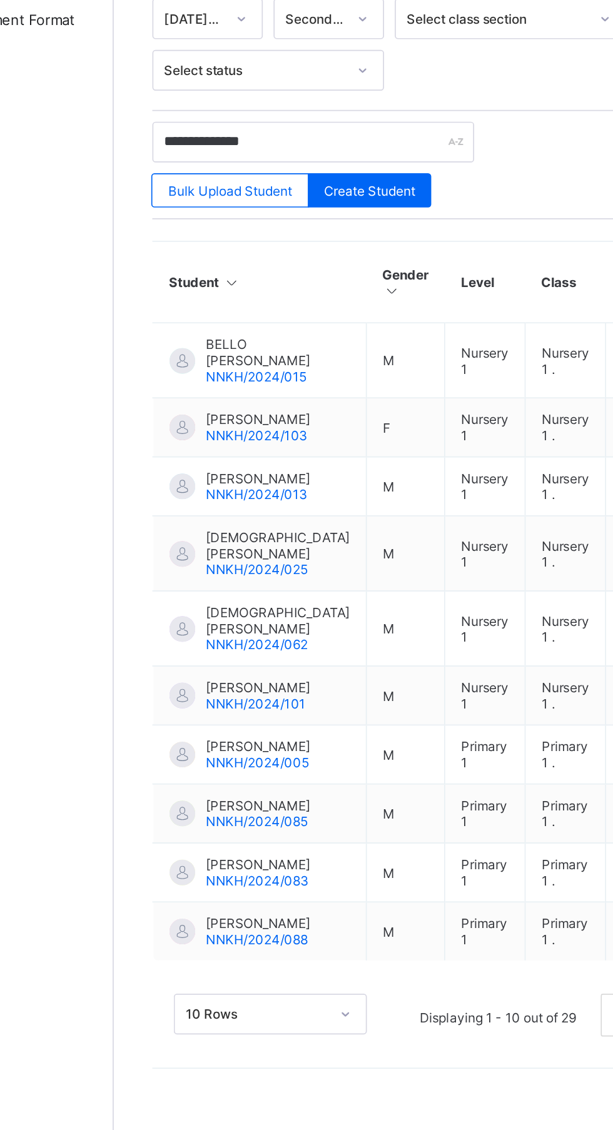
click at [226, 536] on span "BELLO [PERSON_NAME]" at bounding box center [246, 544] width 84 height 19
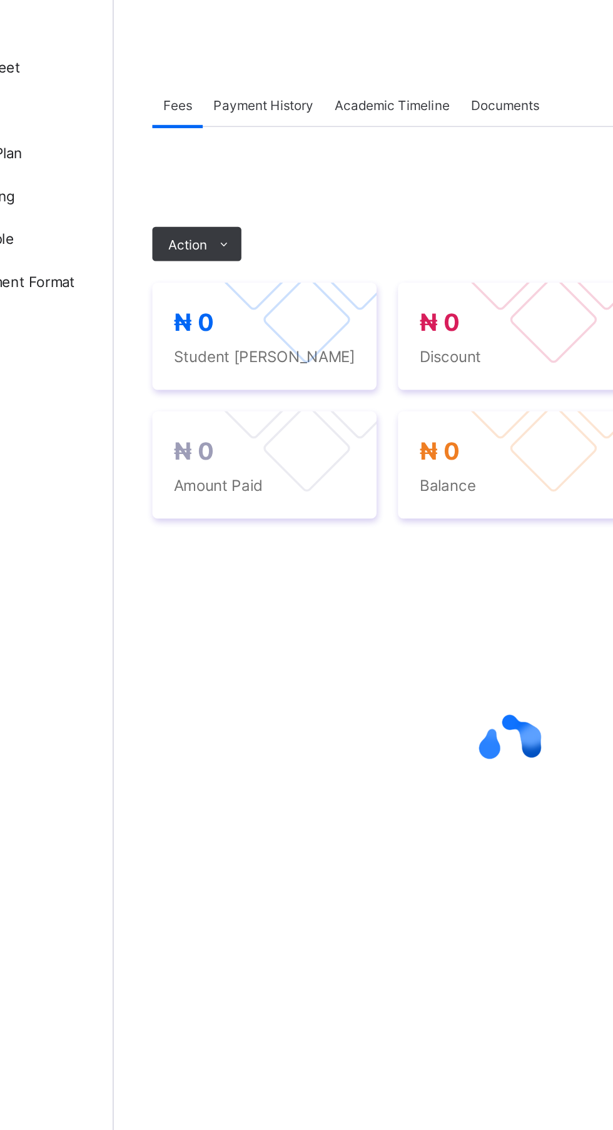
click at [191, 327] on span "Action" at bounding box center [193, 328] width 23 height 9
click at [0, 0] on ul "Receive Payment Manage Discount Send Email Reminder" at bounding box center [0, 0] width 0 height 0
click at [201, 330] on span "Action" at bounding box center [193, 328] width 23 height 9
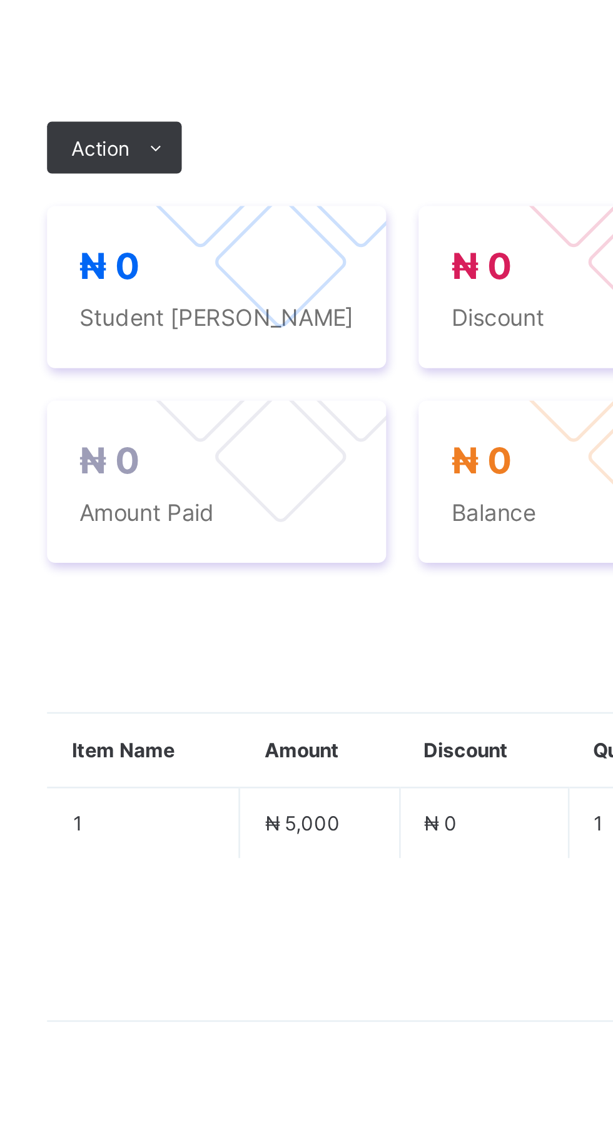
click at [0, 0] on li "Receive Payment" at bounding box center [0, 0] width 0 height 0
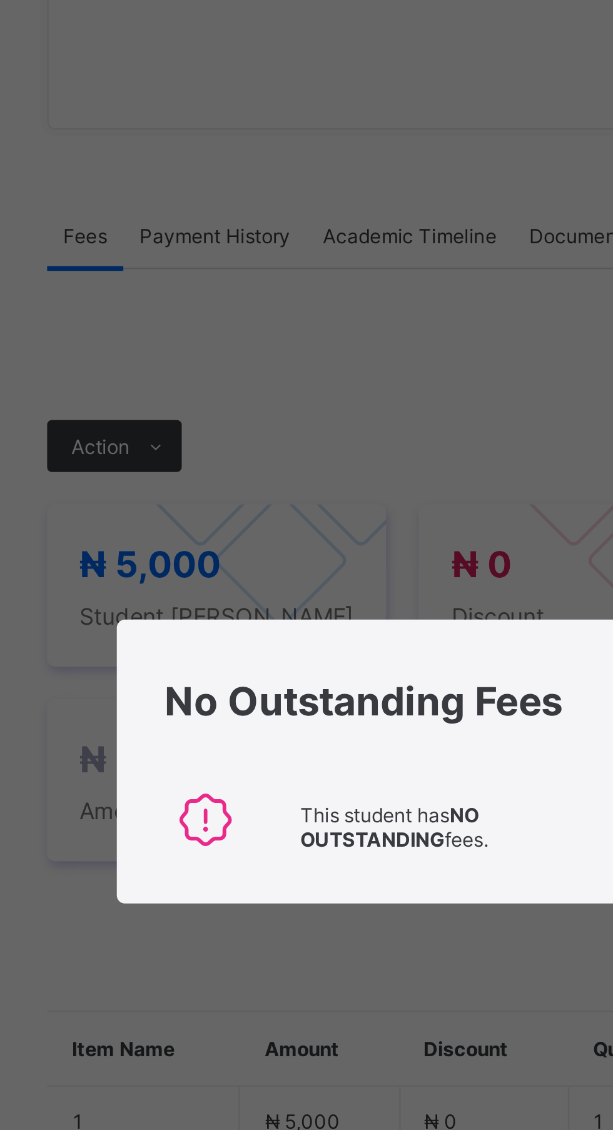
click at [401, 544] on div "×" at bounding box center [395, 533] width 12 height 21
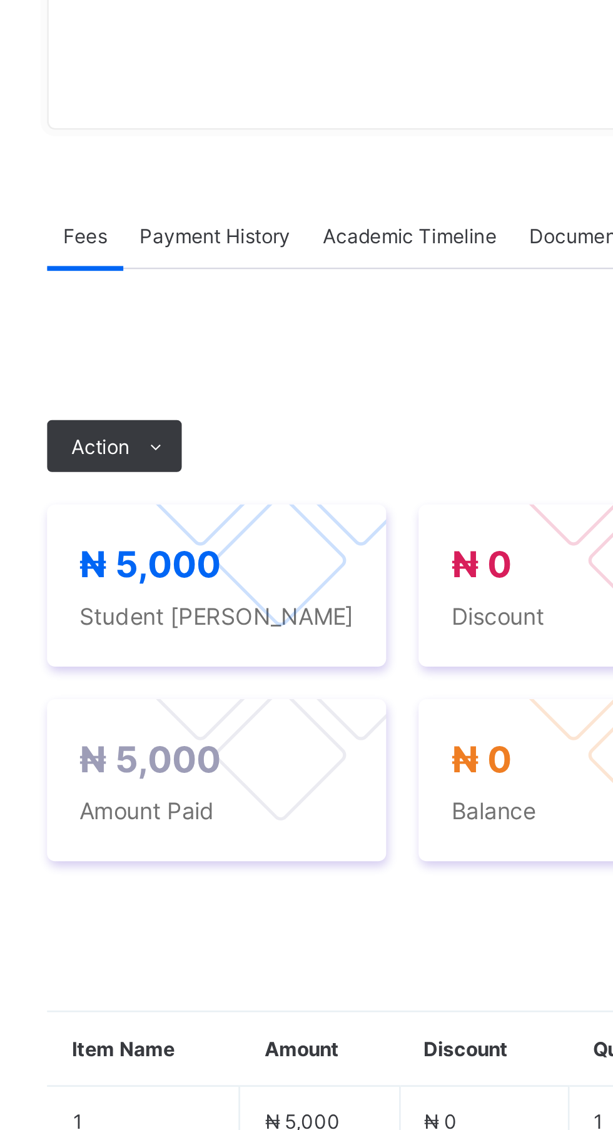
click at [202, 448] on span "Action" at bounding box center [193, 443] width 23 height 9
click at [0, 0] on li "Receive Payment" at bounding box center [0, 0] width 0 height 0
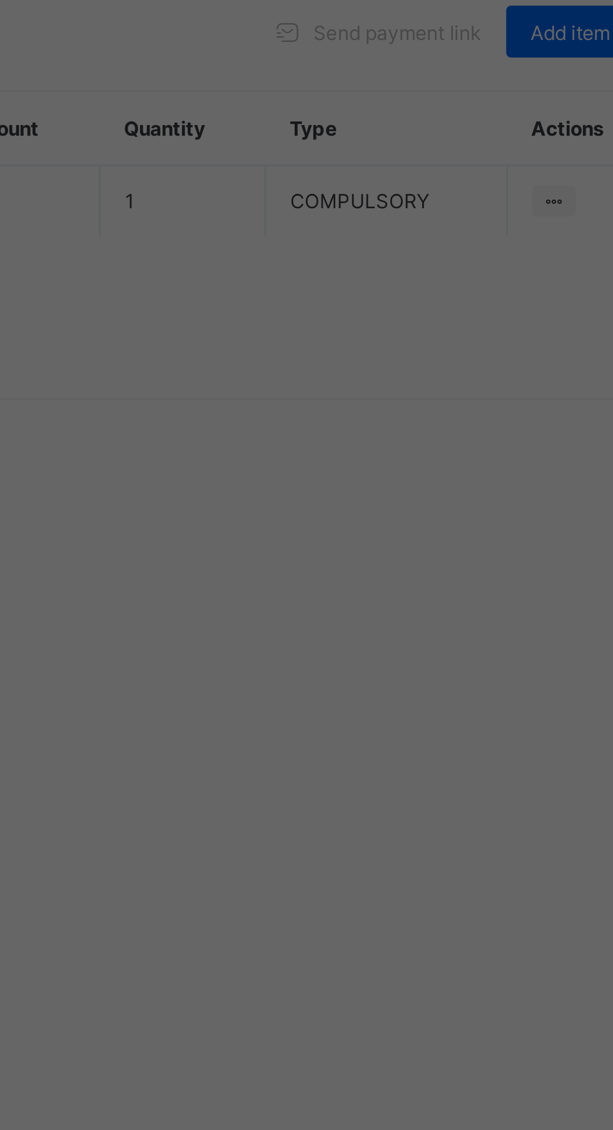
click at [401, 544] on div "×" at bounding box center [395, 533] width 12 height 21
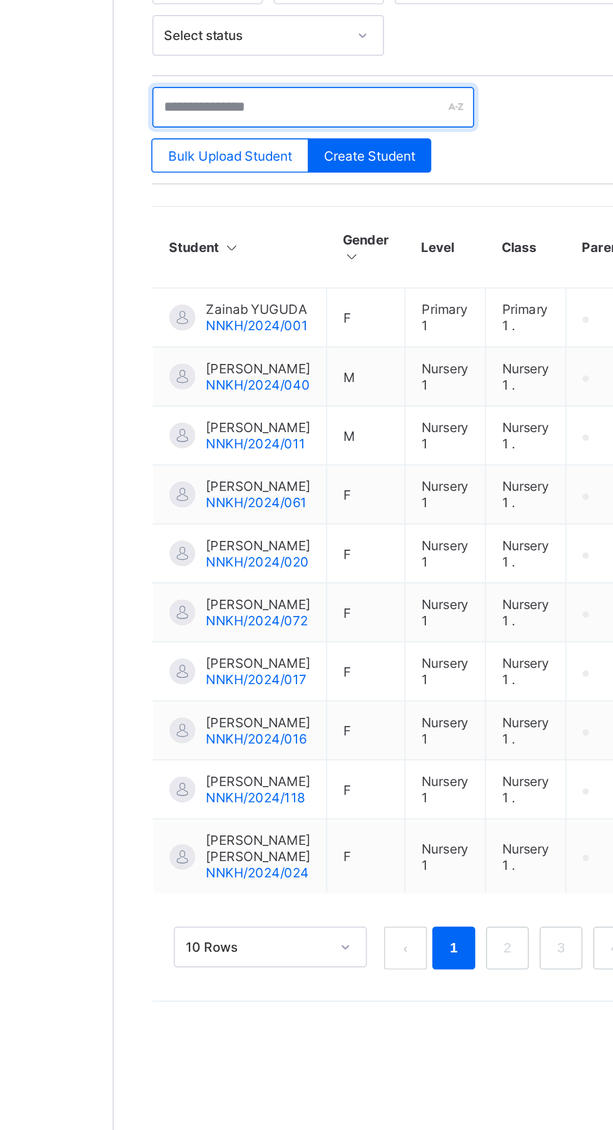
click at [229, 423] on input "text" at bounding box center [267, 422] width 188 height 24
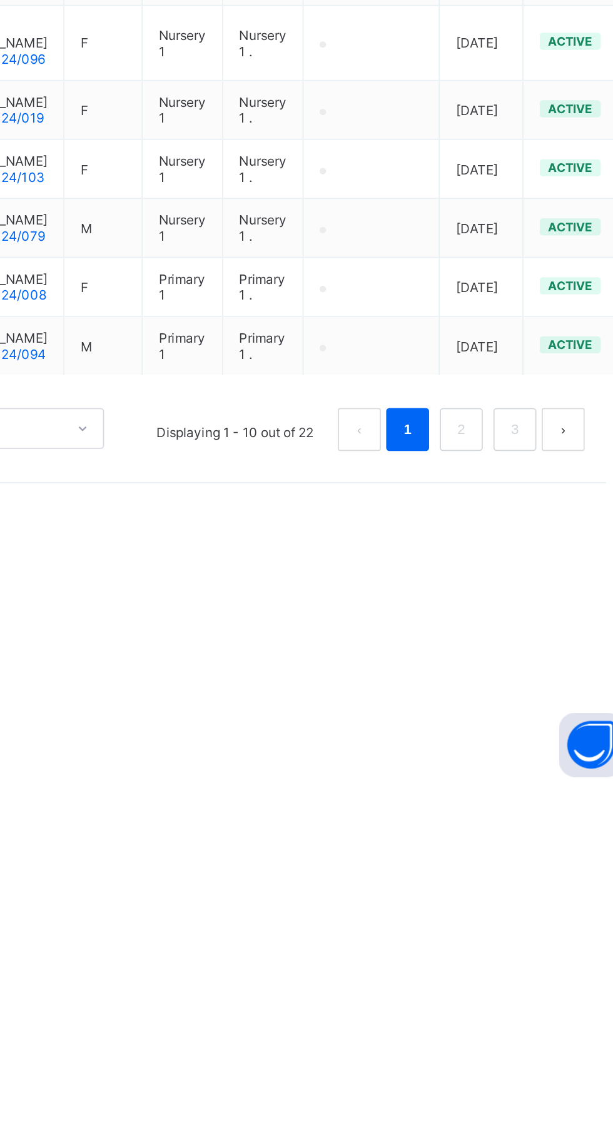
type input "*****"
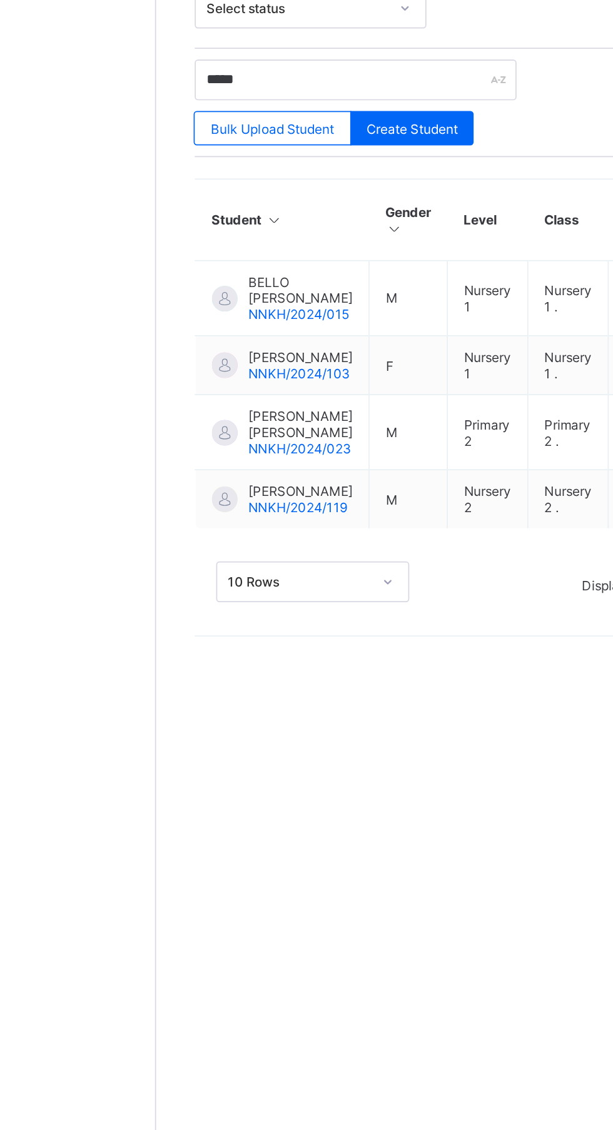
click at [228, 666] on span "[PERSON_NAME]" at bounding box center [234, 660] width 61 height 9
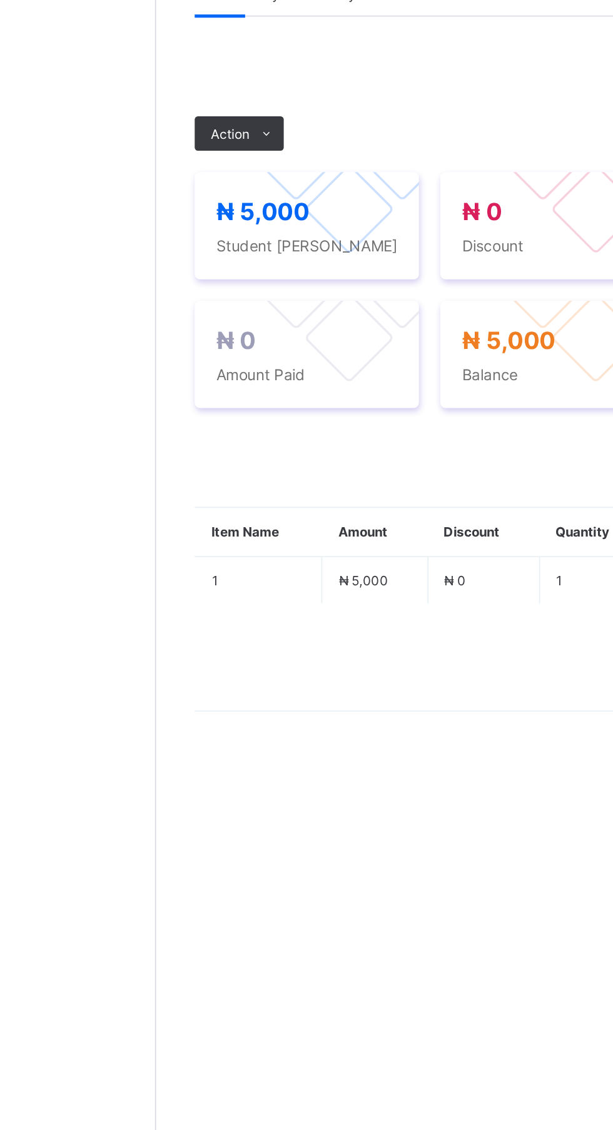
click at [199, 463] on div "Action" at bounding box center [199, 453] width 52 height 20
click at [205, 463] on span at bounding box center [214, 453] width 20 height 20
click at [0, 0] on li "Receive Payment" at bounding box center [0, 0] width 0 height 0
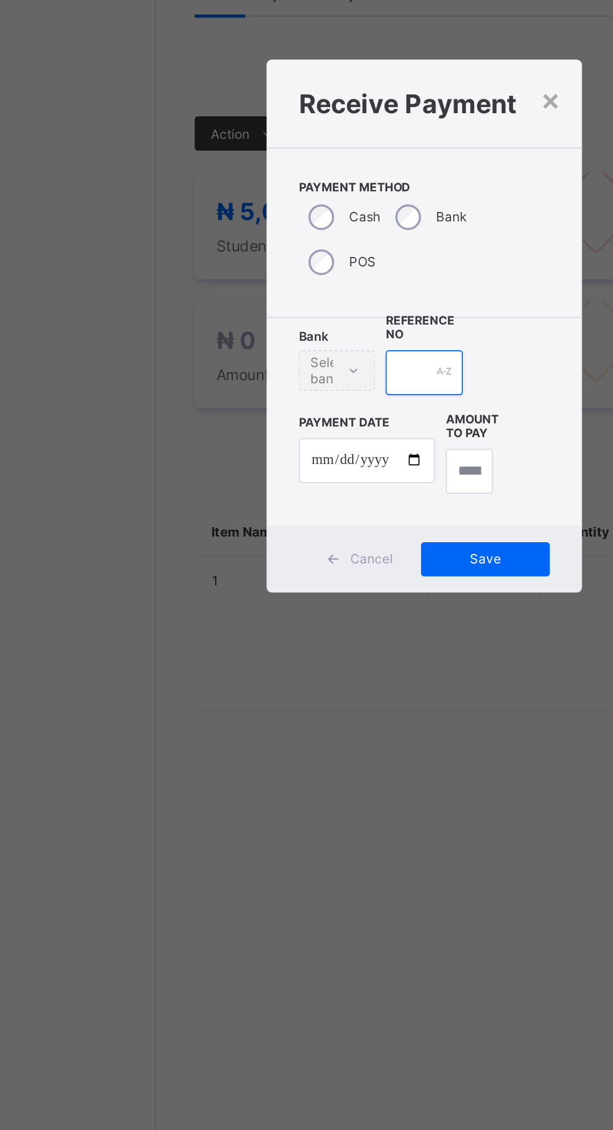
click at [328, 605] on input "text" at bounding box center [306, 592] width 44 height 26
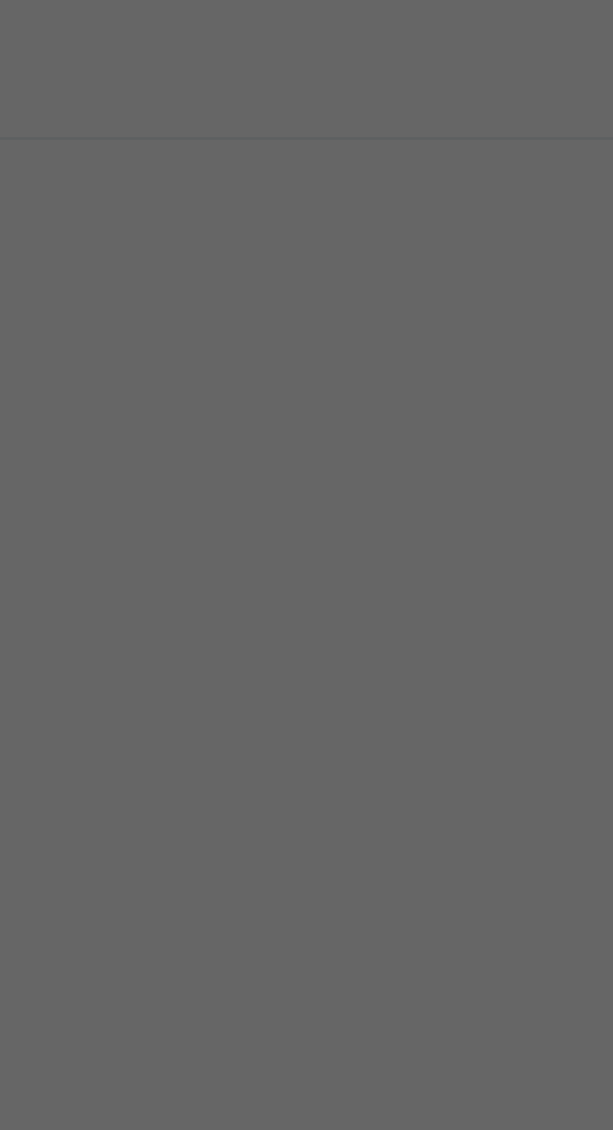
type input "****"
click at [313, 656] on input "date" at bounding box center [272, 643] width 79 height 26
type input "**********"
click at [346, 663] on input "currency" at bounding box center [332, 649] width 27 height 26
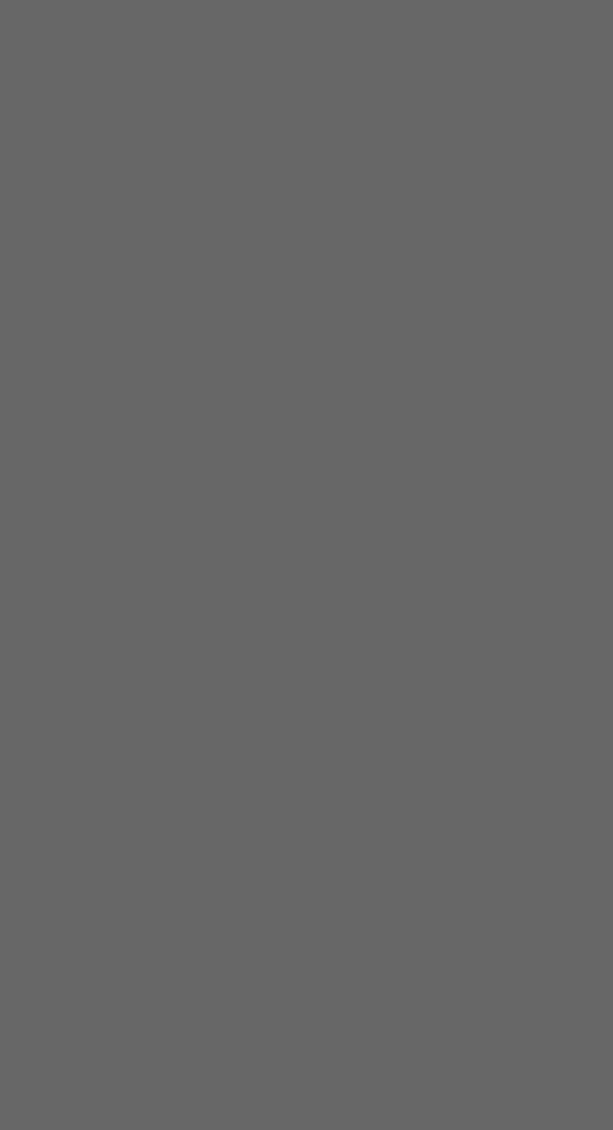
type input "*******"
click at [370, 705] on span "Save" at bounding box center [342, 700] width 56 height 9
